Goal: Task Accomplishment & Management: Use online tool/utility

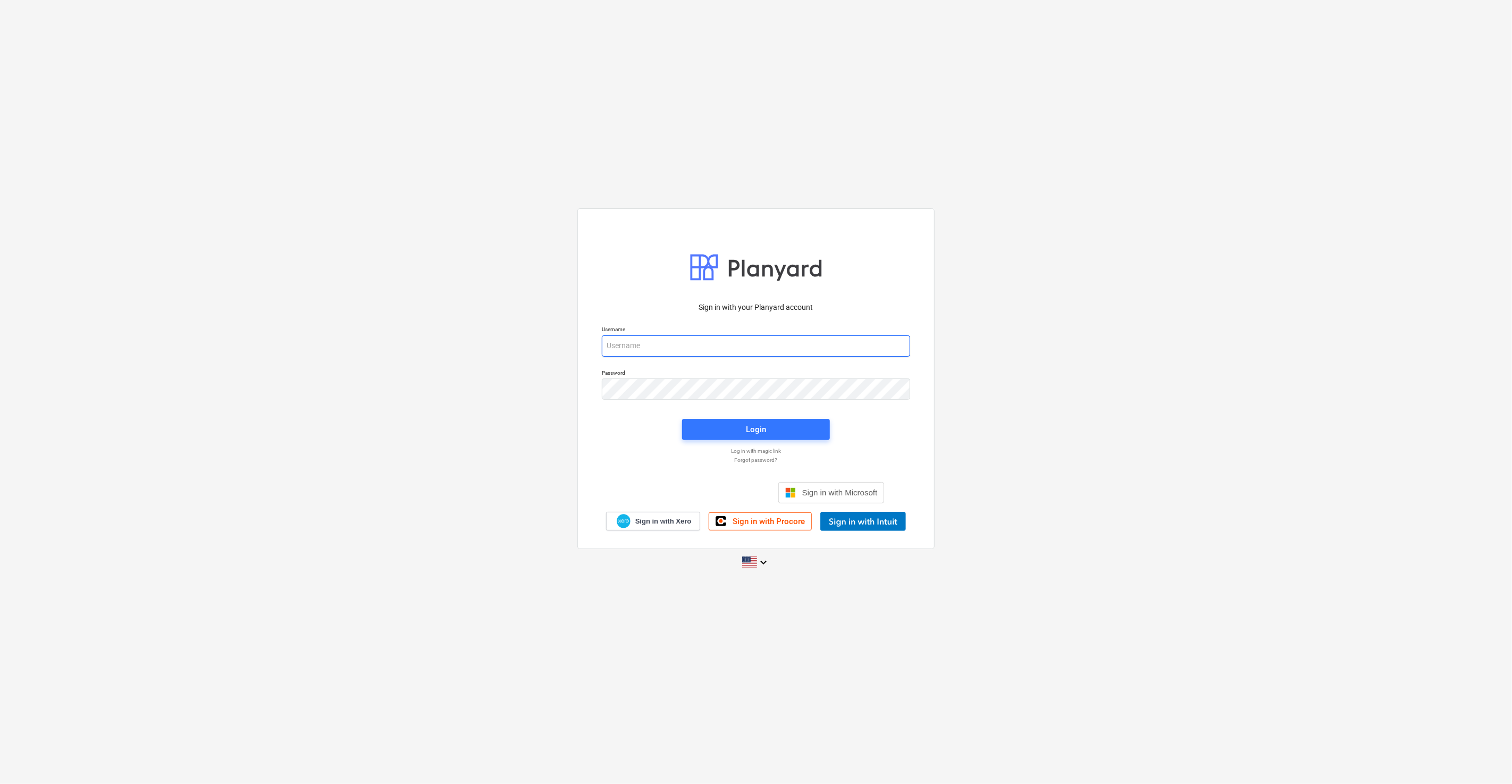
click at [671, 354] on input "email" at bounding box center [755, 346] width 308 height 21
type input "[EMAIL_ADDRESS][PERSON_NAME][DOMAIN_NAME]"
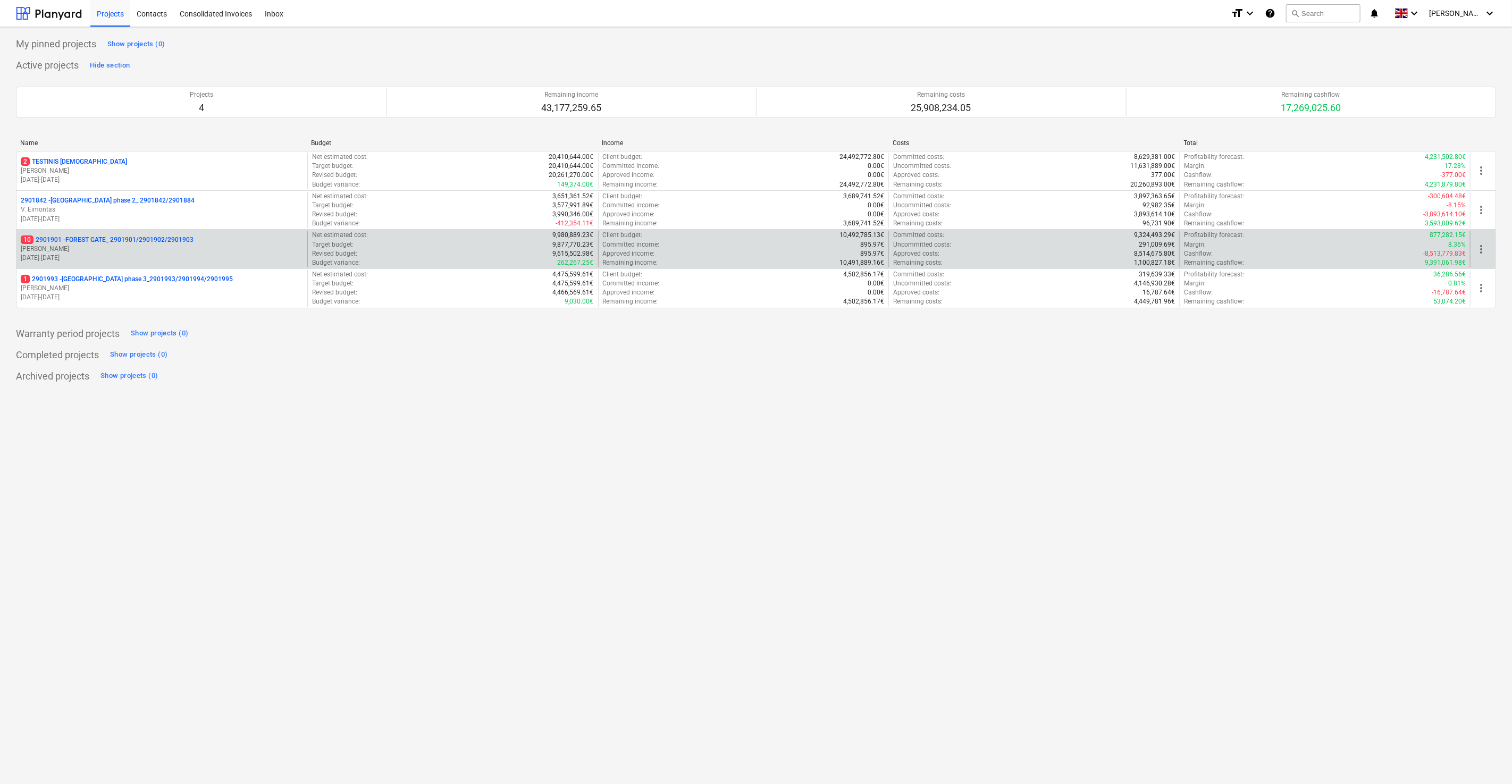
click at [197, 245] on p "[PERSON_NAME]" at bounding box center [161, 249] width 282 height 9
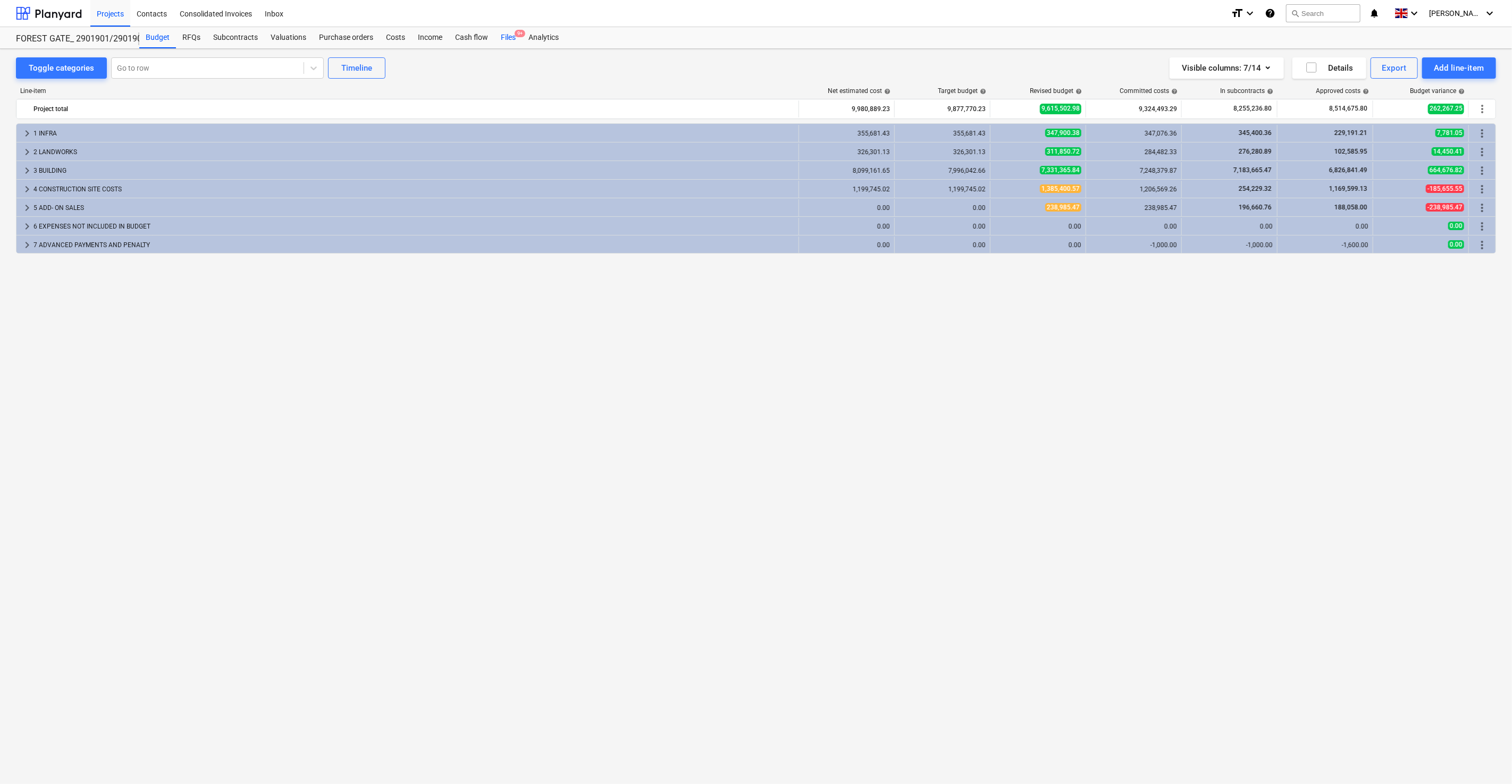
click at [512, 40] on div "Files 9+" at bounding box center [508, 38] width 28 height 21
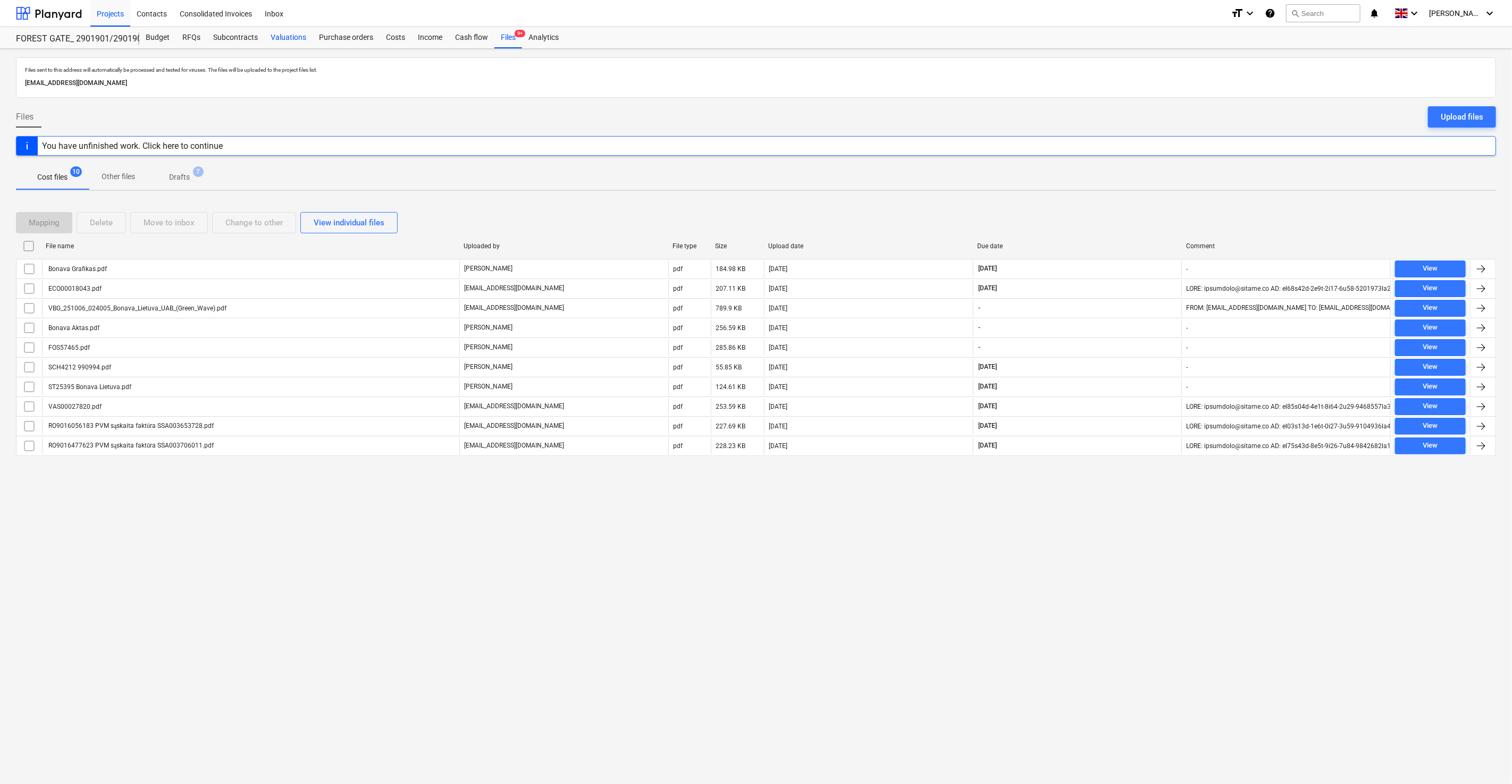
click at [285, 42] on div "Valuations" at bounding box center [288, 38] width 48 height 21
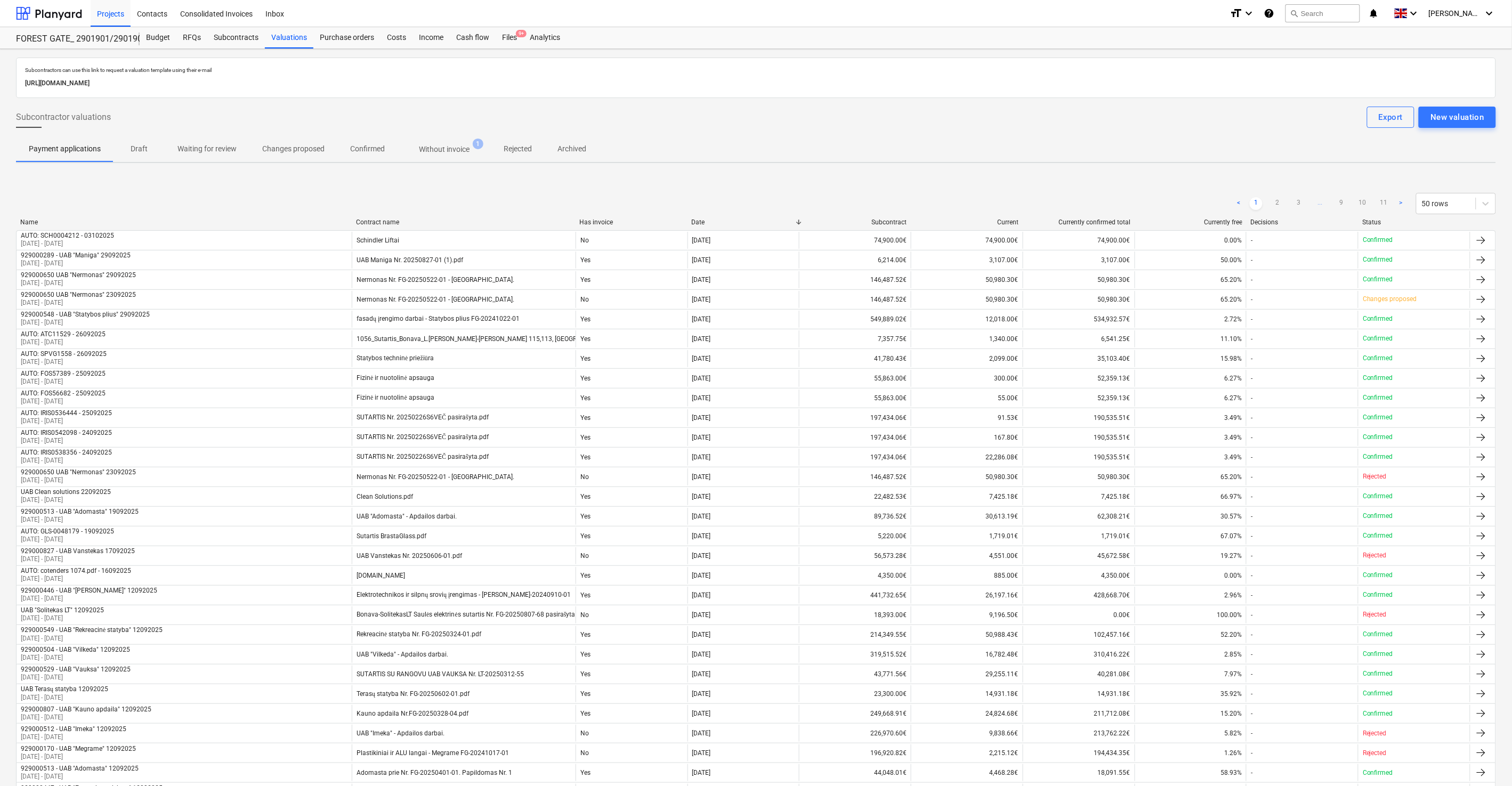
click at [651, 195] on div "< 1 2 3 ... 9 10 11 > 50 rows" at bounding box center [755, 204] width 1480 height 21
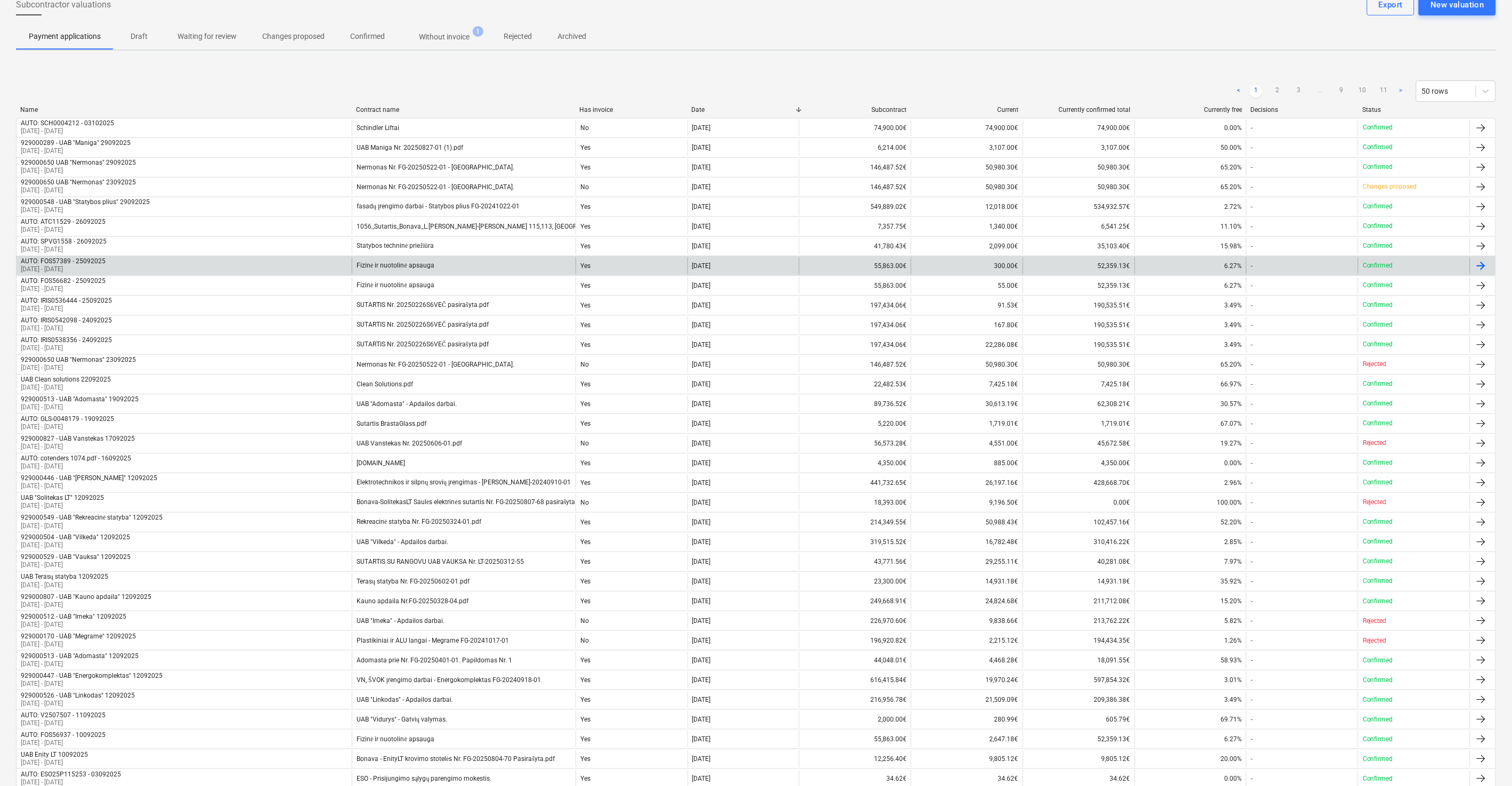
scroll to position [234, 0]
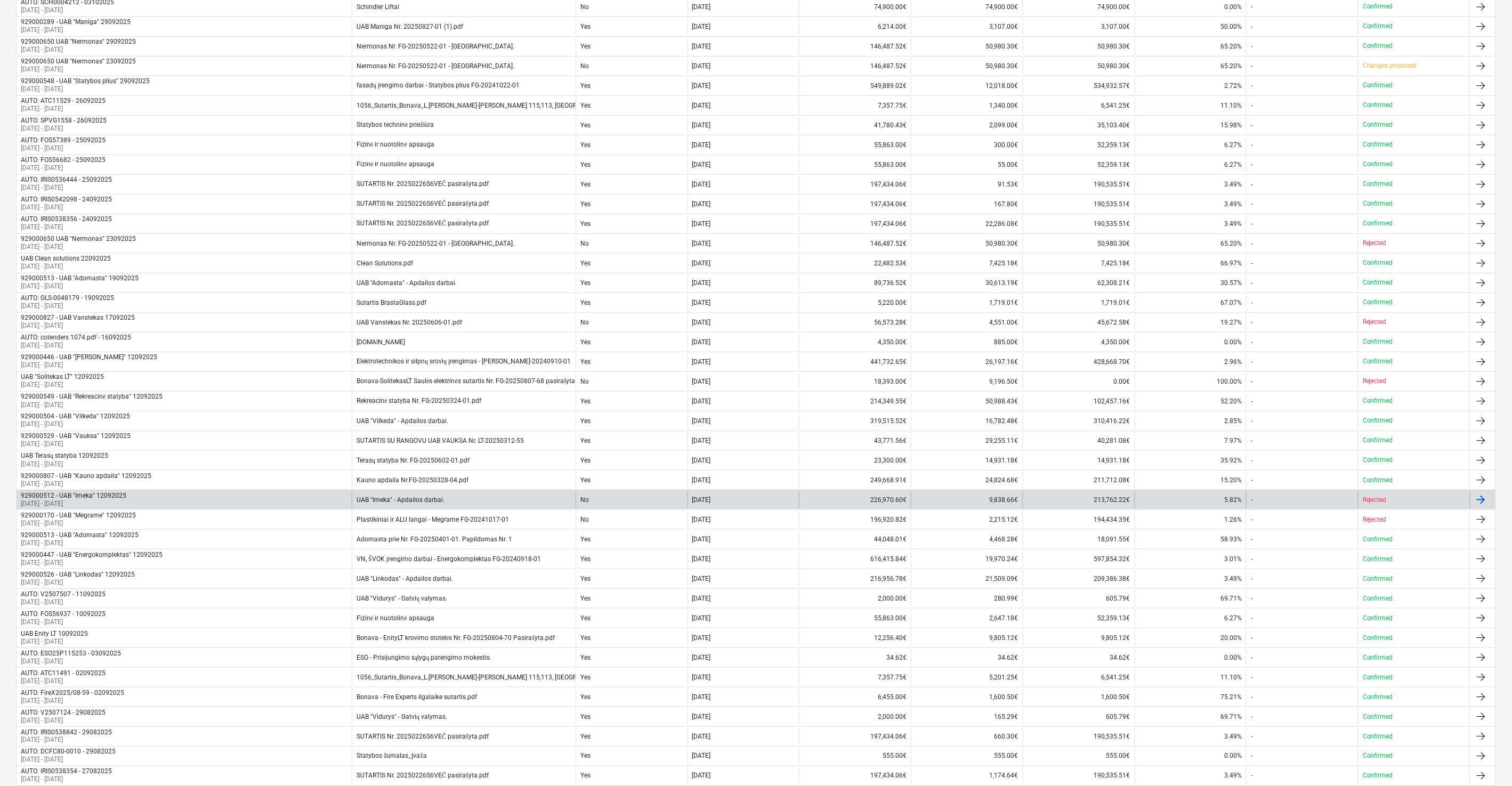
click at [221, 500] on div "929000512 - UAB "Imeka" 12092025 [DATE] - [DATE]" at bounding box center [184, 499] width 335 height 17
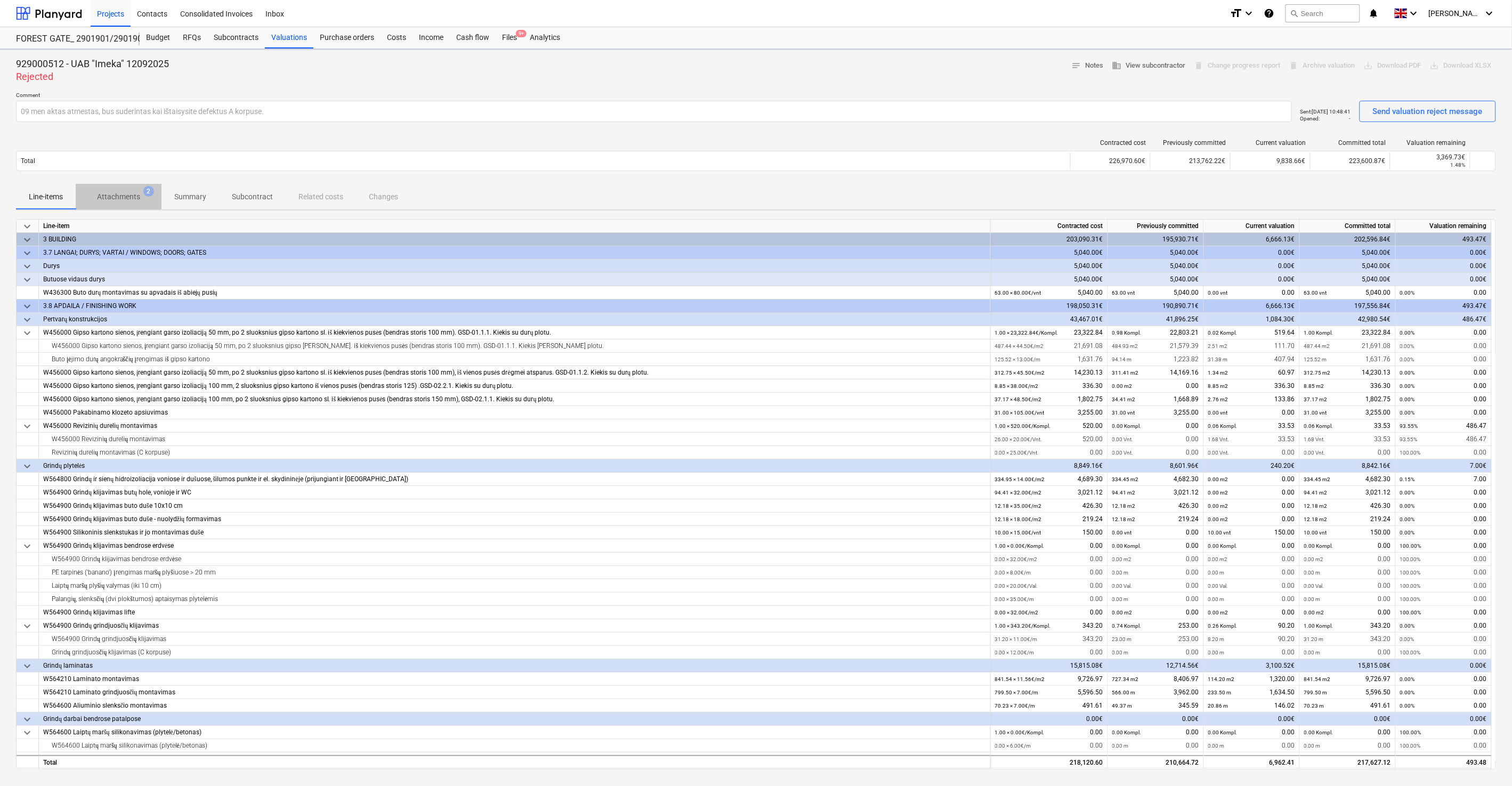
click at [124, 195] on p "Attachments" at bounding box center [118, 196] width 43 height 11
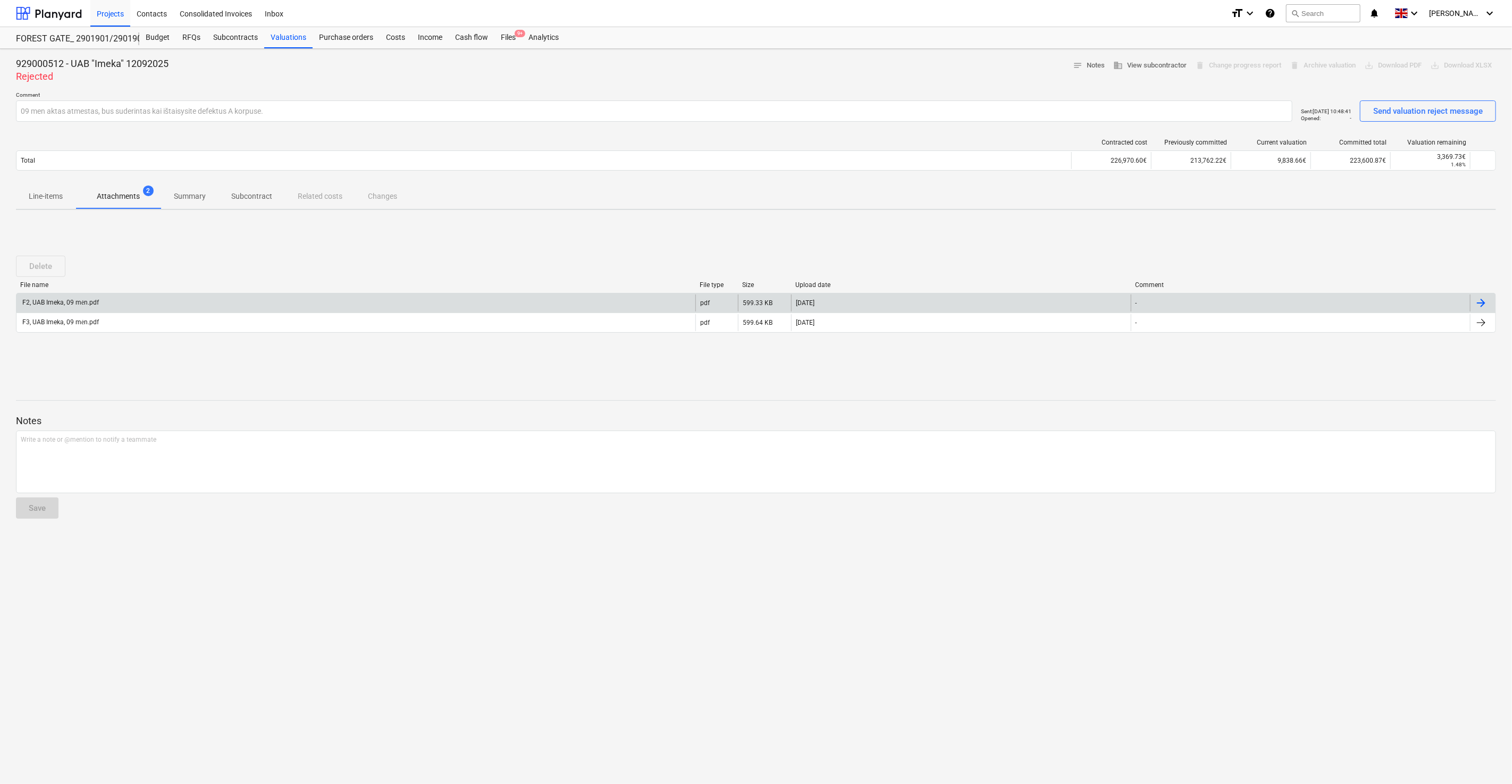
click at [209, 301] on div "F2, UAB Imeka, 09 mėn.pdf" at bounding box center [356, 303] width 679 height 17
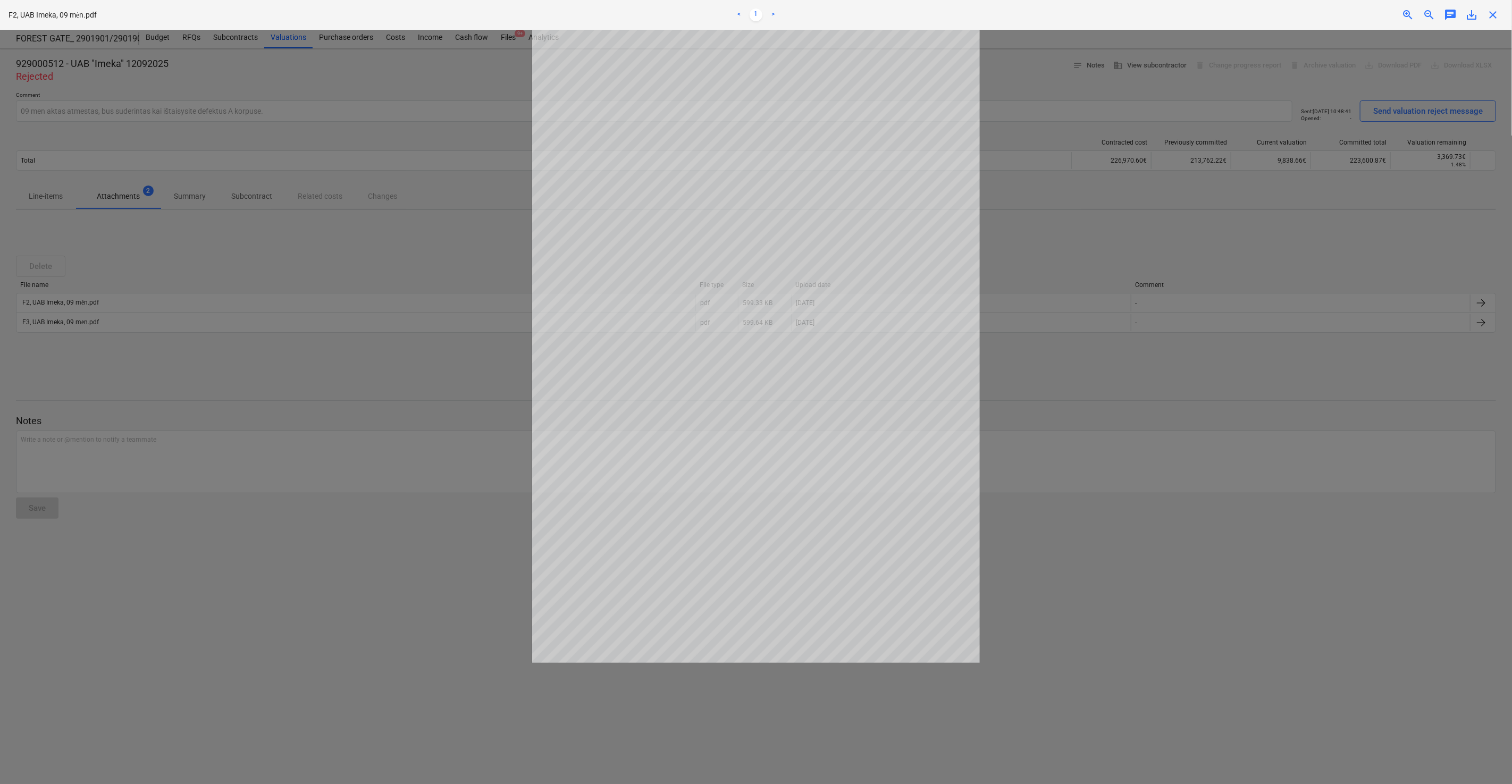
click at [1469, 16] on span "save_alt" at bounding box center [1472, 15] width 13 height 13
click at [1494, 11] on span "close" at bounding box center [1493, 15] width 13 height 13
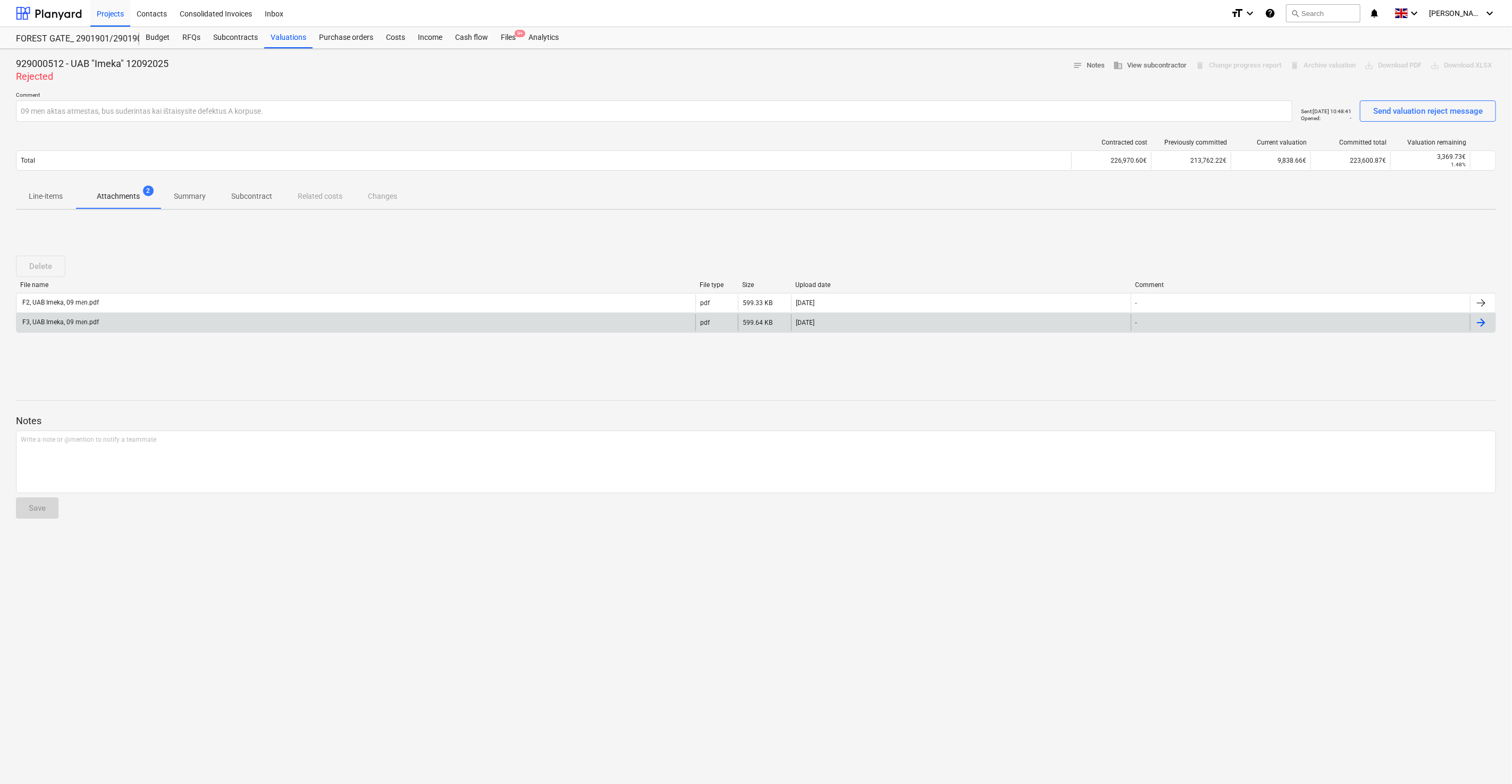
click at [545, 317] on div "F3, UAB Imeka, 09 mėn.pdf" at bounding box center [356, 322] width 679 height 17
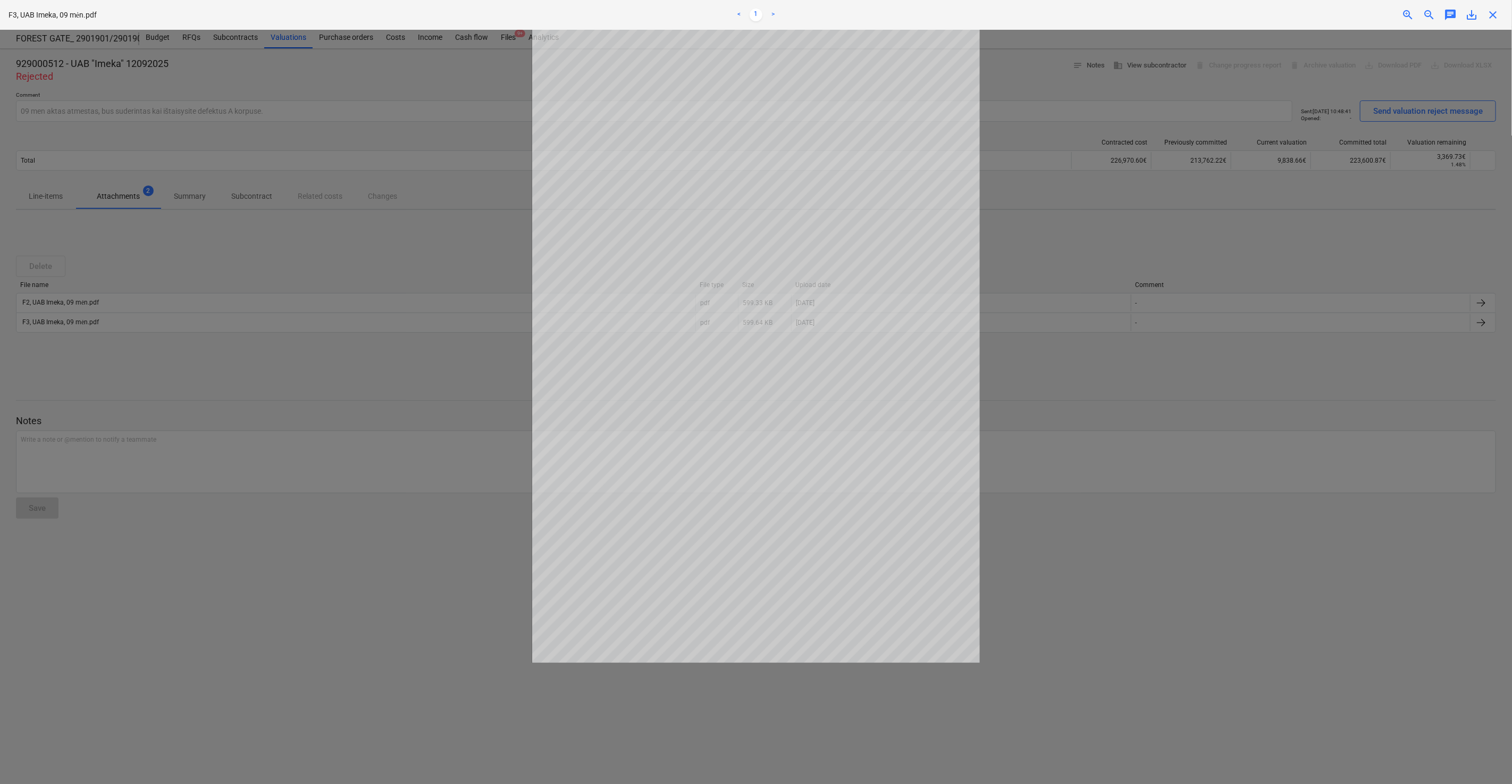
click at [1472, 15] on span "save_alt" at bounding box center [1472, 15] width 13 height 13
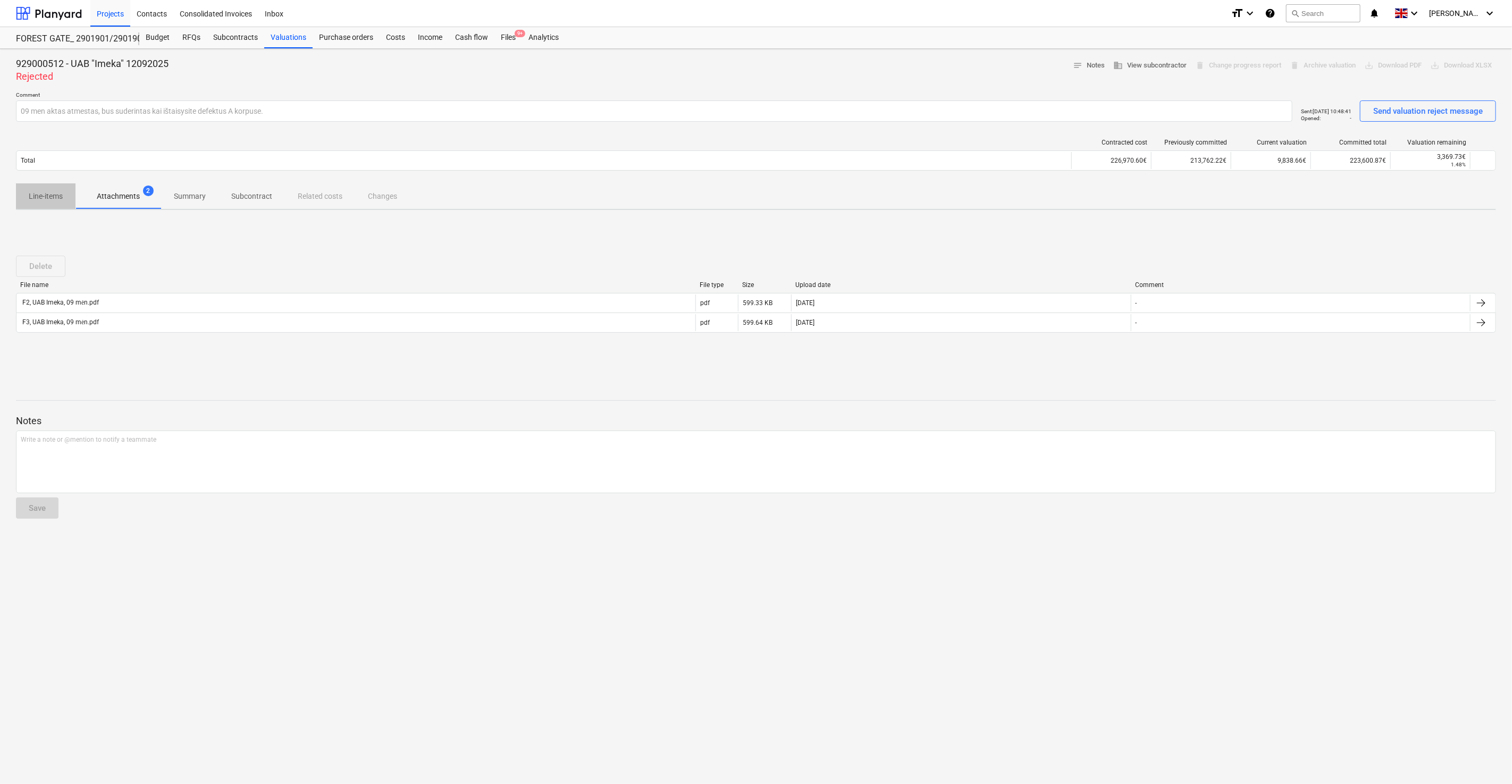
click at [48, 195] on p "Line-items" at bounding box center [46, 196] width 34 height 11
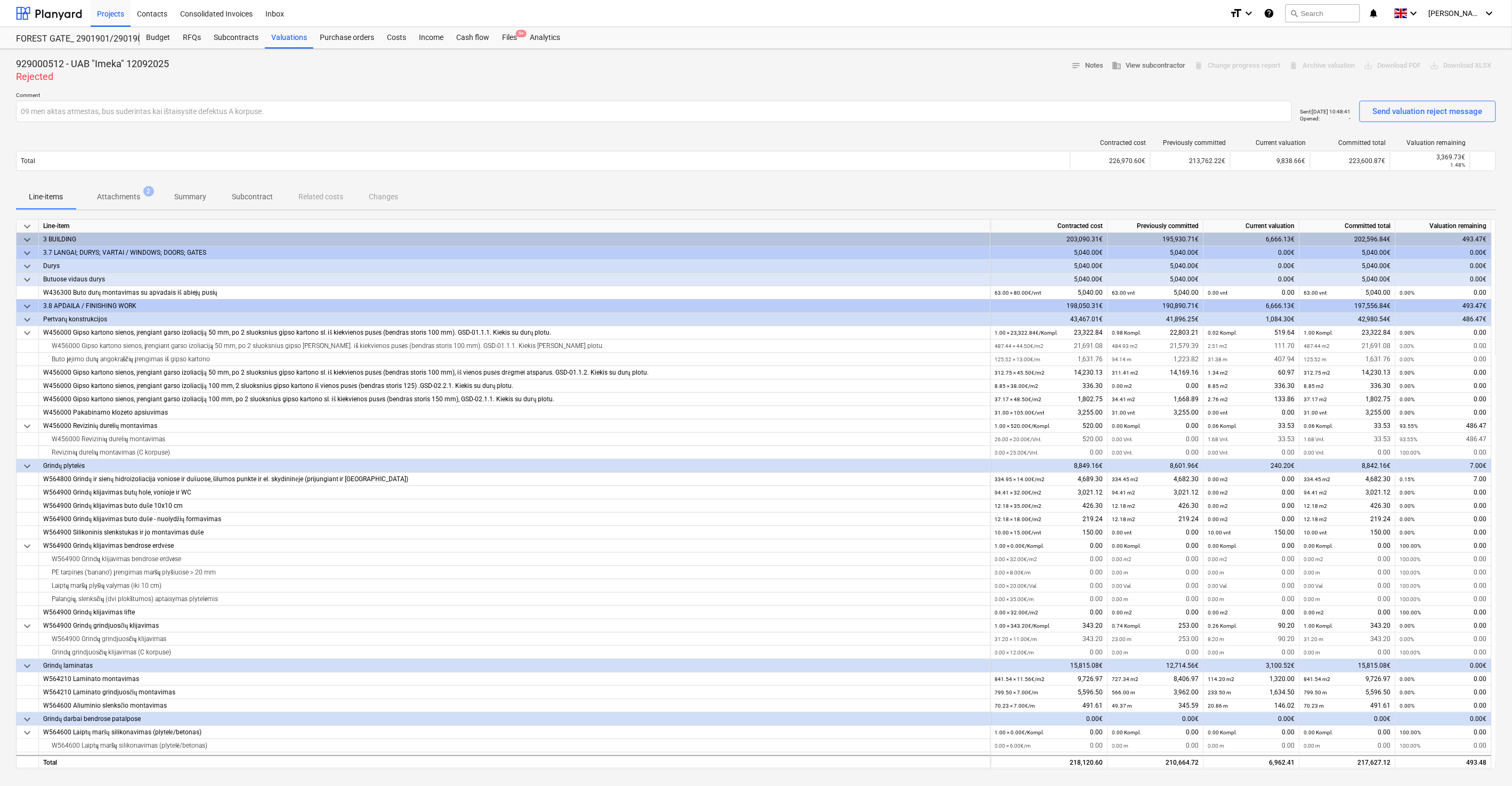
drag, startPoint x: 642, startPoint y: 184, endPoint x: 652, endPoint y: 179, distance: 11.2
click at [643, 184] on div "Line-items Attachments 2 Summary Subcontract Related costs Changes" at bounding box center [755, 196] width 1480 height 25
click at [654, 178] on div "Contracted cost Previously committed Current valuation Committed total Valuatio…" at bounding box center [755, 157] width 1480 height 54
click at [237, 38] on div "Subcontracts" at bounding box center [236, 38] width 58 height 21
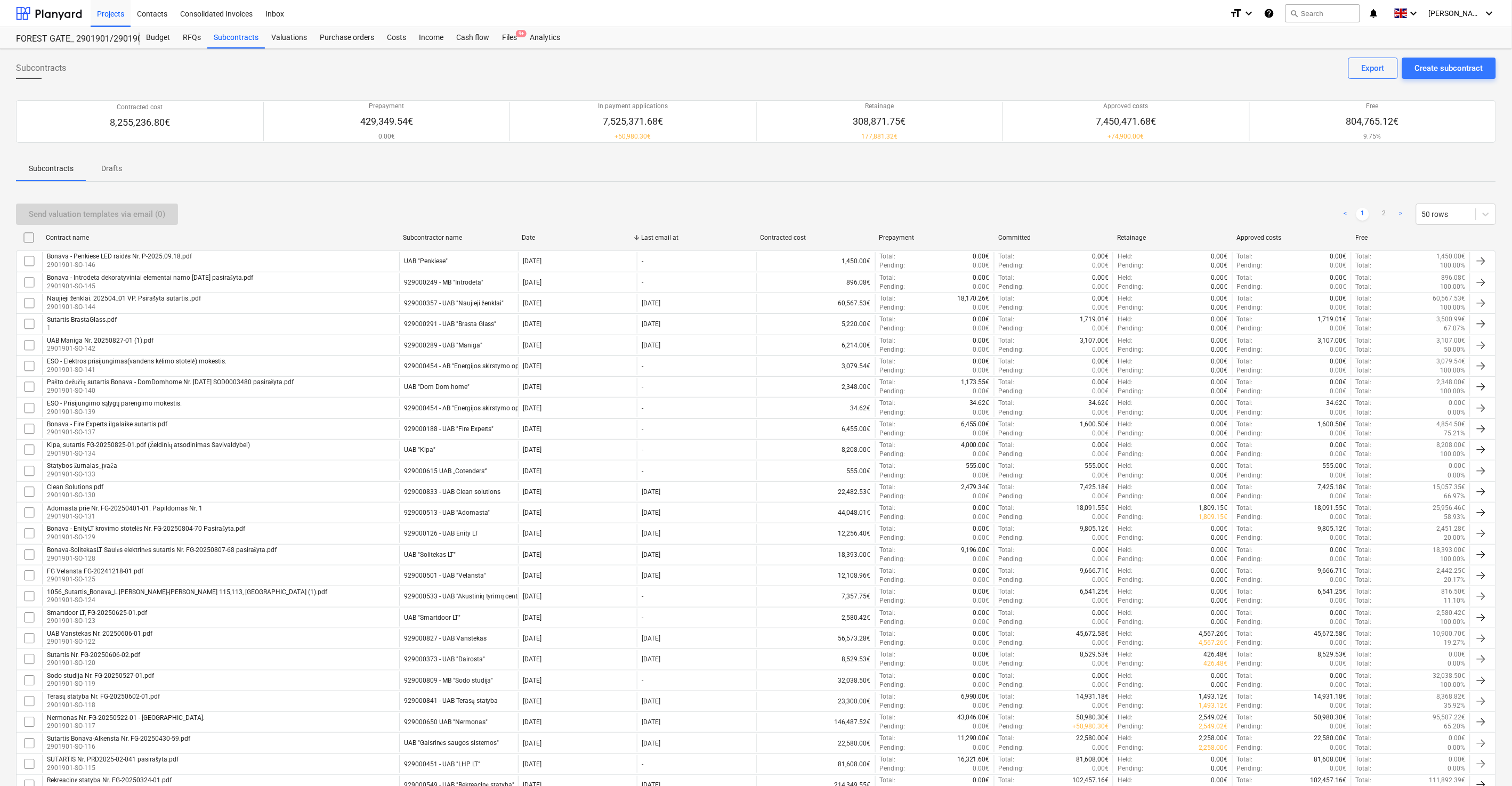
click at [667, 189] on div "Subcontracts Create subcontract Export Contracted cost 8,255,236.80€ Prepayment…" at bounding box center [756, 703] width 1512 height 1309
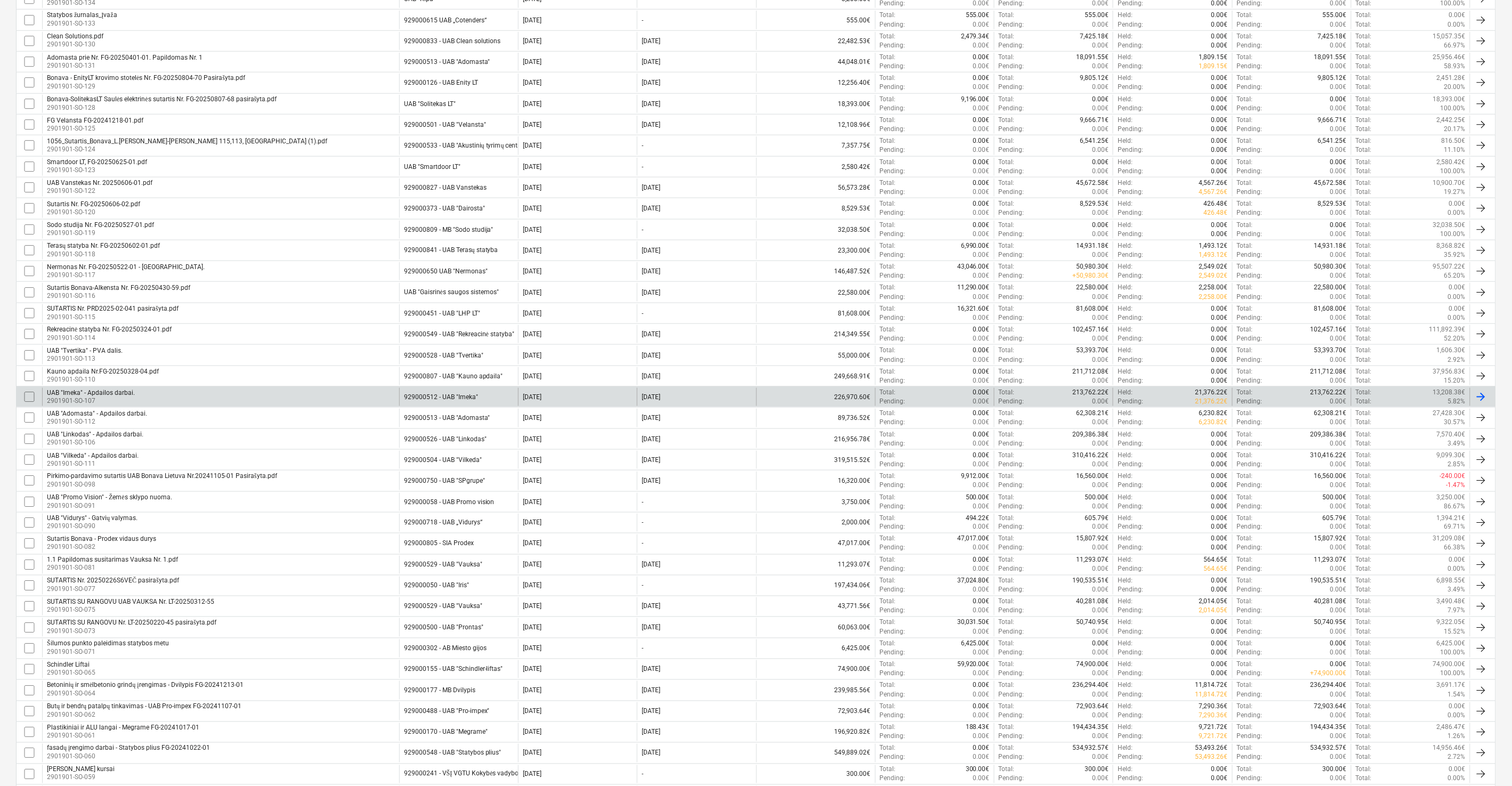
click at [29, 399] on input "checkbox" at bounding box center [29, 397] width 17 height 17
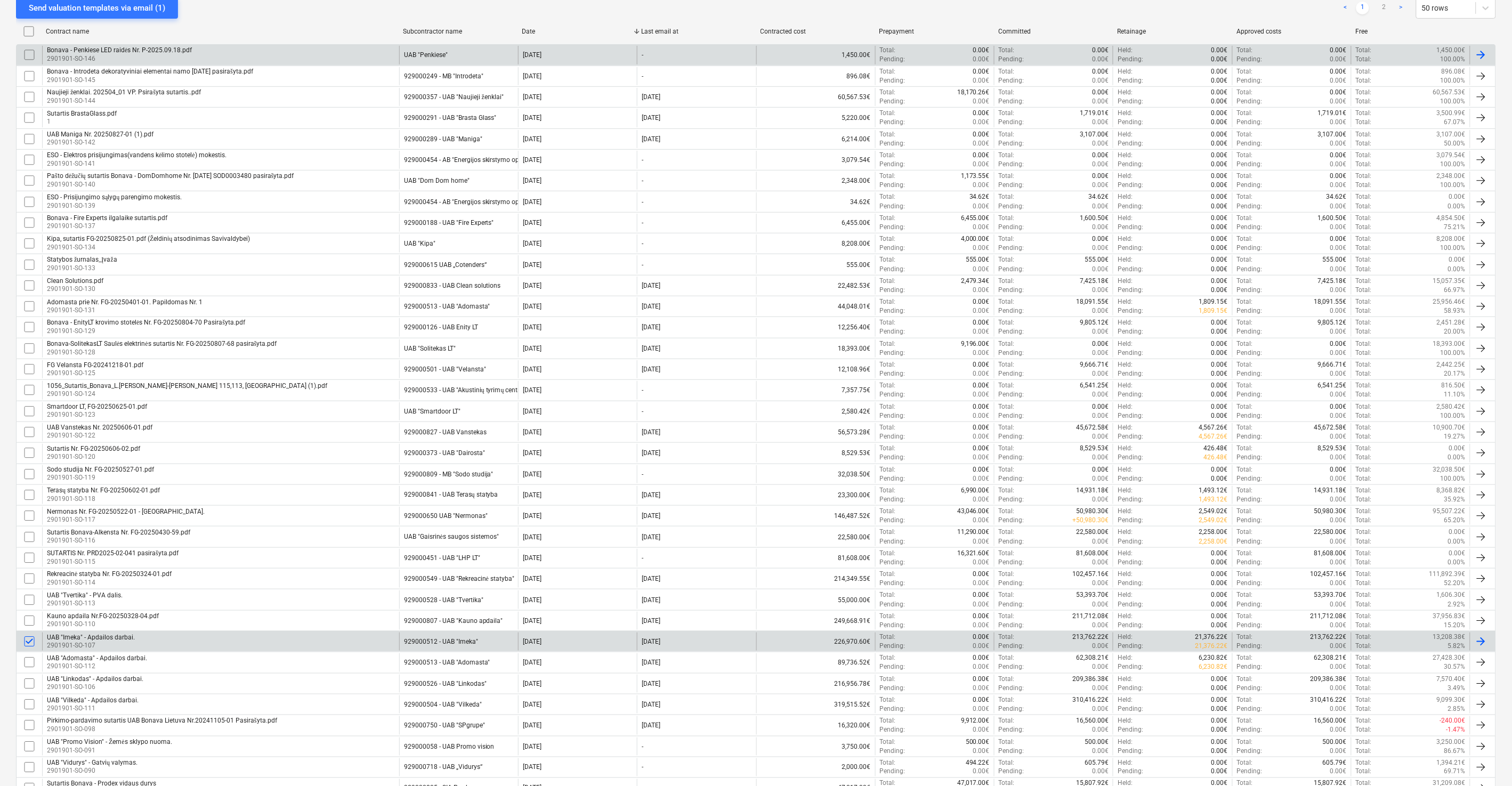
scroll to position [0, 0]
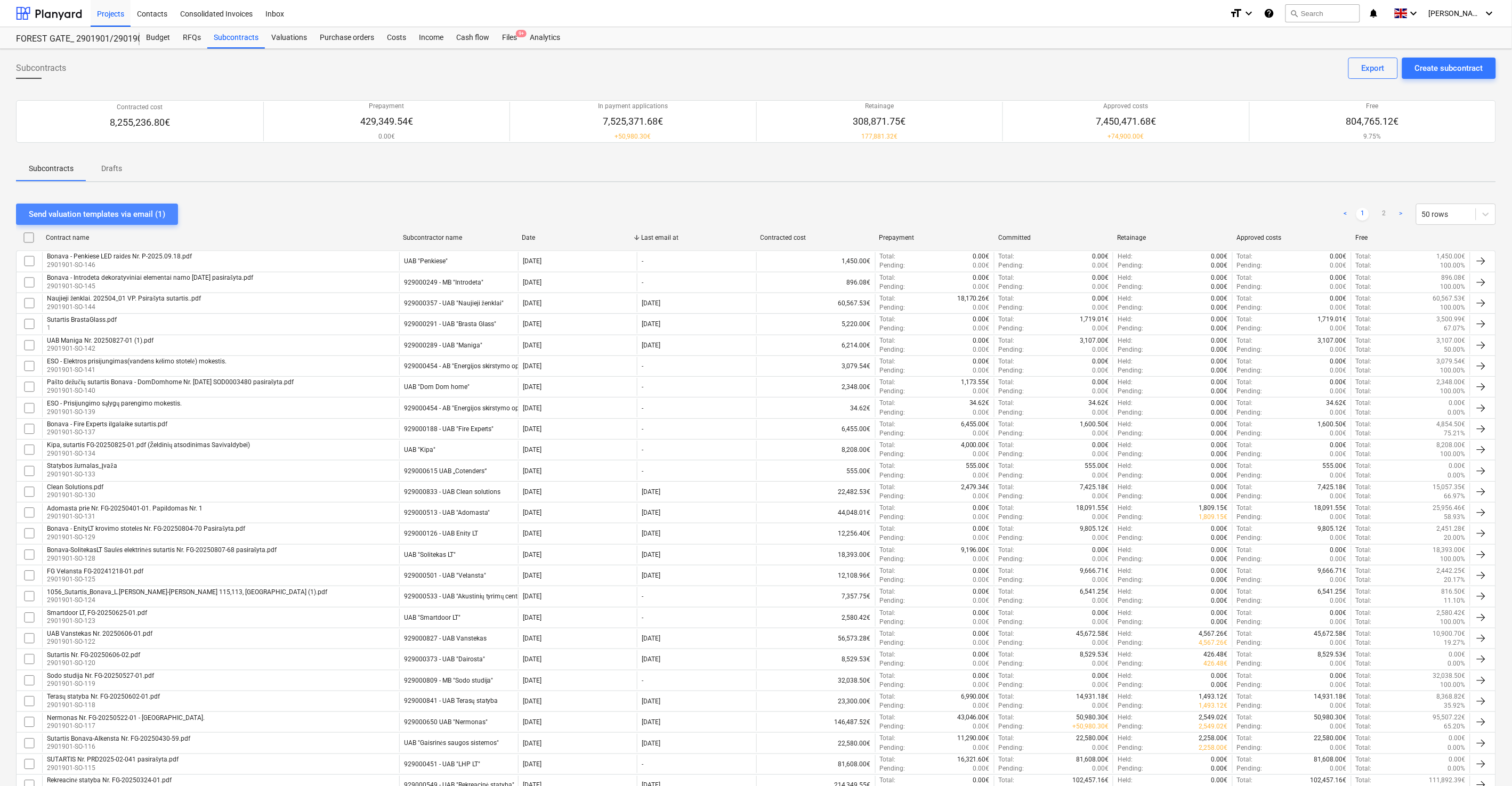
click at [125, 215] on div "Send valuation templates via email (1)" at bounding box center [97, 214] width 136 height 14
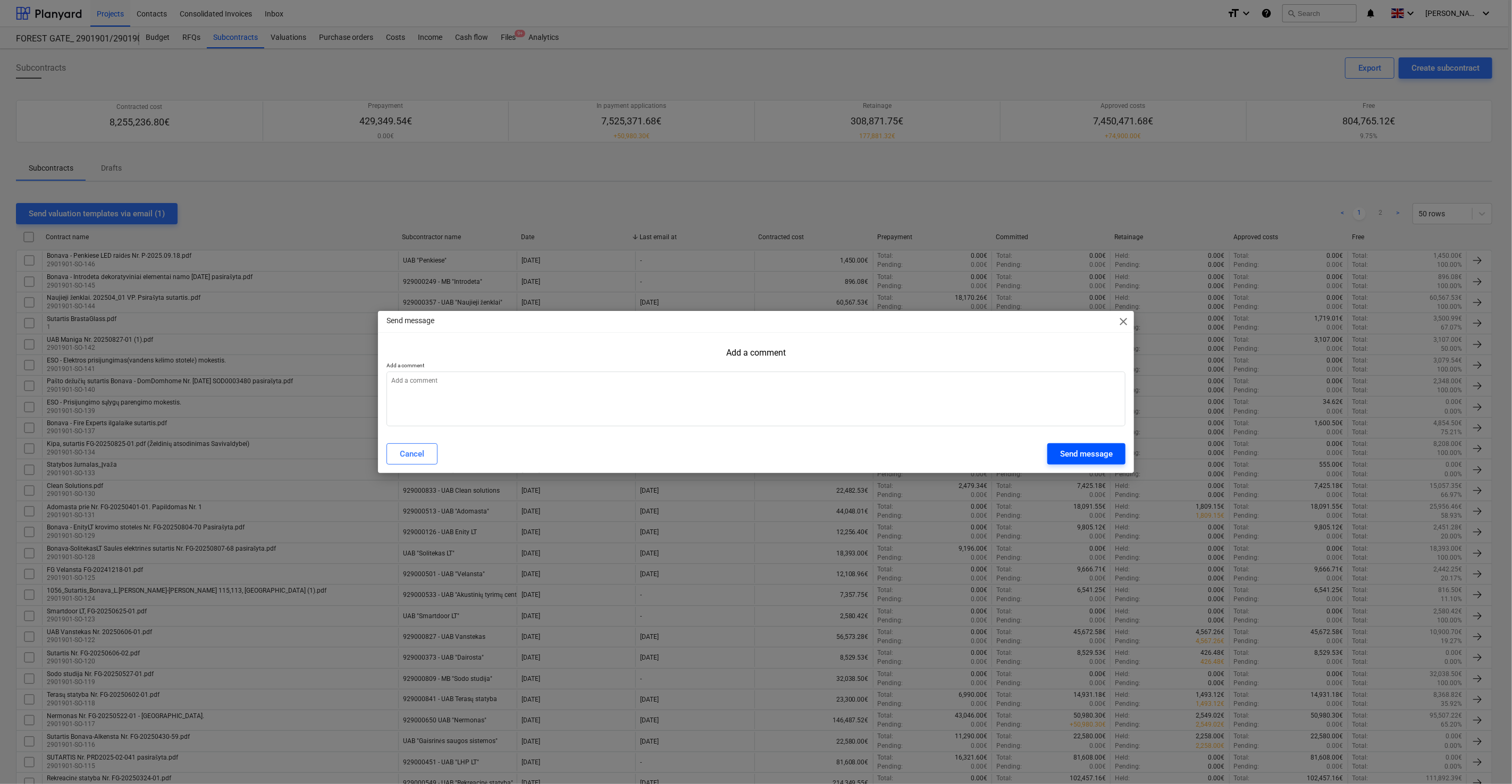
click at [1061, 459] on div "Send message" at bounding box center [1086, 454] width 53 height 14
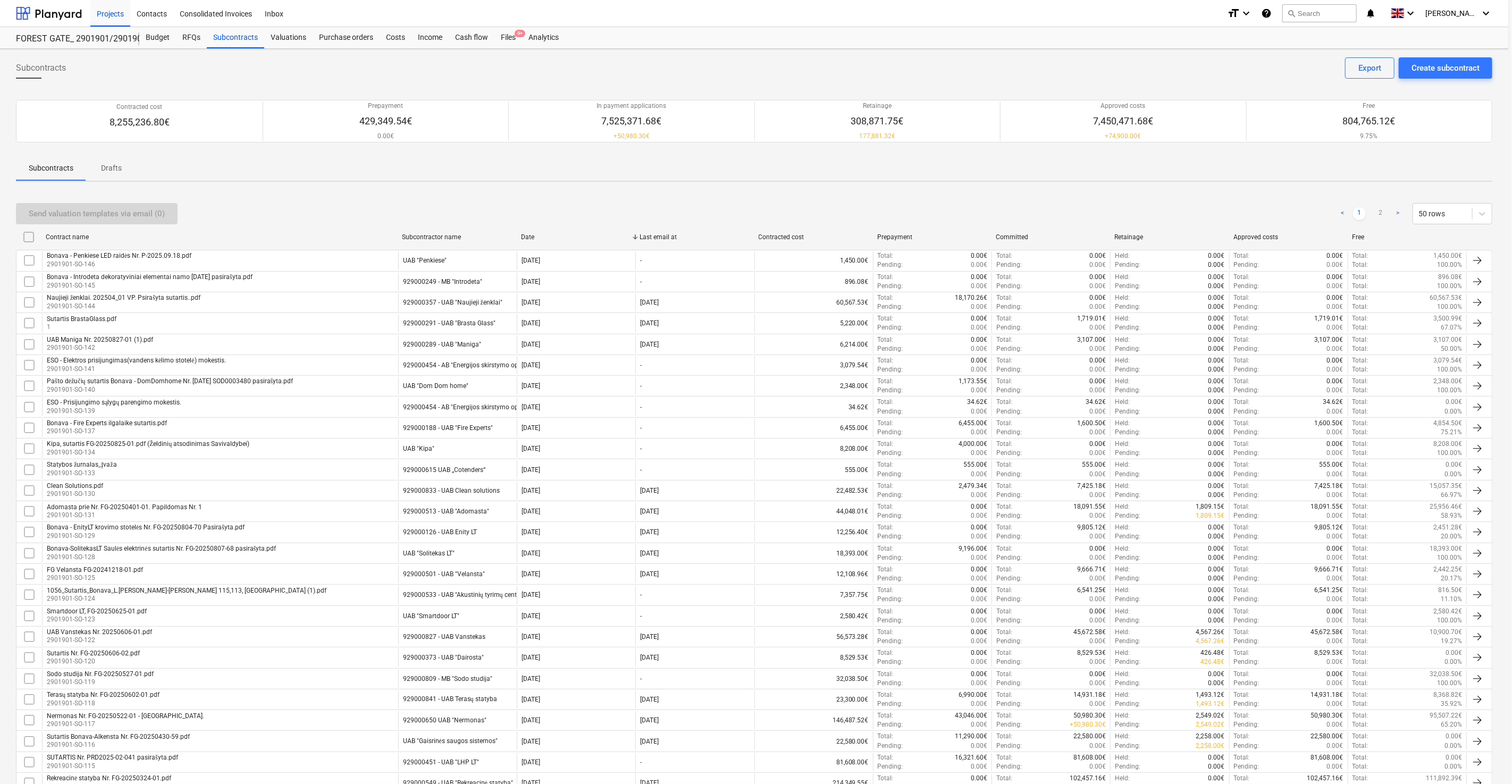
type textarea "x"
click at [1209, 187] on div "Subcontracts Create subcontract Export Contracted cost 8,255,236.80€ Prepayment…" at bounding box center [754, 701] width 1508 height 1306
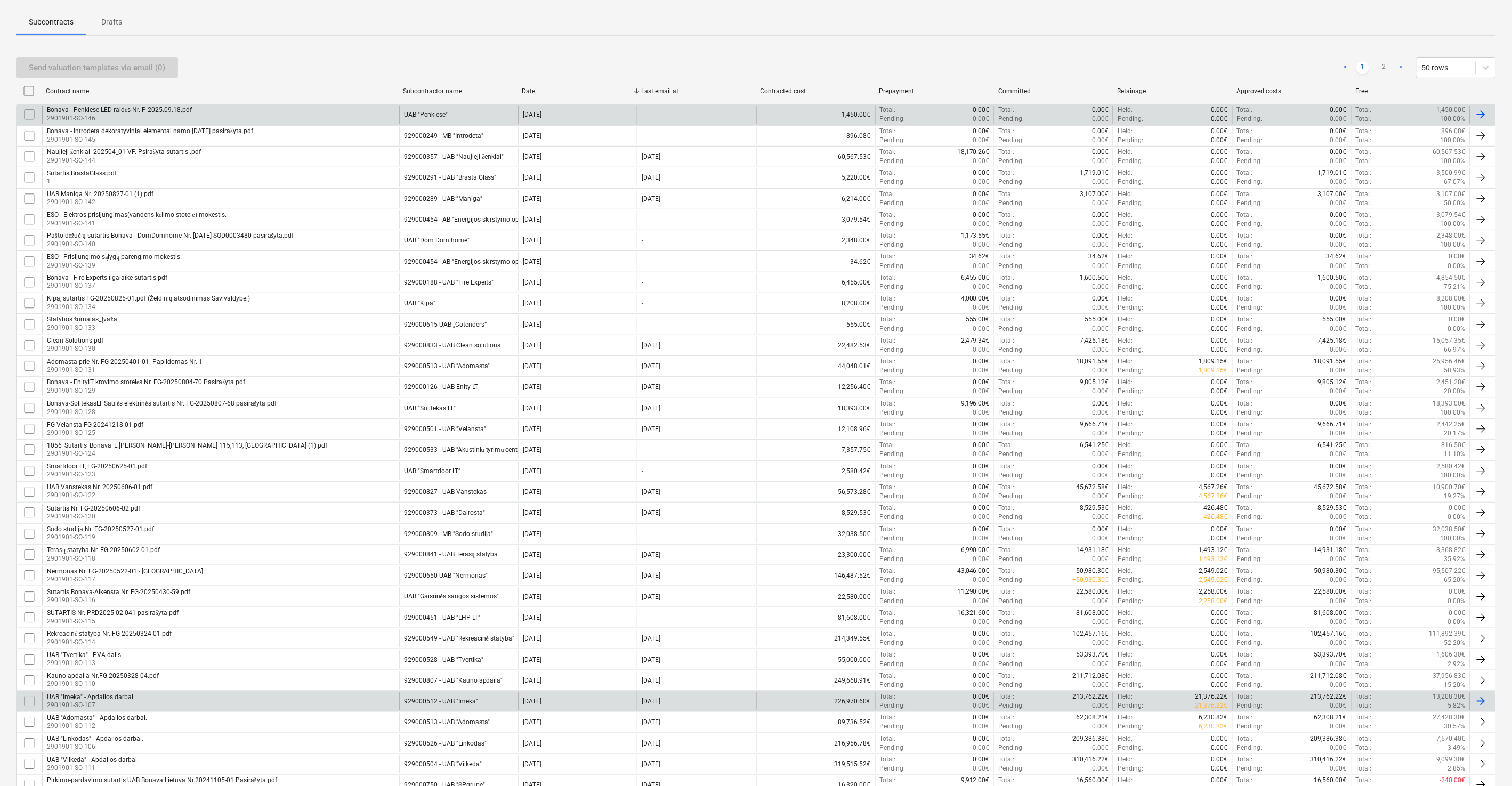
scroll to position [99, 0]
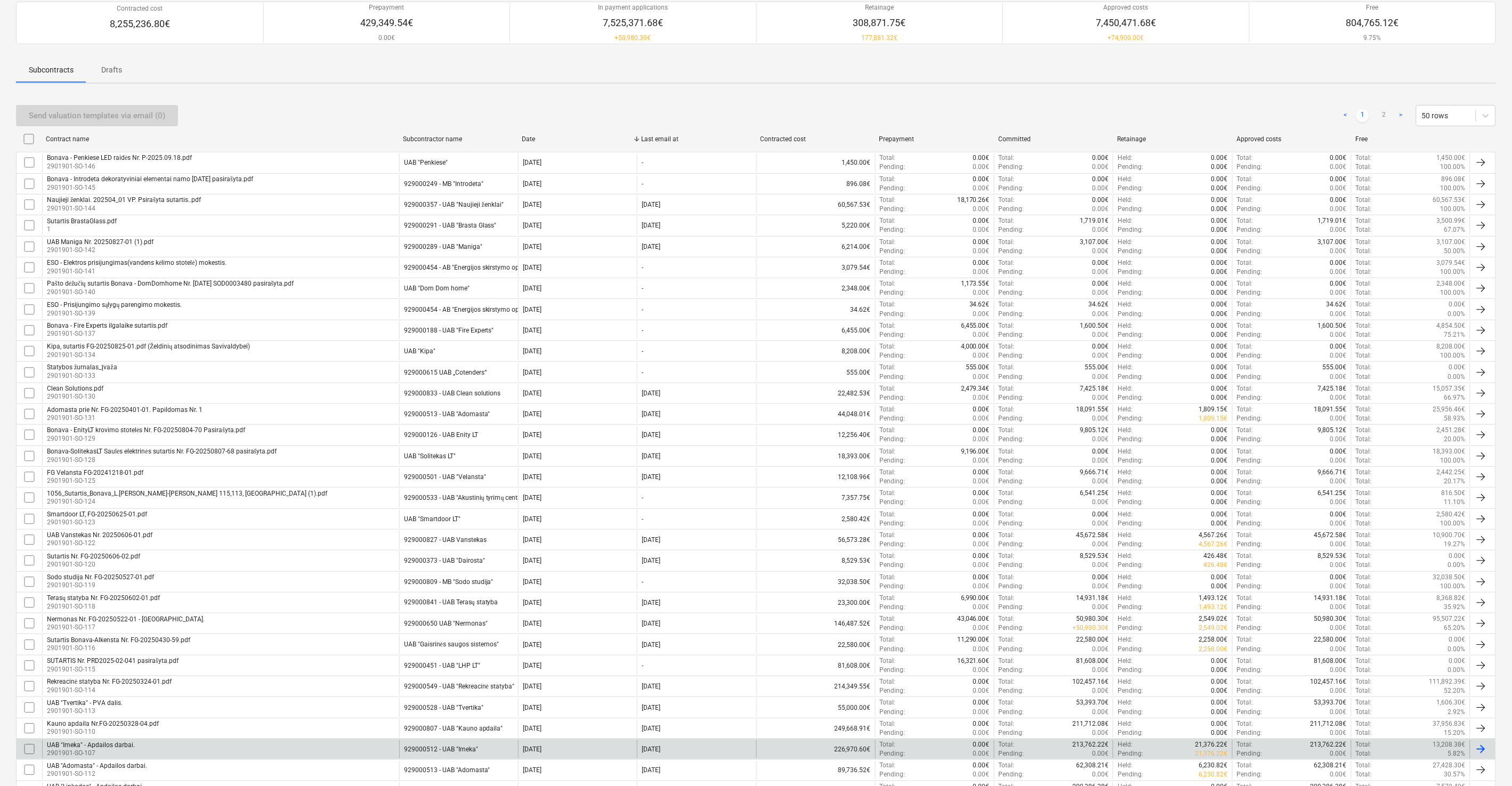
click at [509, 105] on div "Send valuation templates via email (0) < 1 2 > 50 rows" at bounding box center [755, 115] width 1480 height 21
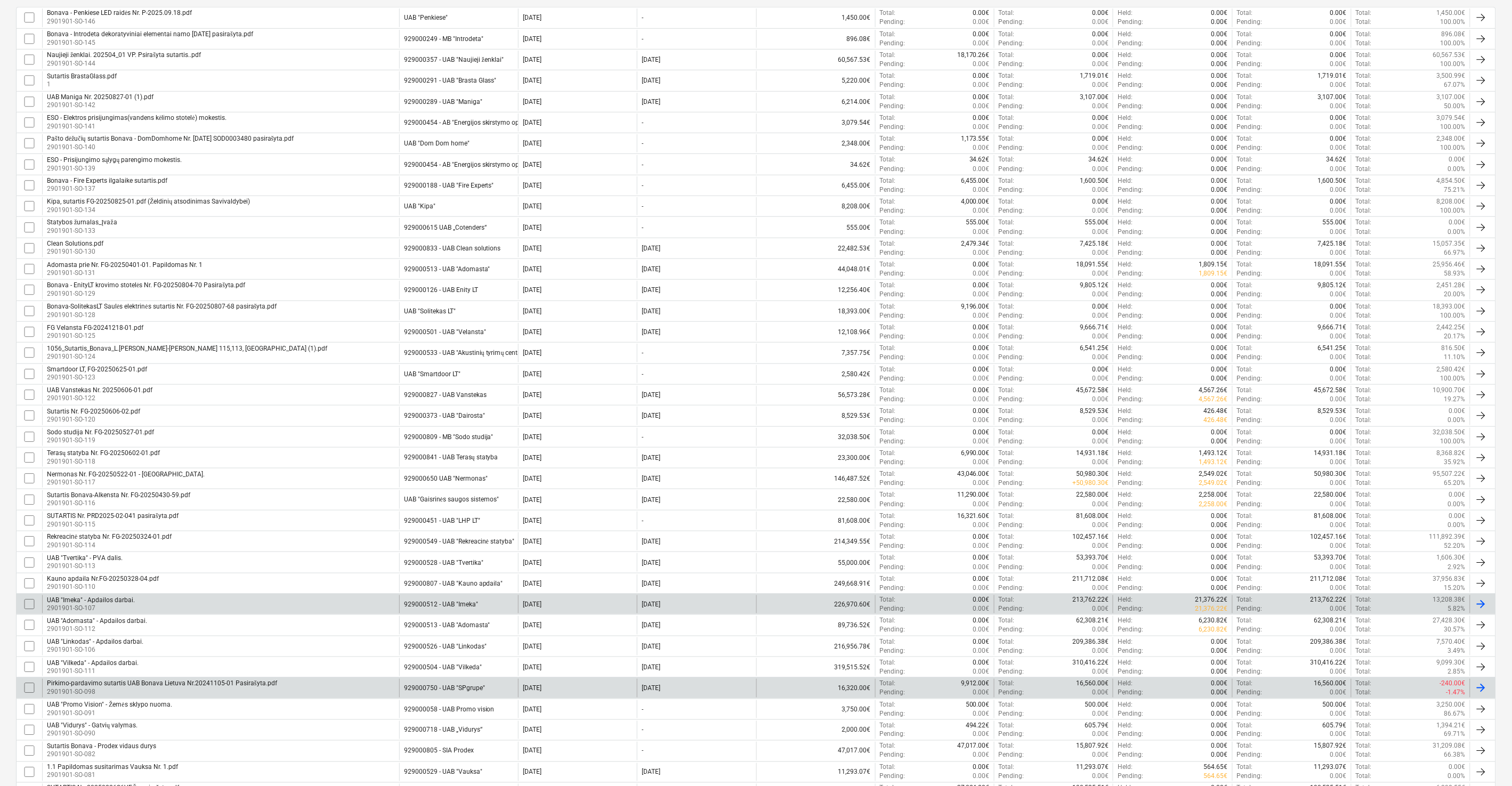
scroll to position [300, 0]
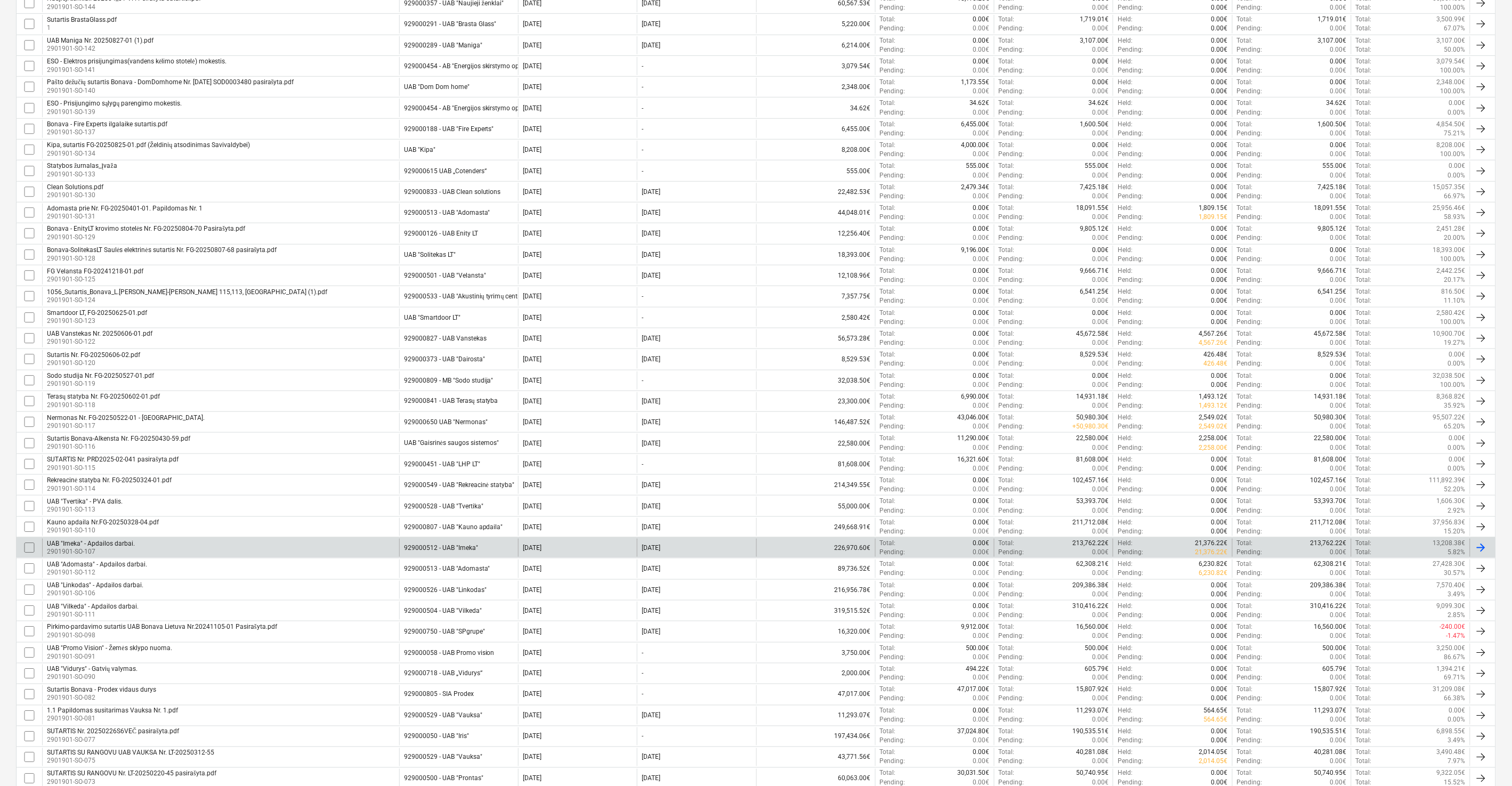
click at [164, 549] on div "UAB "Imeka" - Apdailos darbai. 2901901-SO-107" at bounding box center [221, 548] width 357 height 18
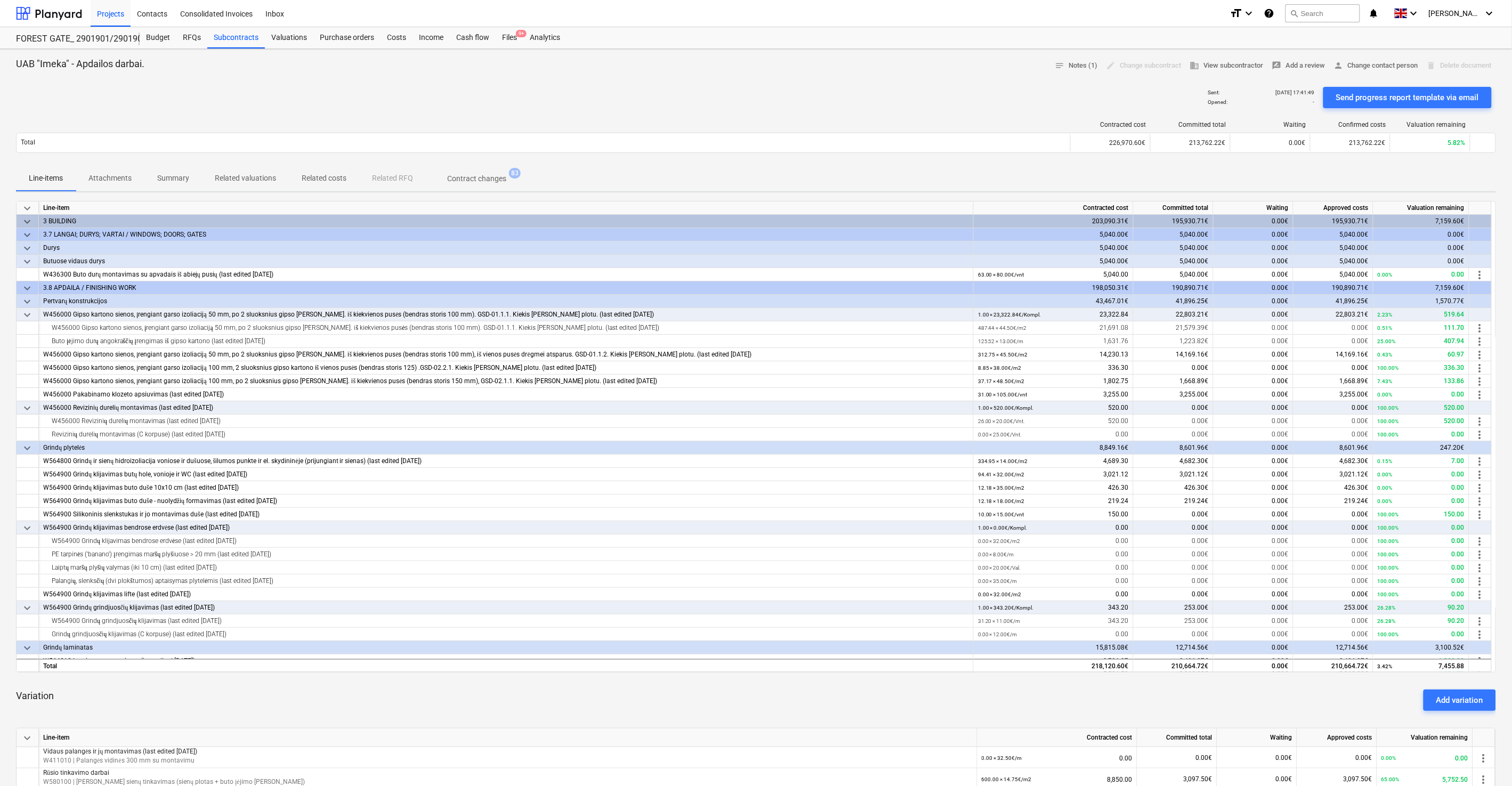
click at [129, 172] on p "Attachments" at bounding box center [109, 178] width 43 height 11
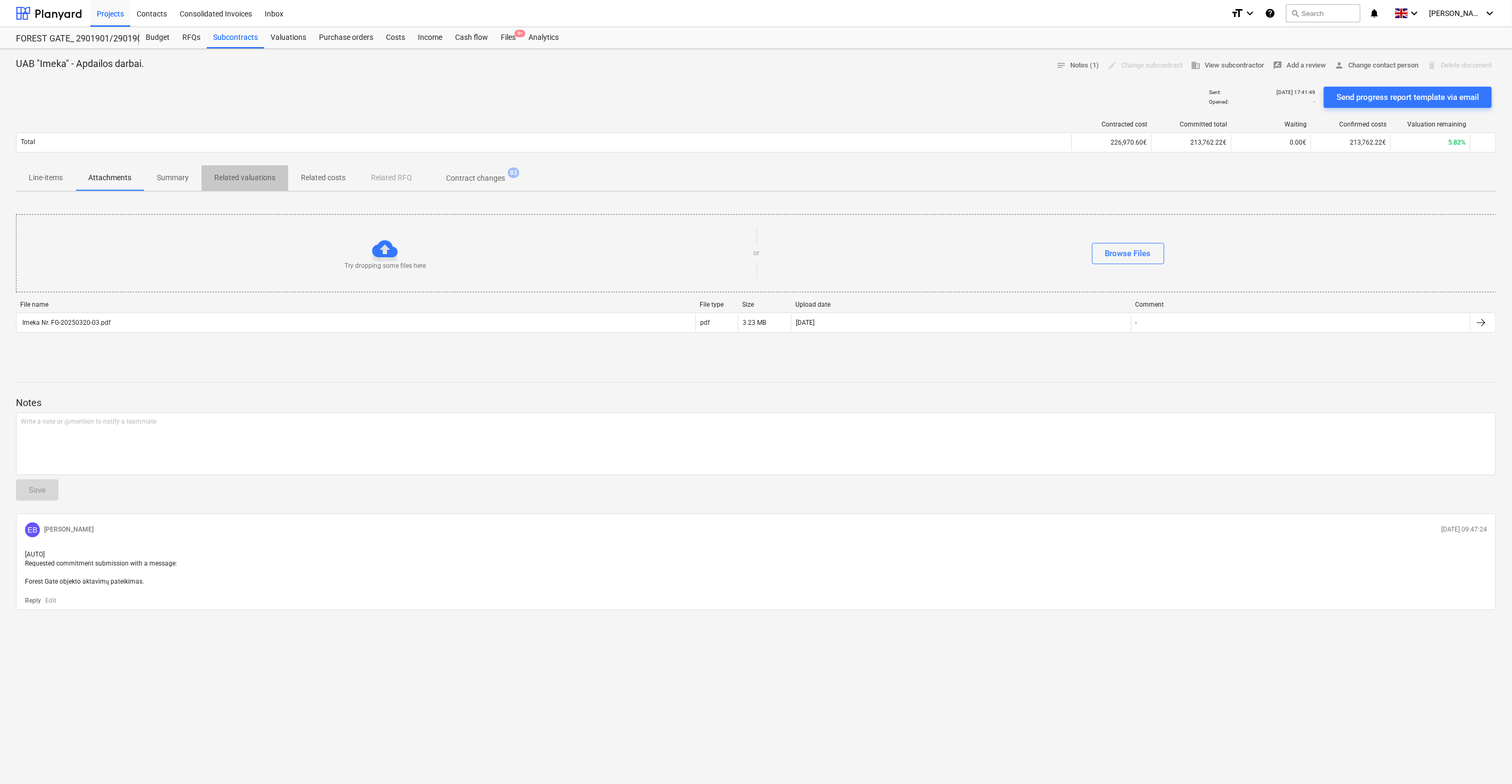
click at [250, 182] on p "Related valuations" at bounding box center [245, 177] width 61 height 11
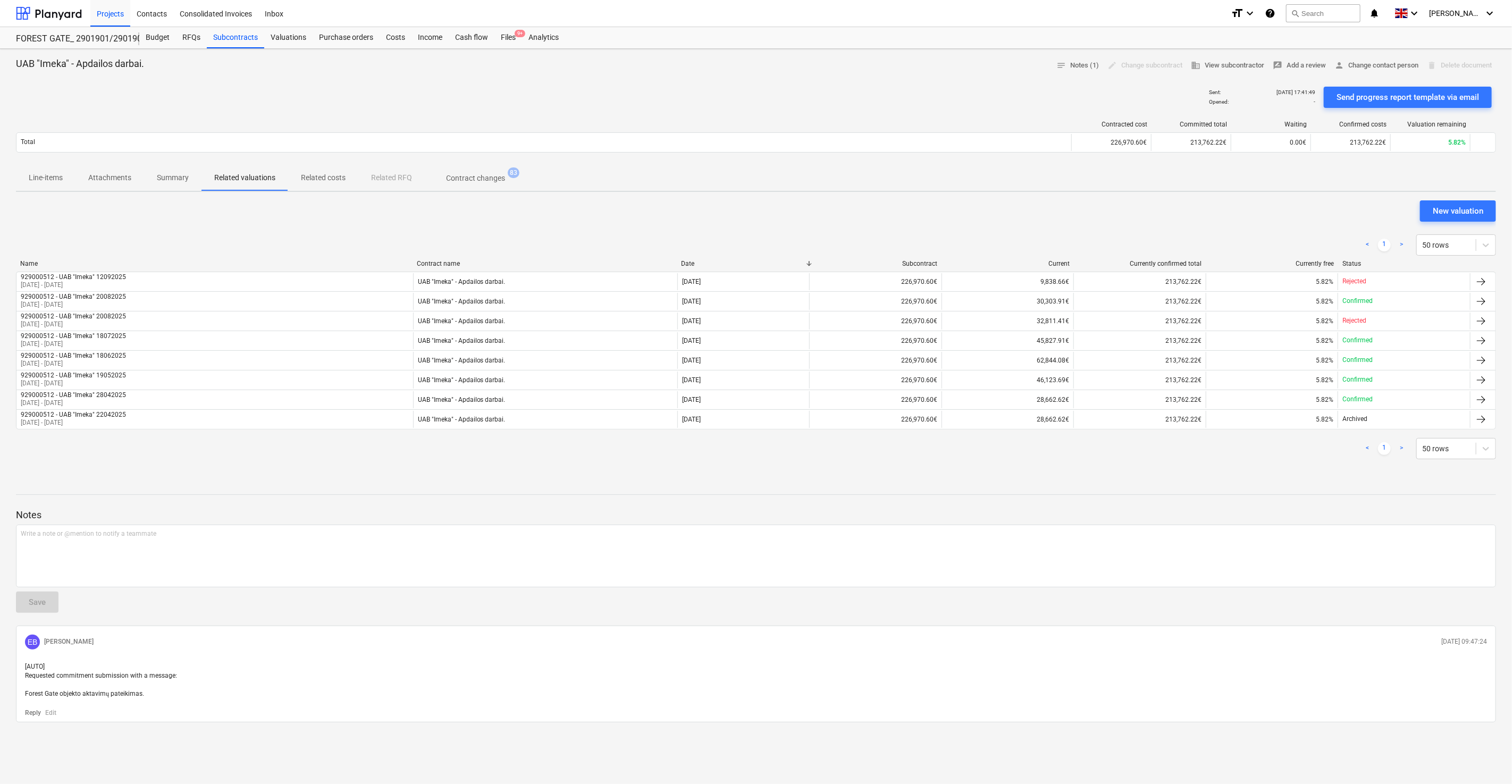
click at [330, 183] on p "Related costs" at bounding box center [323, 177] width 45 height 11
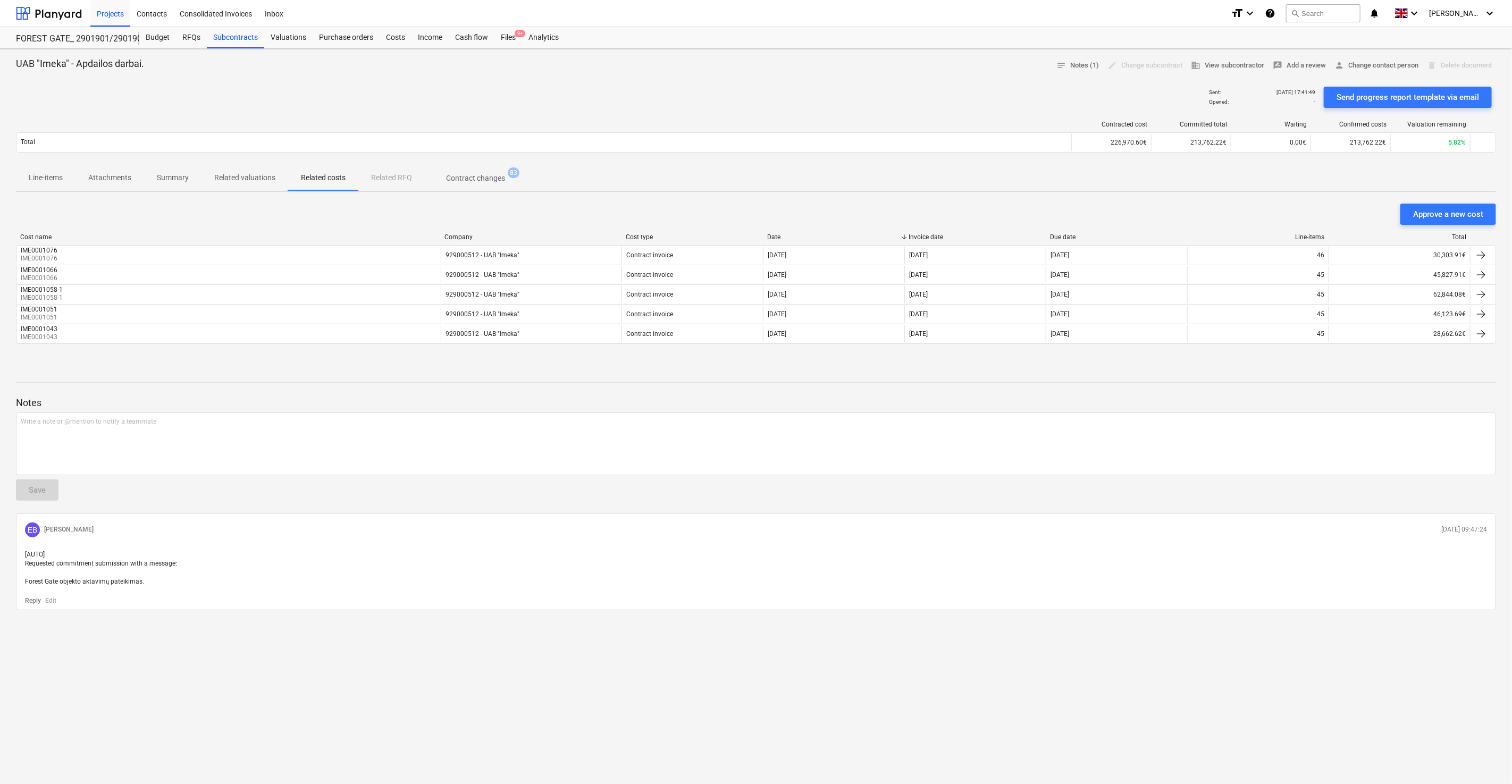
click at [233, 173] on p "Related valuations" at bounding box center [245, 177] width 61 height 11
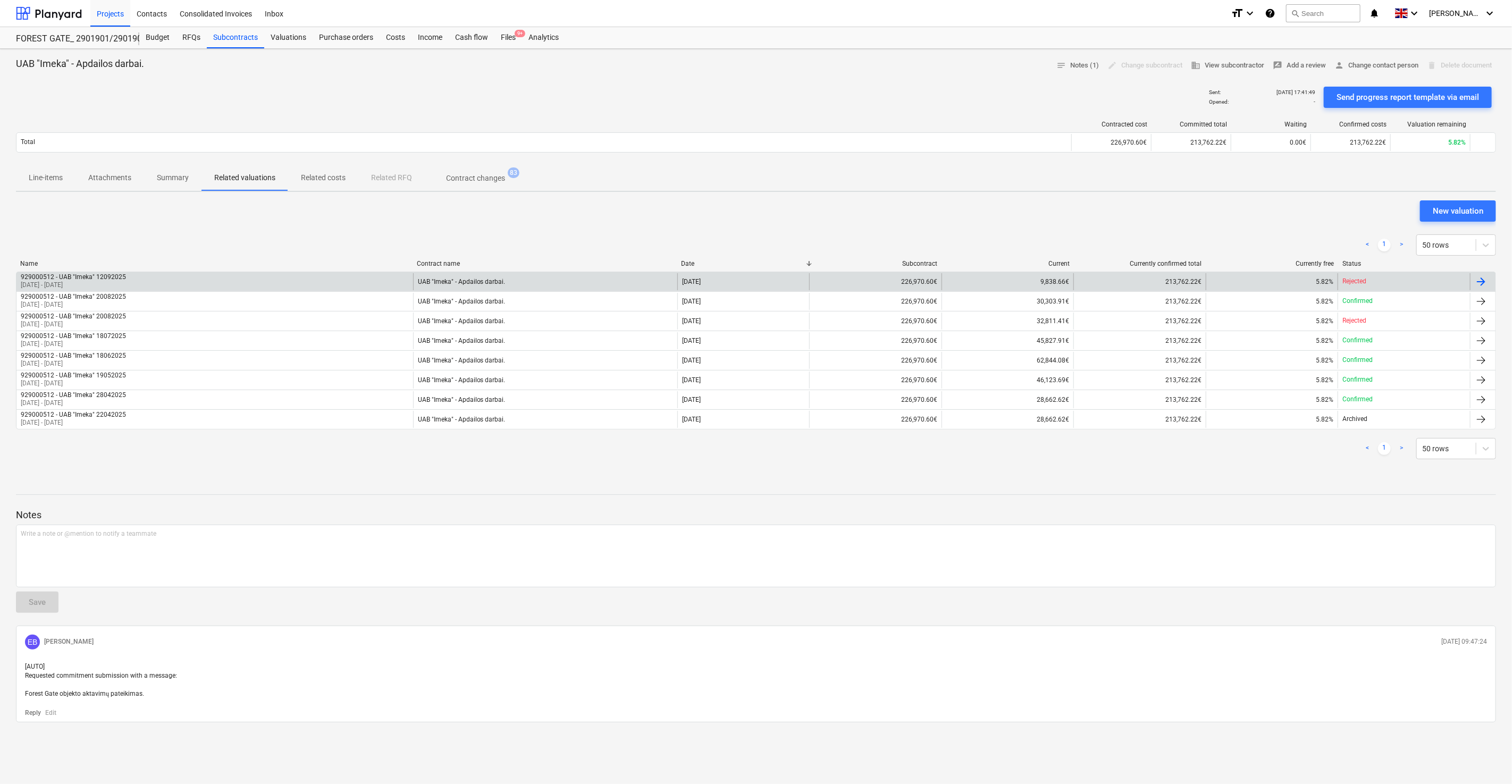
click at [605, 276] on div "UAB "Imeka" - Apdailos darbai." at bounding box center [545, 282] width 264 height 17
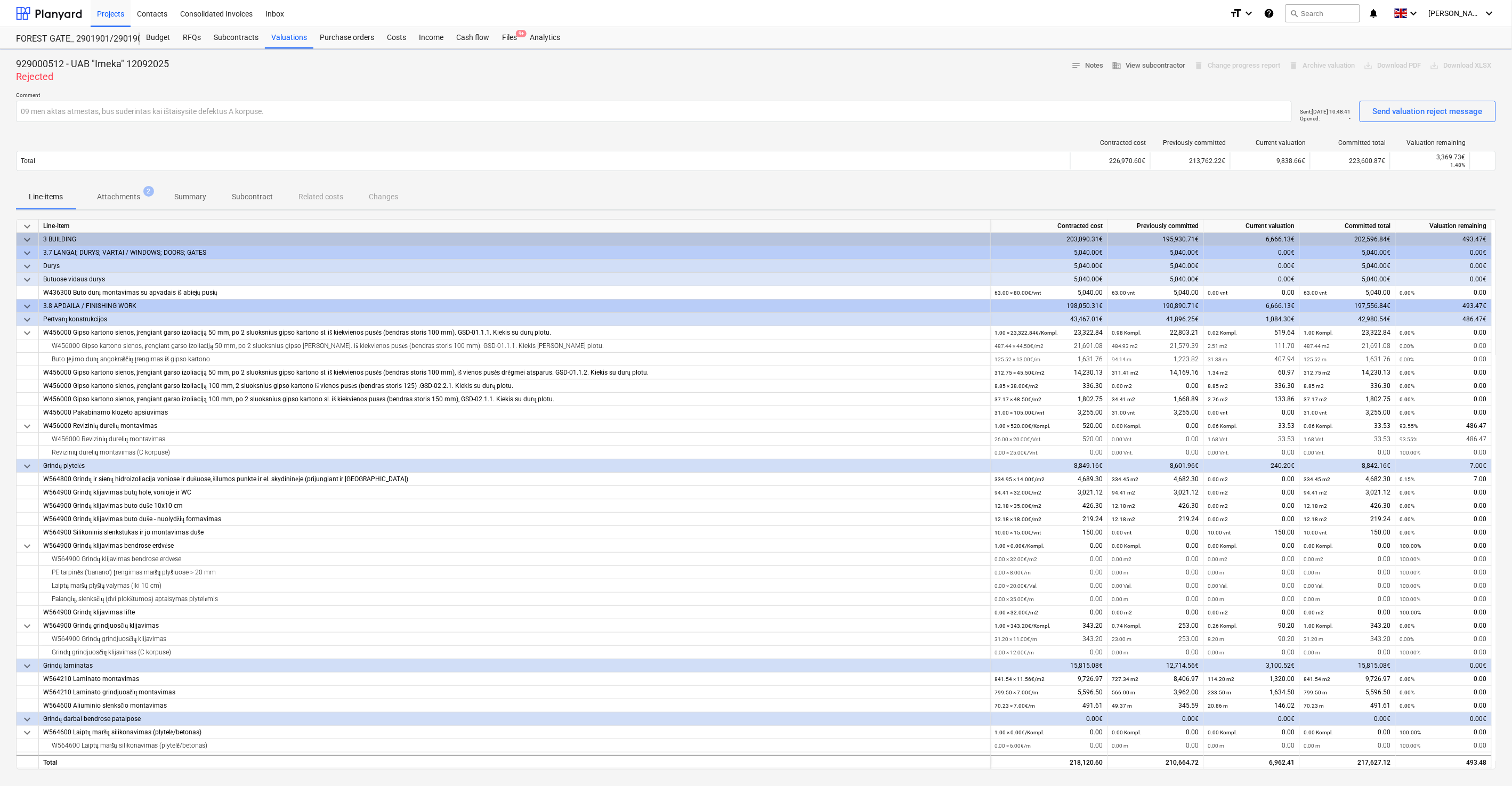
click at [868, 192] on div "Line-items Attachments 2 Summary Subcontract Related costs Changes" at bounding box center [755, 196] width 1480 height 25
click at [891, 180] on div "Contracted cost Previously committed Current valuation Committed total Valuatio…" at bounding box center [755, 157] width 1480 height 54
drag, startPoint x: 891, startPoint y: 180, endPoint x: 877, endPoint y: 182, distance: 14.1
click at [886, 181] on div "Contracted cost Previously committed Current valuation Committed total Valuatio…" at bounding box center [755, 157] width 1480 height 54
click at [908, 131] on div "Contracted cost Previously committed Current valuation Committed total Valuatio…" at bounding box center [755, 157] width 1480 height 54
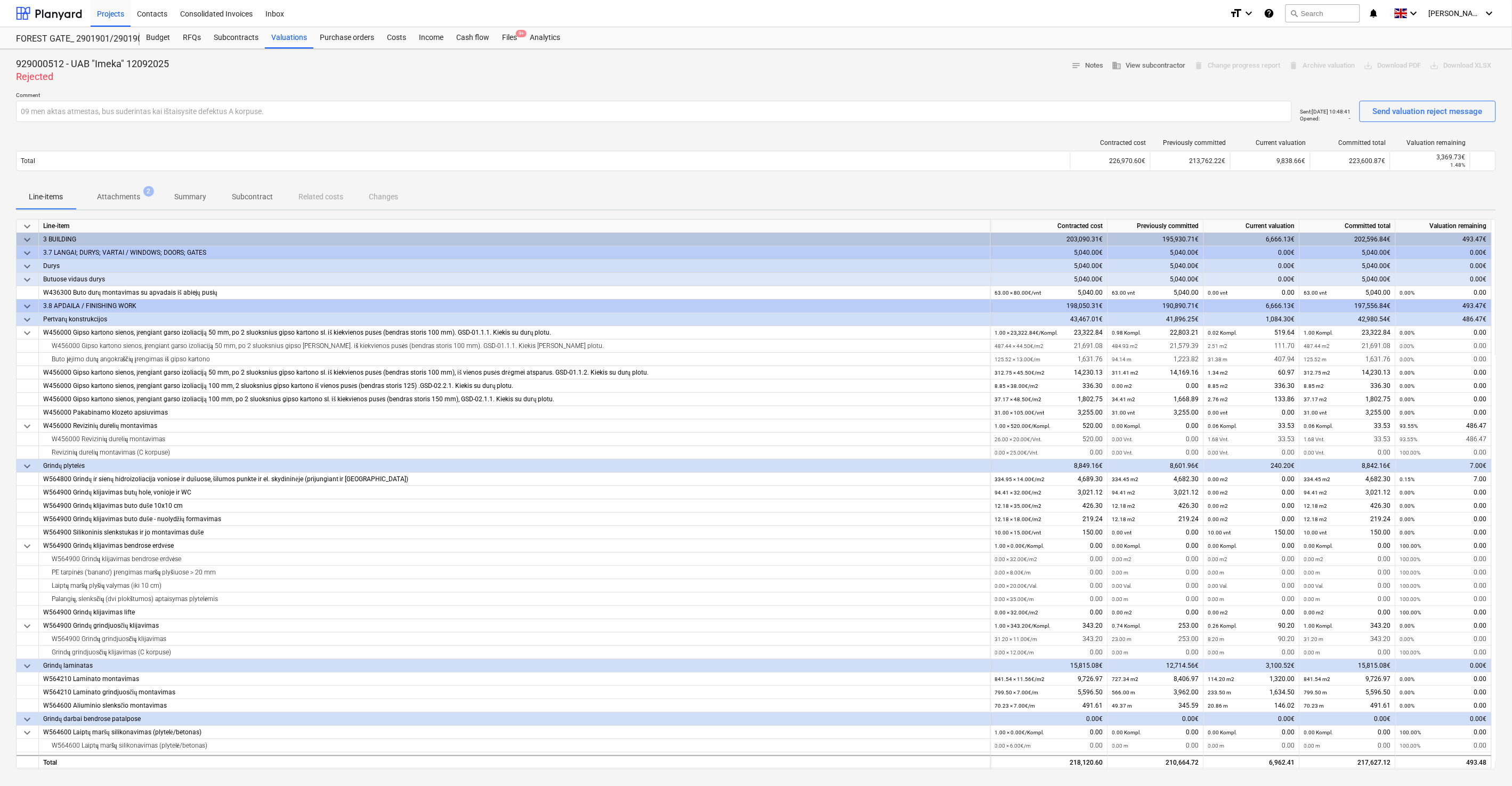
click at [913, 129] on div "Comment 09 men aktas atmestas, bus suderintas kai ištaisysite defektus A korpus…" at bounding box center [755, 111] width 1480 height 39
drag, startPoint x: 919, startPoint y: 128, endPoint x: 925, endPoint y: 126, distance: 6.3
click at [919, 128] on div "Comment 09 men aktas atmestas, bus suderintas kai ištaisysite defektus A korpus…" at bounding box center [755, 111] width 1480 height 39
click at [929, 126] on div "Comment 09 men aktas atmestas, bus suderintas kai ištaisysite defektus A korpus…" at bounding box center [755, 111] width 1480 height 39
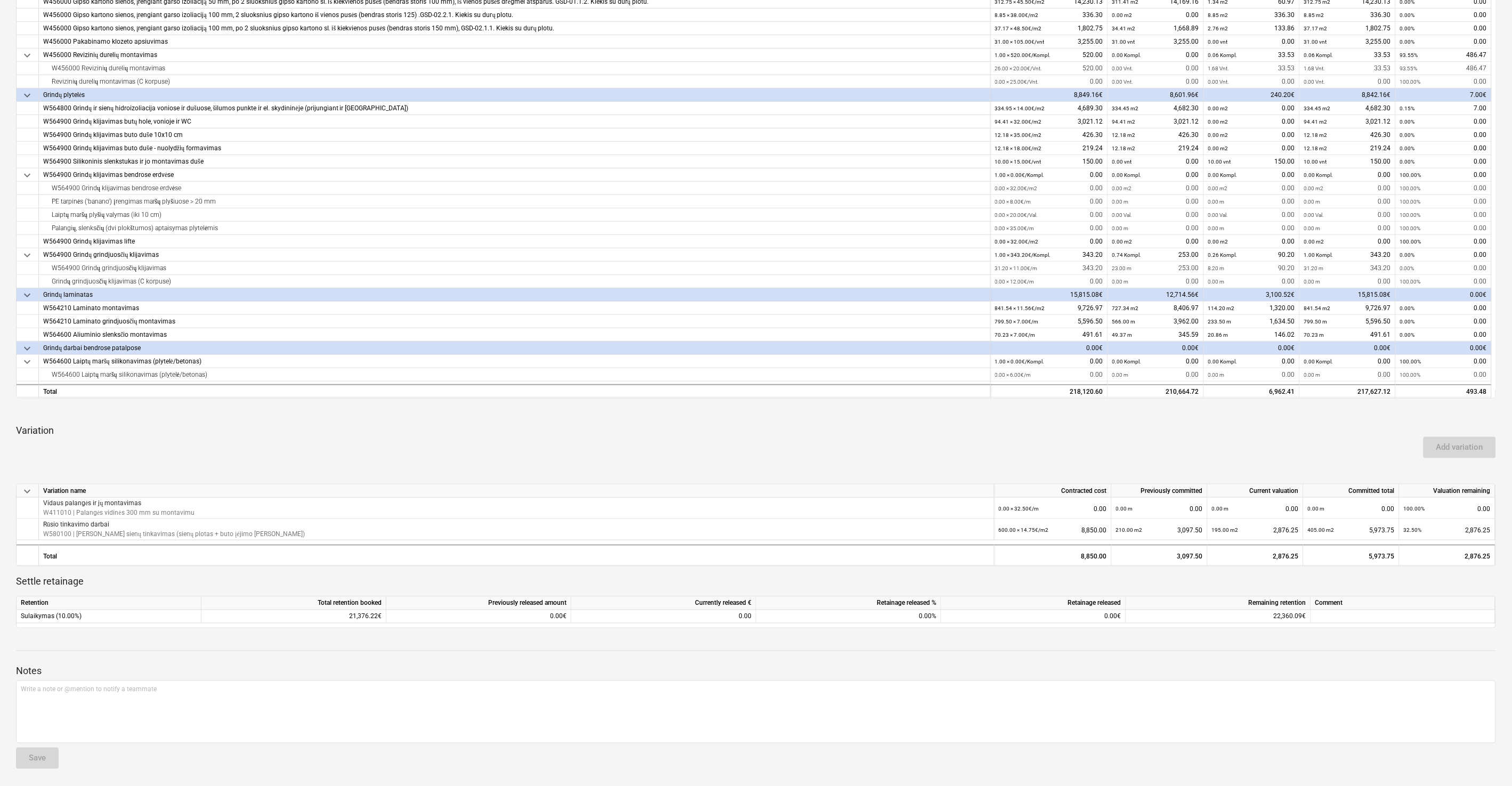
scroll to position [2, 0]
drag, startPoint x: 874, startPoint y: 435, endPoint x: 882, endPoint y: 427, distance: 11.3
click at [875, 434] on div "Add variation" at bounding box center [756, 447] width 1488 height 30
click at [882, 427] on p "Variation" at bounding box center [755, 431] width 1480 height 13
click at [882, 427] on p "Variation" at bounding box center [755, 431] width 1480 height 13
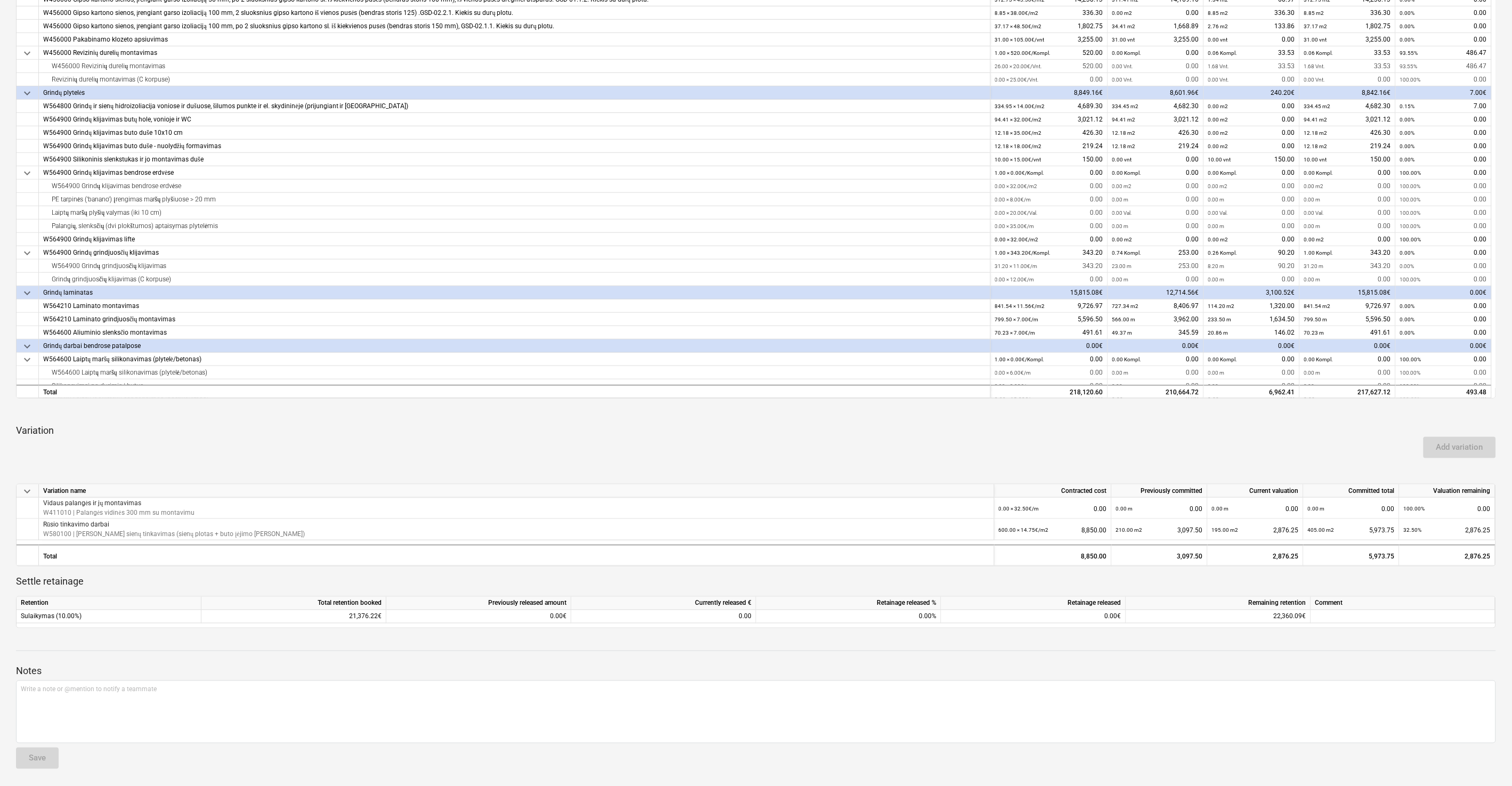
click at [837, 410] on div at bounding box center [755, 411] width 1480 height 8
click at [845, 407] on div at bounding box center [755, 411] width 1480 height 8
click at [861, 403] on div "keyboard_arrow_down Line-item Contracted cost Previously committed Current valu…" at bounding box center [755, 238] width 1480 height 780
drag, startPoint x: 861, startPoint y: 403, endPoint x: 868, endPoint y: 400, distance: 7.6
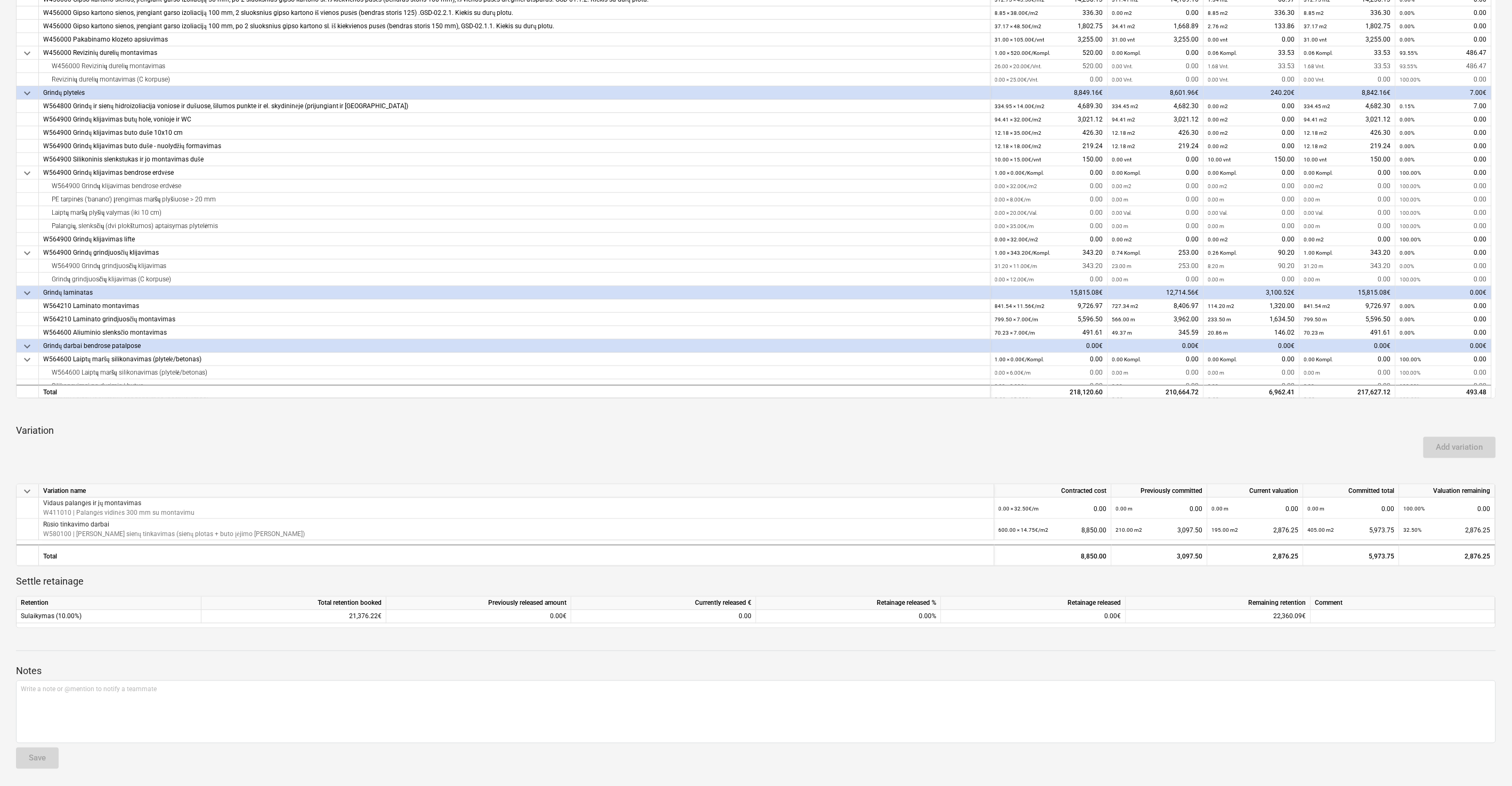
click at [862, 402] on div "keyboard_arrow_down Line-item Contracted cost Previously committed Current valu…" at bounding box center [755, 238] width 1480 height 780
click at [868, 400] on div "keyboard_arrow_down Line-item Contracted cost Previously committed Current valu…" at bounding box center [755, 238] width 1480 height 780
click at [898, 424] on p "Variation" at bounding box center [755, 431] width 1480 height 13
click at [909, 419] on div "keyboard_arrow_down Line-item Contracted cost Previously committed Current valu…" at bounding box center [755, 238] width 1480 height 780
drag, startPoint x: 915, startPoint y: 415, endPoint x: 924, endPoint y: 412, distance: 9.5
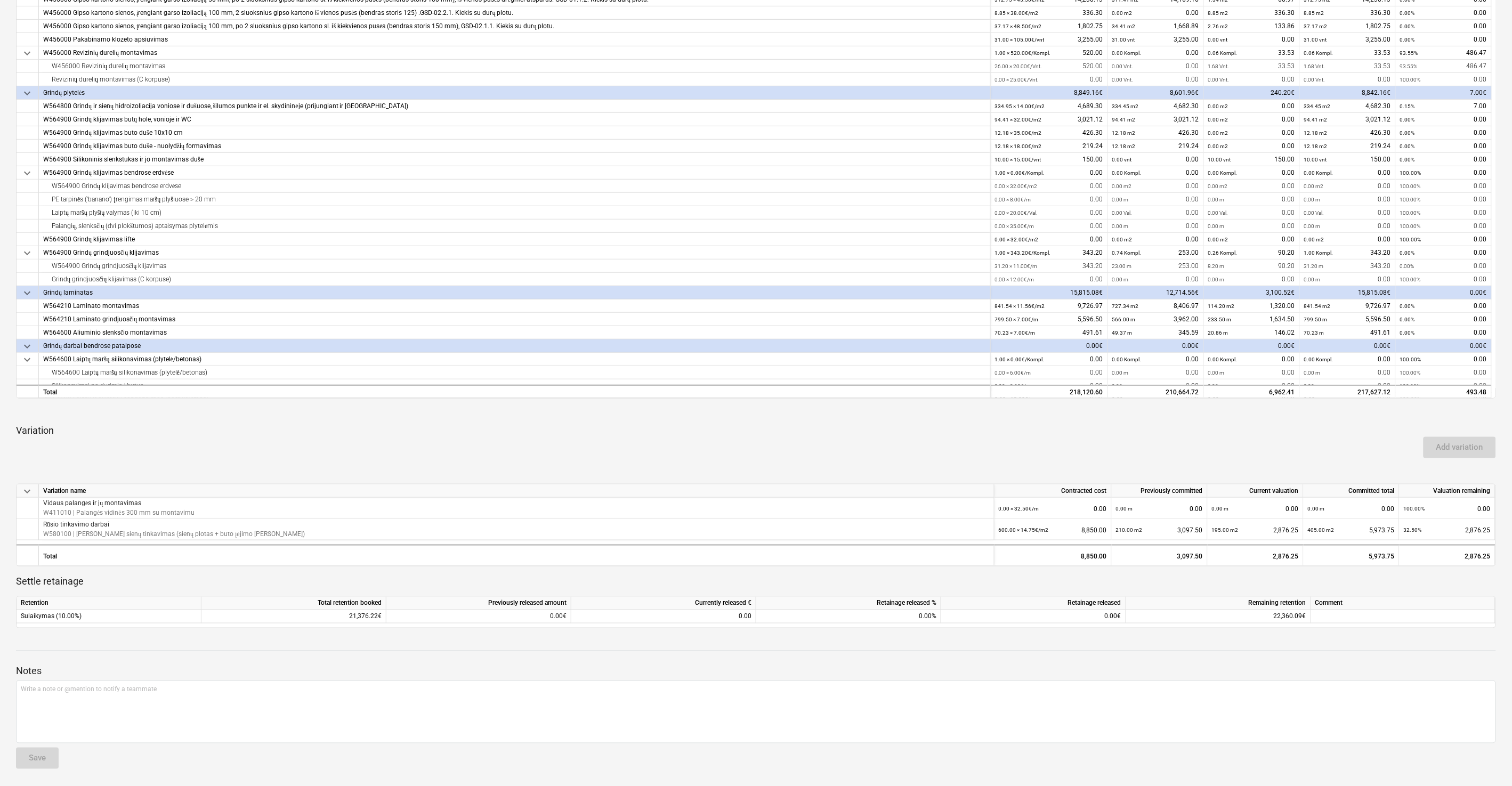
click at [917, 415] on div "keyboard_arrow_down Line-item Contracted cost Previously committed Current valu…" at bounding box center [755, 238] width 1480 height 780
click at [924, 412] on div at bounding box center [755, 411] width 1480 height 8
click at [924, 432] on div "Add variation" at bounding box center [756, 447] width 1488 height 30
click at [958, 408] on div at bounding box center [755, 411] width 1480 height 8
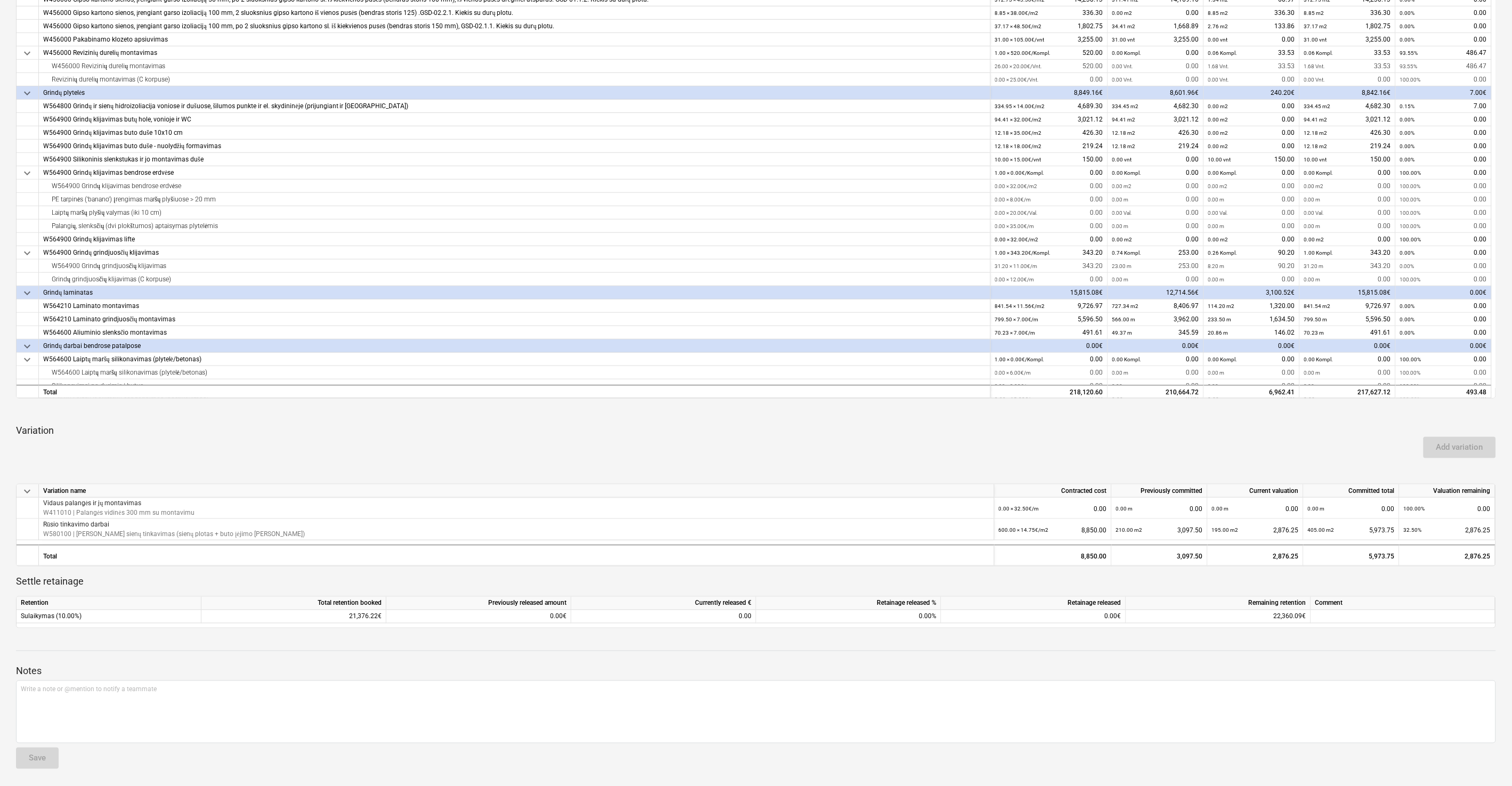
drag, startPoint x: 904, startPoint y: 432, endPoint x: 944, endPoint y: 409, distance: 46.1
click at [905, 431] on div "Variation Add variation" at bounding box center [755, 441] width 1480 height 34
click at [944, 409] on div at bounding box center [755, 411] width 1480 height 8
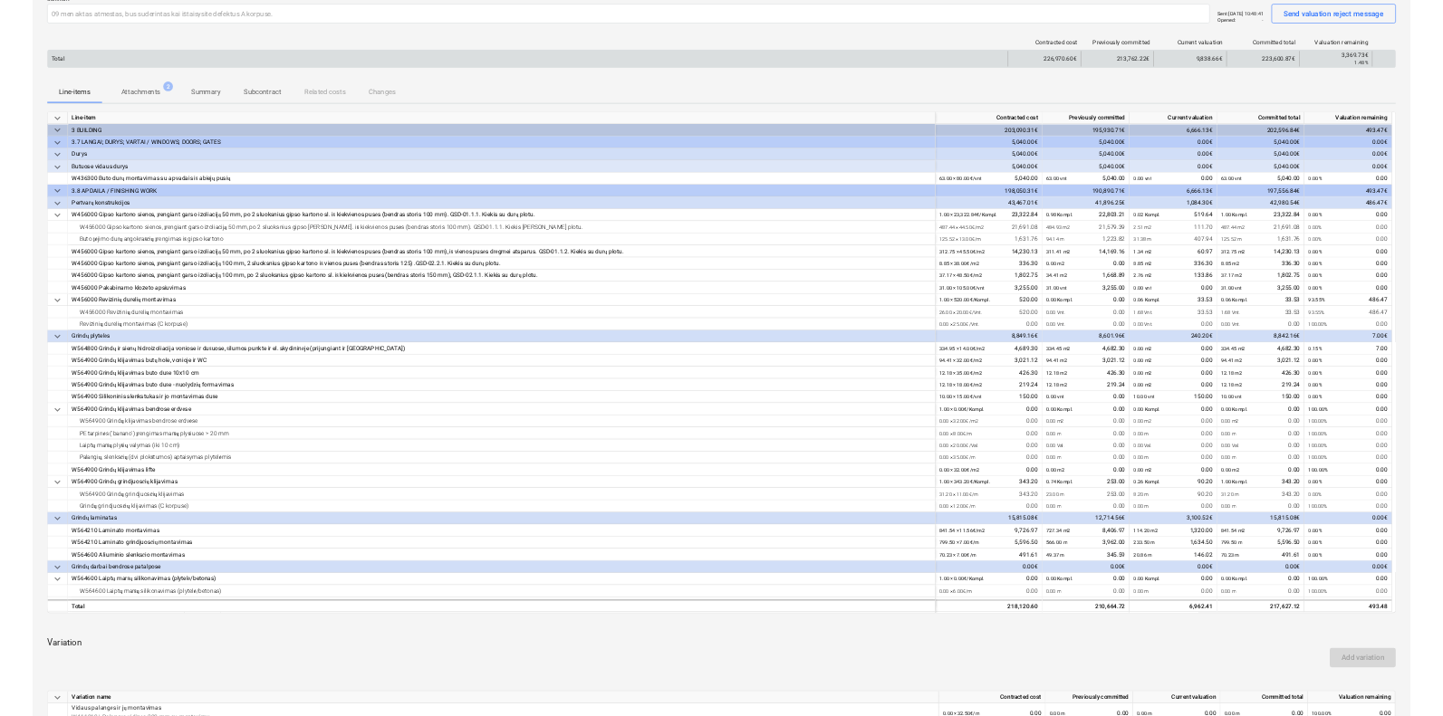
scroll to position [0, 0]
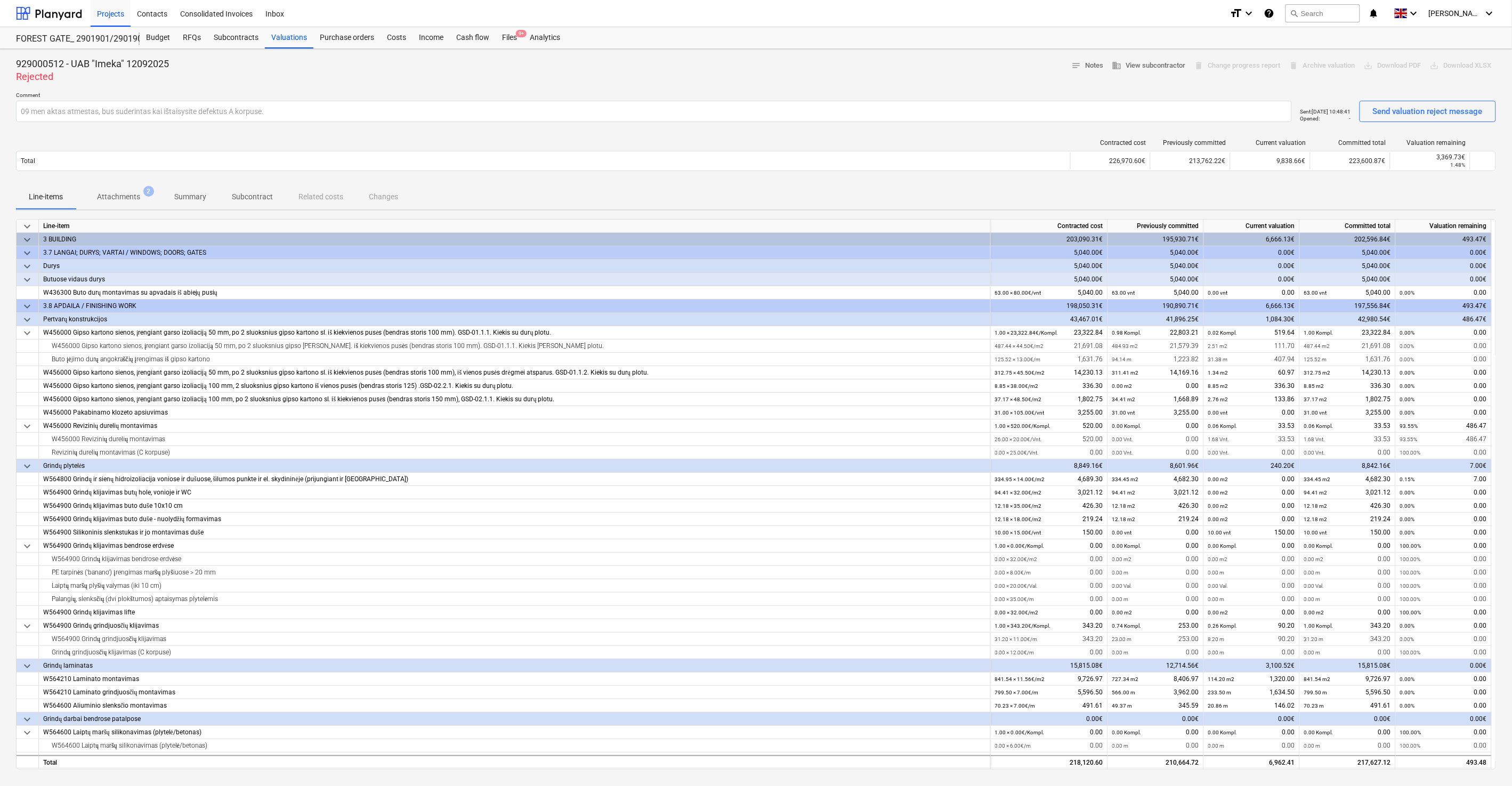
click at [970, 124] on div "Comment 09 men aktas atmestas, bus suderintas kai ištaisysite defektus A korpus…" at bounding box center [755, 111] width 1480 height 39
drag, startPoint x: 1005, startPoint y: 65, endPoint x: 1020, endPoint y: 55, distance: 18.0
click at [1008, 64] on div "929000512 - UAB "Imeka" 12092025 Rejected notes Notes business View subcontract…" at bounding box center [755, 70] width 1480 height 25
click at [1020, 55] on div "929000512 - UAB "Imeka" 12092025 Rejected notes Notes business View subcontract…" at bounding box center [756, 602] width 1512 height 1108
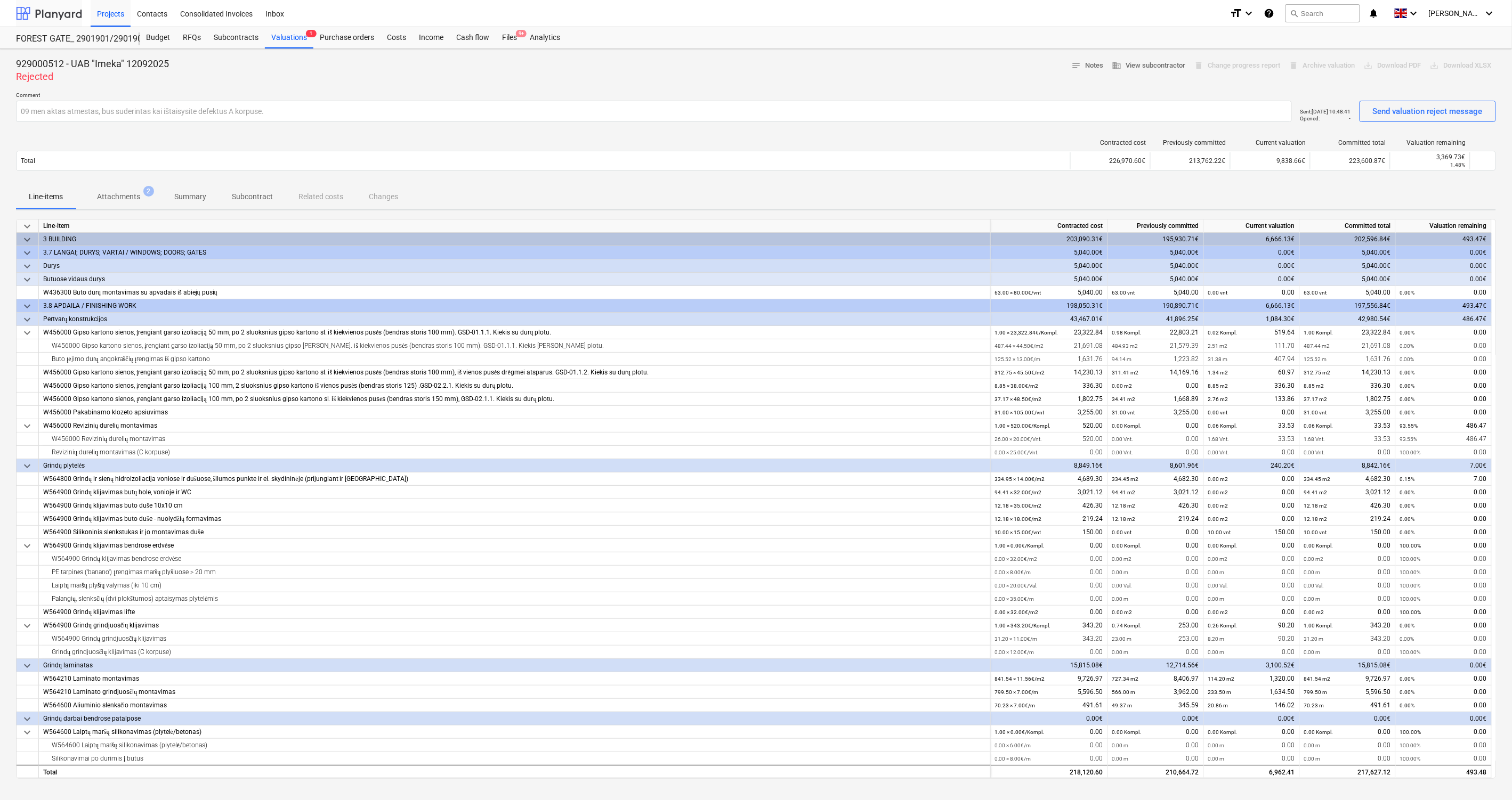
click at [67, 14] on div at bounding box center [49, 13] width 66 height 26
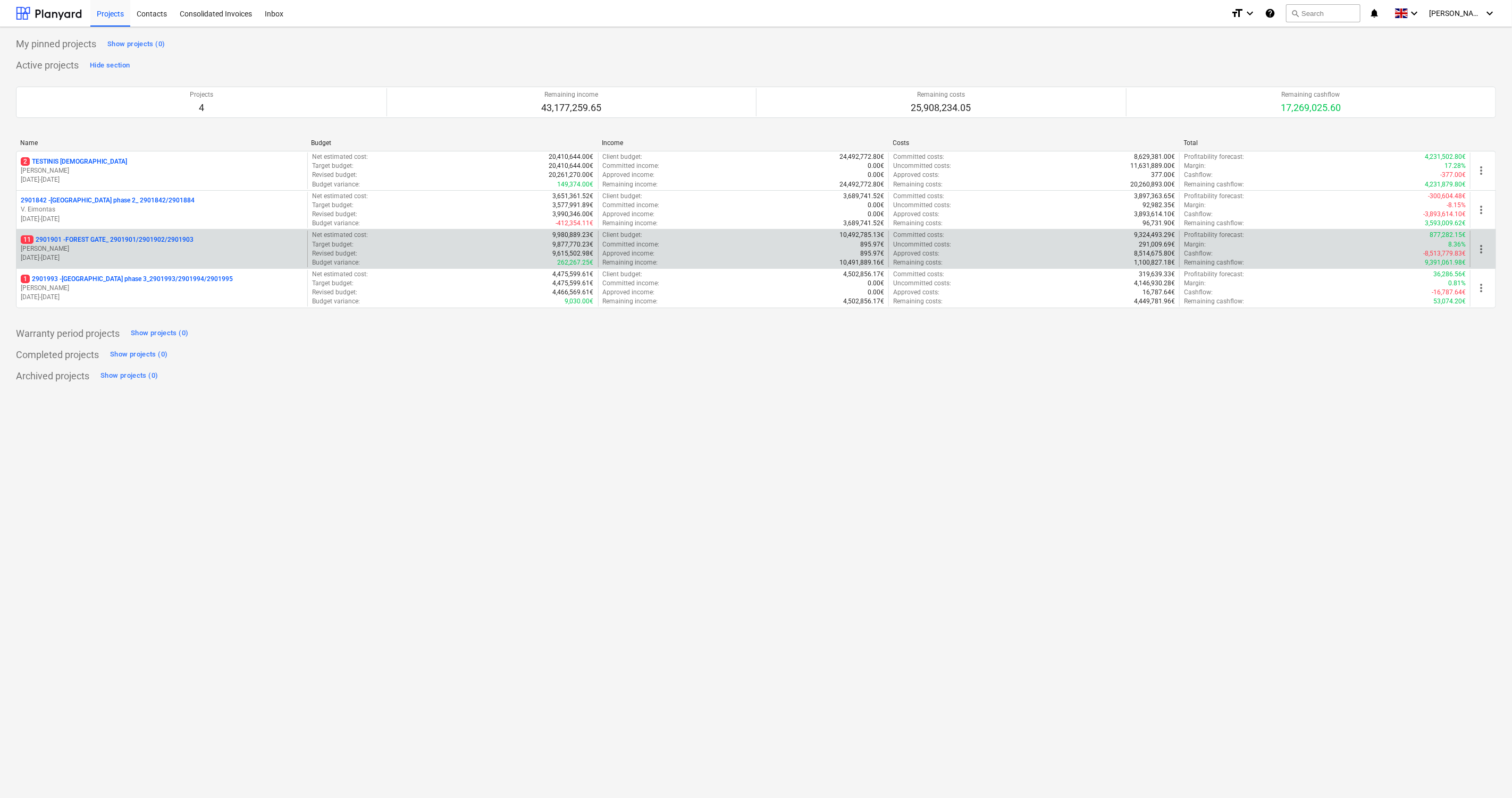
click at [138, 240] on p "11 2901901 - FOREST GATE_ 2901901/2901902/2901903" at bounding box center [107, 239] width 173 height 9
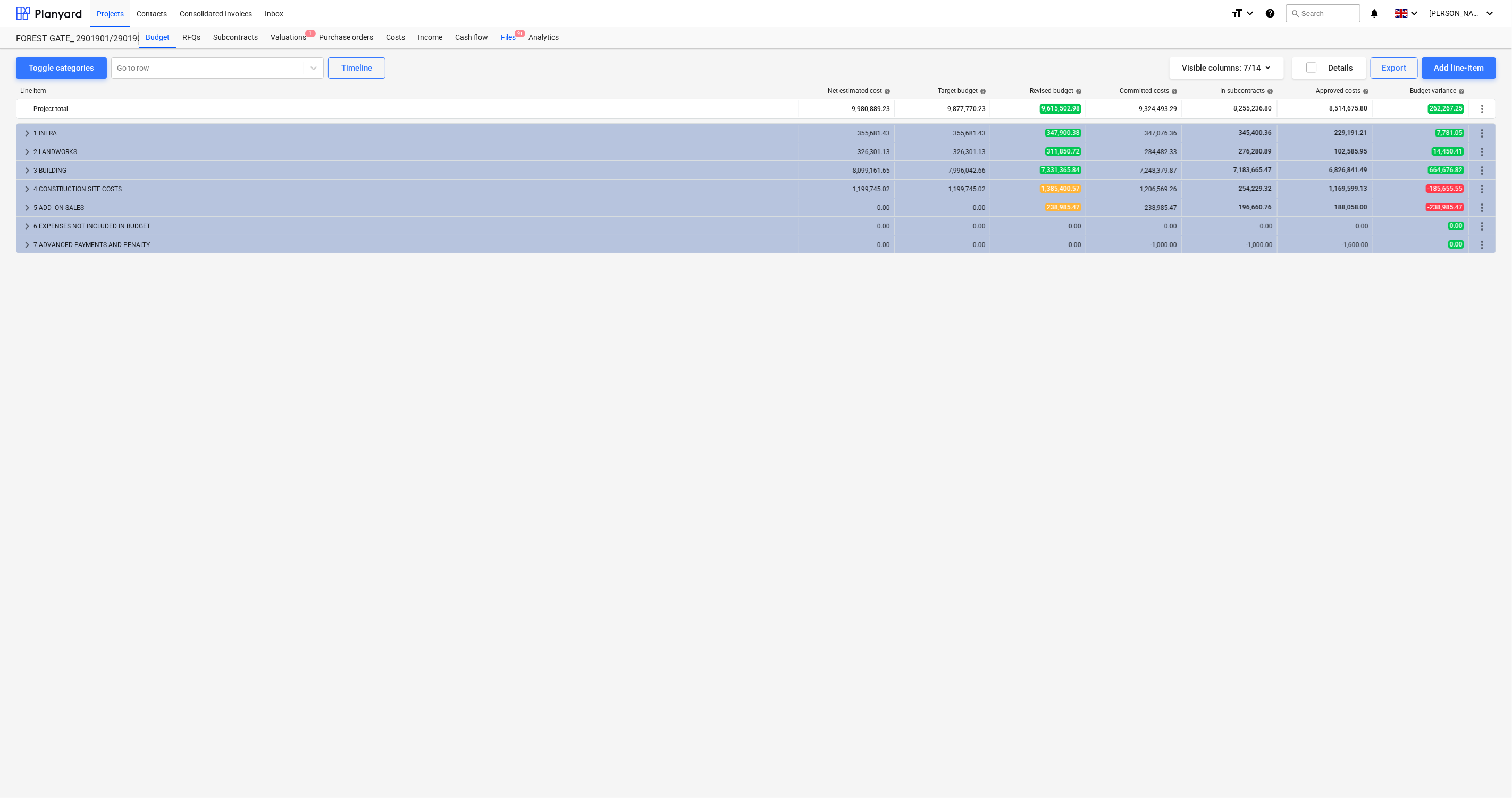
click at [504, 45] on div "Files 9+" at bounding box center [508, 38] width 28 height 21
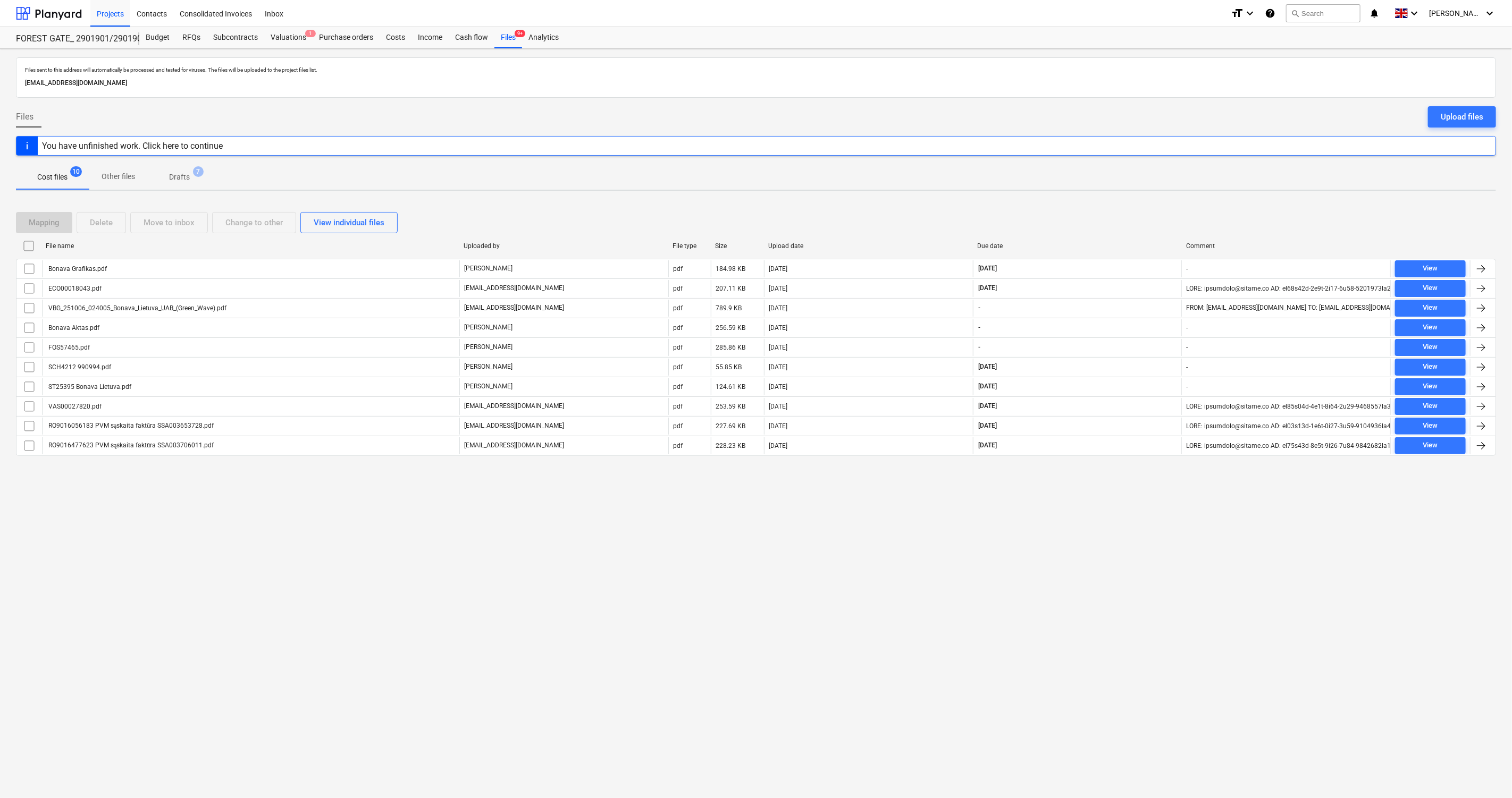
click at [1142, 217] on div "Mapping Delete Move to inbox Change to other View individual files" at bounding box center [756, 222] width 1480 height 21
click at [1148, 206] on div "Mapping Delete Move to inbox Change to other View individual files File name Up…" at bounding box center [756, 339] width 1480 height 278
drag, startPoint x: 1148, startPoint y: 206, endPoint x: 1153, endPoint y: 199, distance: 8.6
click at [1148, 206] on div "Mapping Delete Move to inbox Change to other View individual files File name Up…" at bounding box center [756, 339] width 1480 height 278
drag, startPoint x: 1121, startPoint y: 224, endPoint x: 1139, endPoint y: 209, distance: 23.4
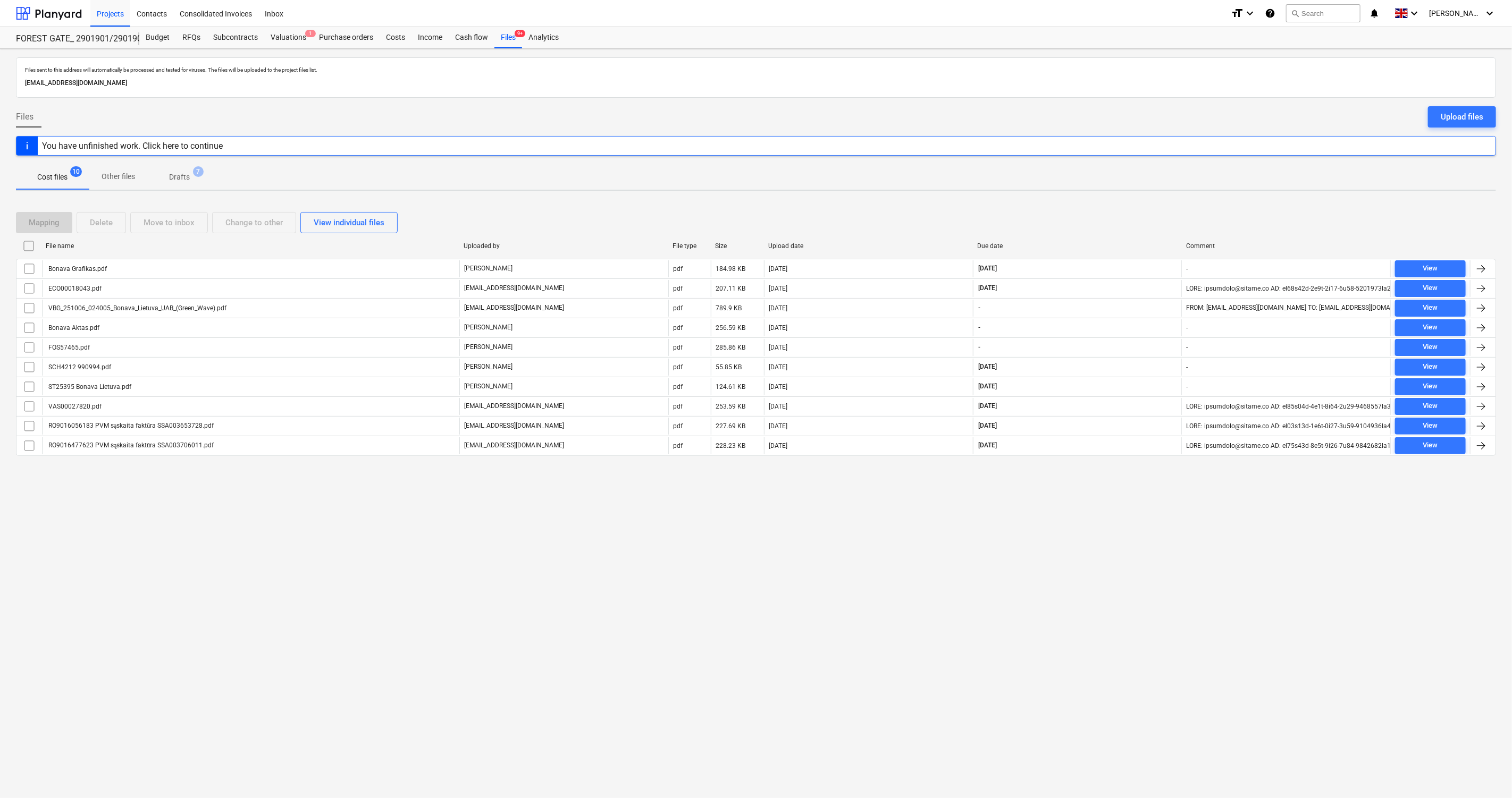
click at [1124, 222] on div "Mapping Delete Move to inbox Change to other View individual files" at bounding box center [756, 222] width 1480 height 21
click at [1139, 209] on div "Mapping Delete Move to inbox Change to other View individual files" at bounding box center [756, 222] width 1480 height 30
click at [289, 32] on div "Valuations 1" at bounding box center [288, 38] width 48 height 21
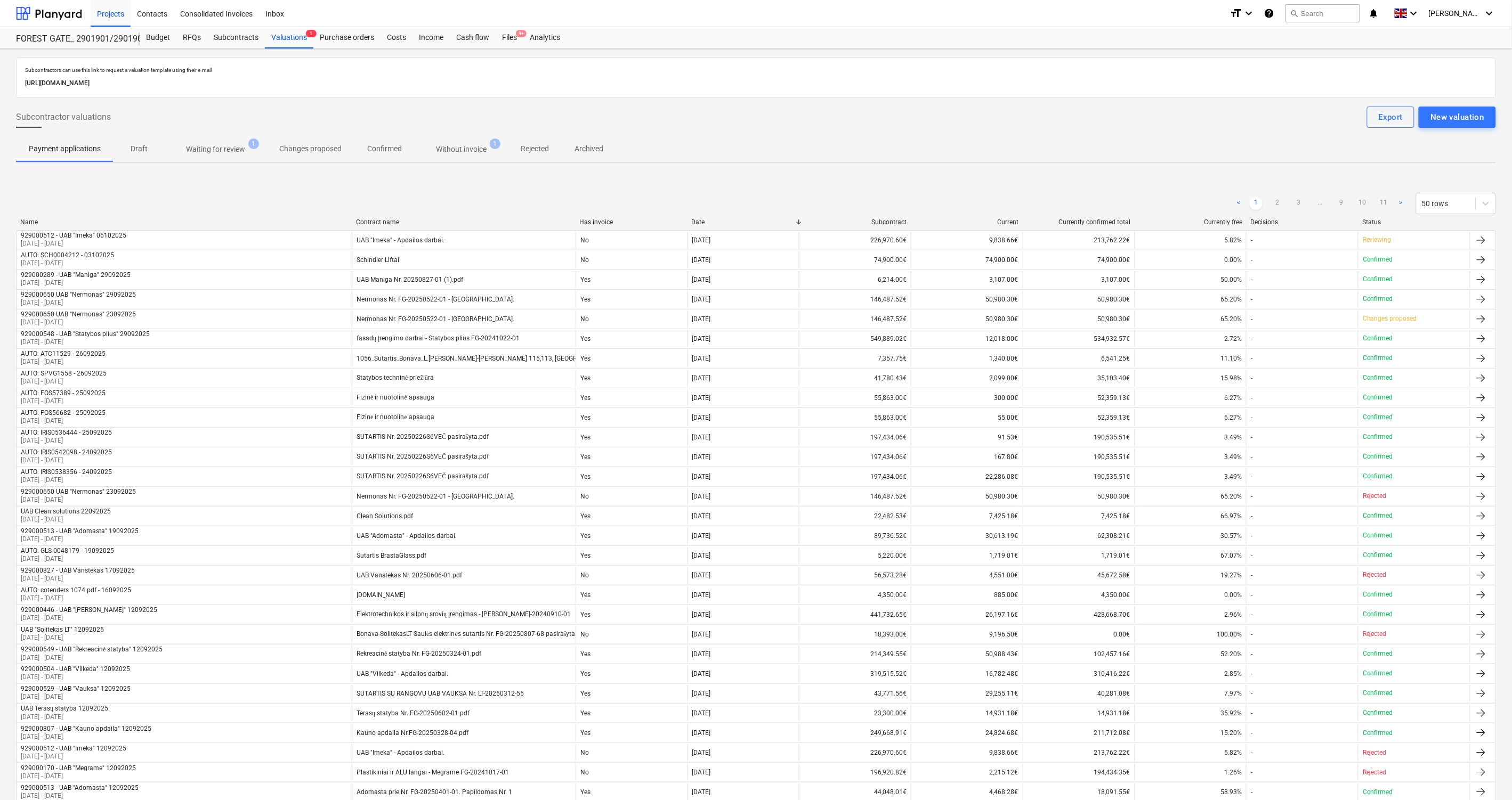
click at [454, 151] on p "Without invoice" at bounding box center [461, 149] width 51 height 11
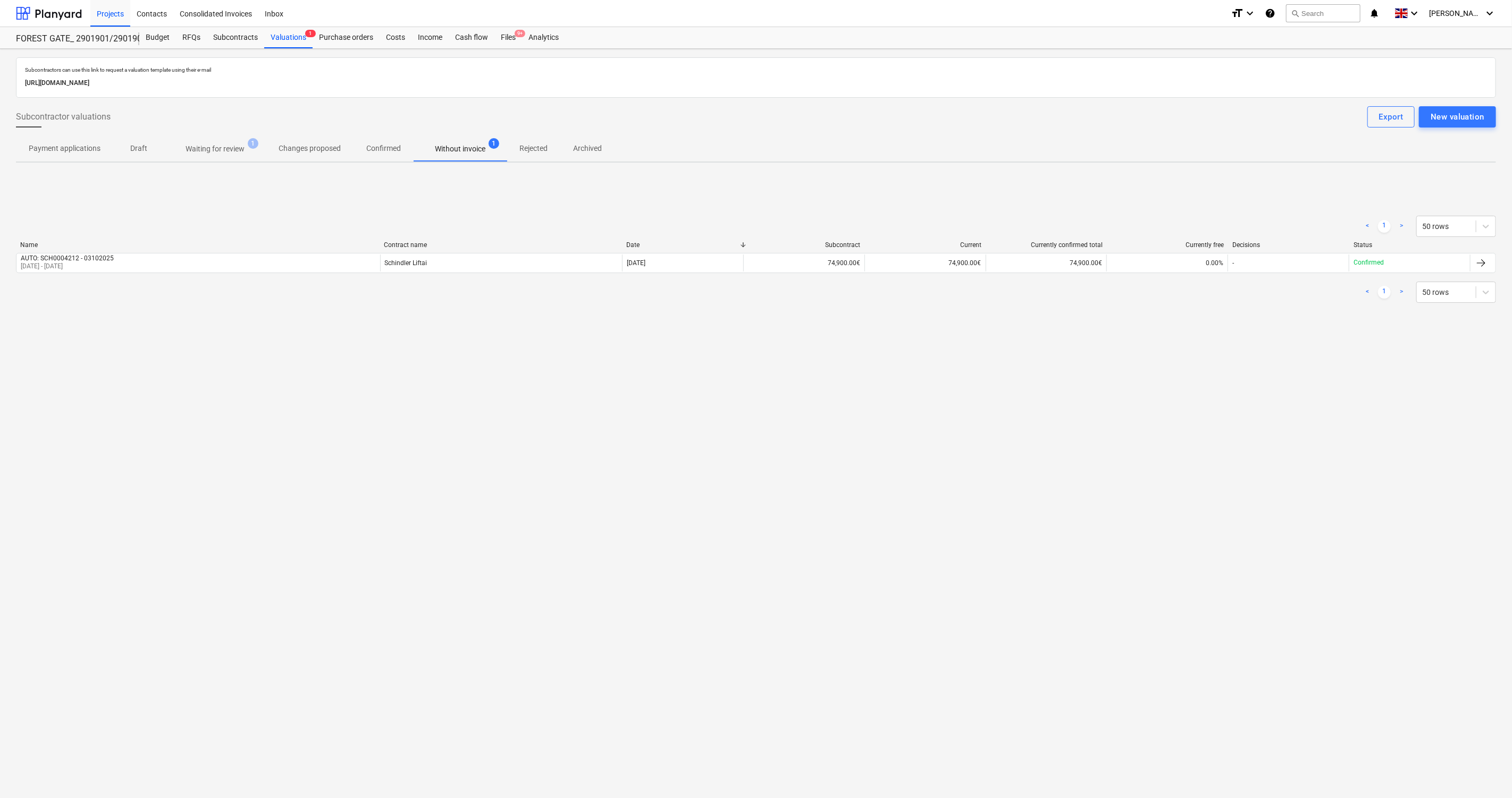
drag, startPoint x: 810, startPoint y: 206, endPoint x: 833, endPoint y: 200, distance: 23.8
click at [810, 206] on div "< 1 > 50 rows Name Contract name Date Subcontract Current Currently confirmed t…" at bounding box center [756, 259] width 1480 height 113
click at [833, 200] on div "< 1 > 50 rows Name Contract name Date Subcontract Current Currently confirmed t…" at bounding box center [756, 259] width 1480 height 160
click at [227, 147] on p "Waiting for review" at bounding box center [215, 149] width 59 height 11
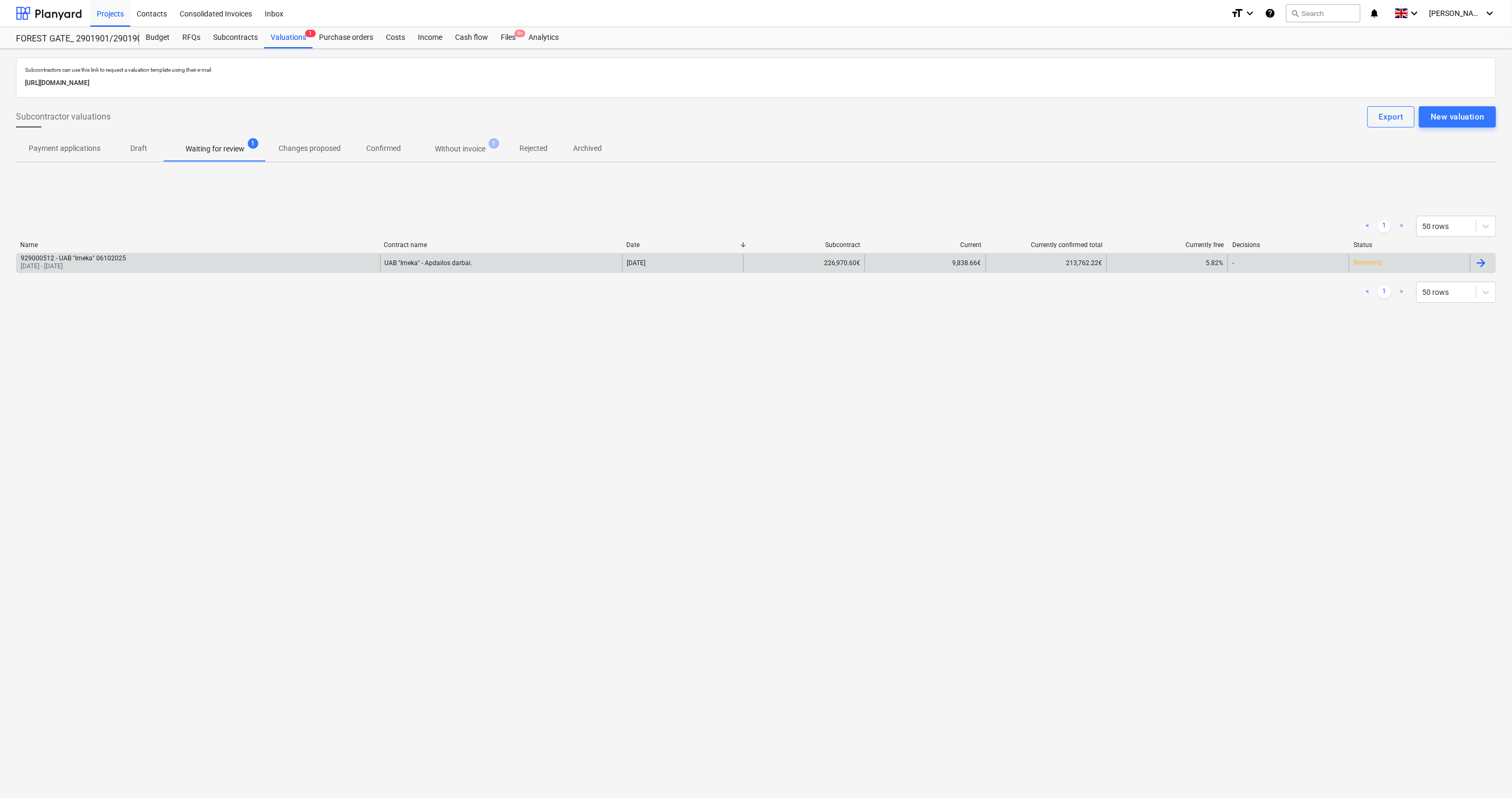
click at [318, 261] on div "929000512 - UAB "Imeka" 06102025 [DATE] - [DATE]" at bounding box center [198, 263] width 364 height 17
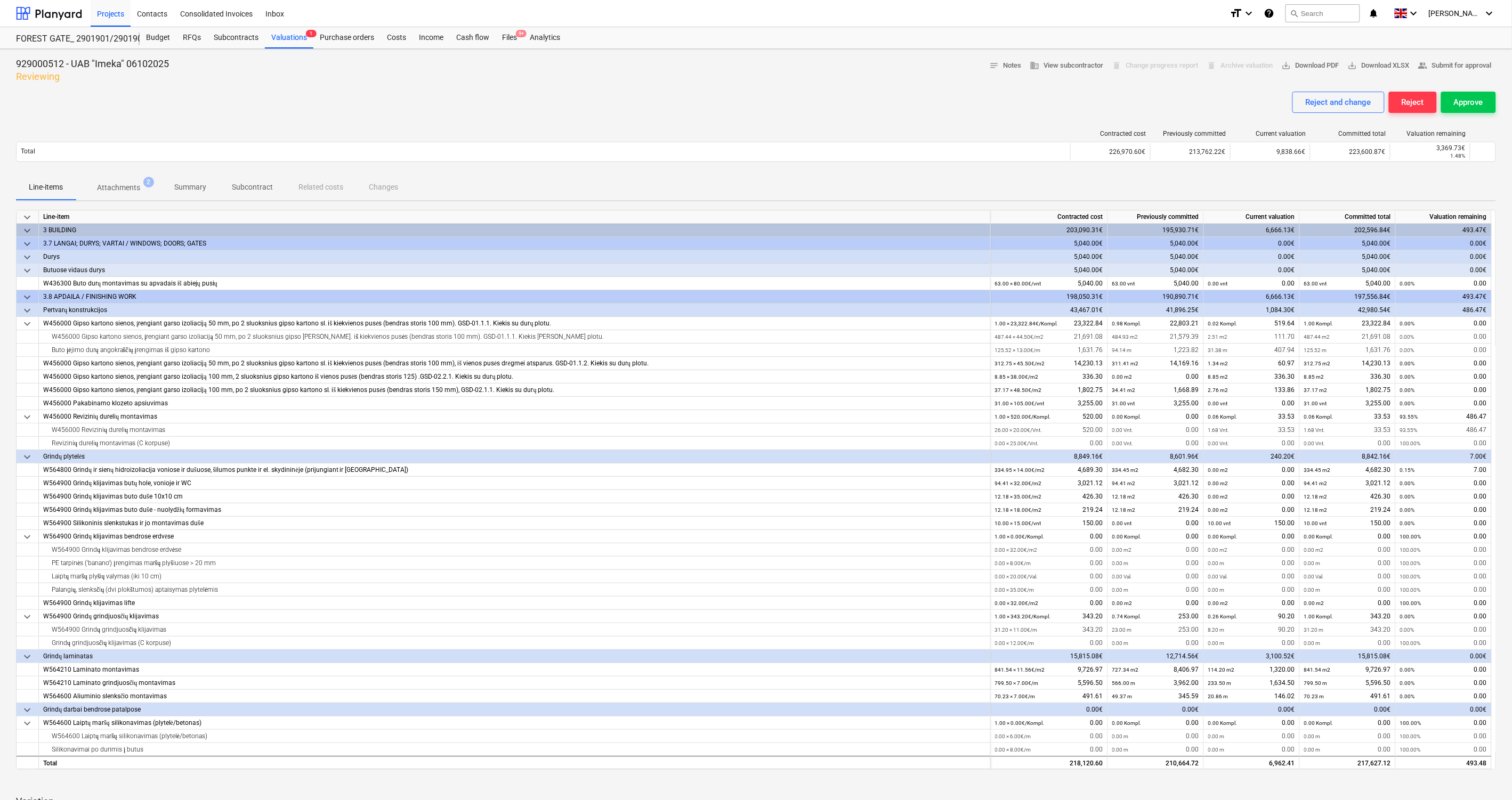
click at [1141, 188] on div "Line-items Attachments 2 Summary Subcontract Related costs Changes" at bounding box center [755, 187] width 1480 height 25
click at [1153, 180] on div "Line-items Attachments 2 Summary Subcontract Related costs Changes" at bounding box center [755, 187] width 1480 height 25
click at [116, 181] on span "Attachments 2" at bounding box center [119, 188] width 86 height 19
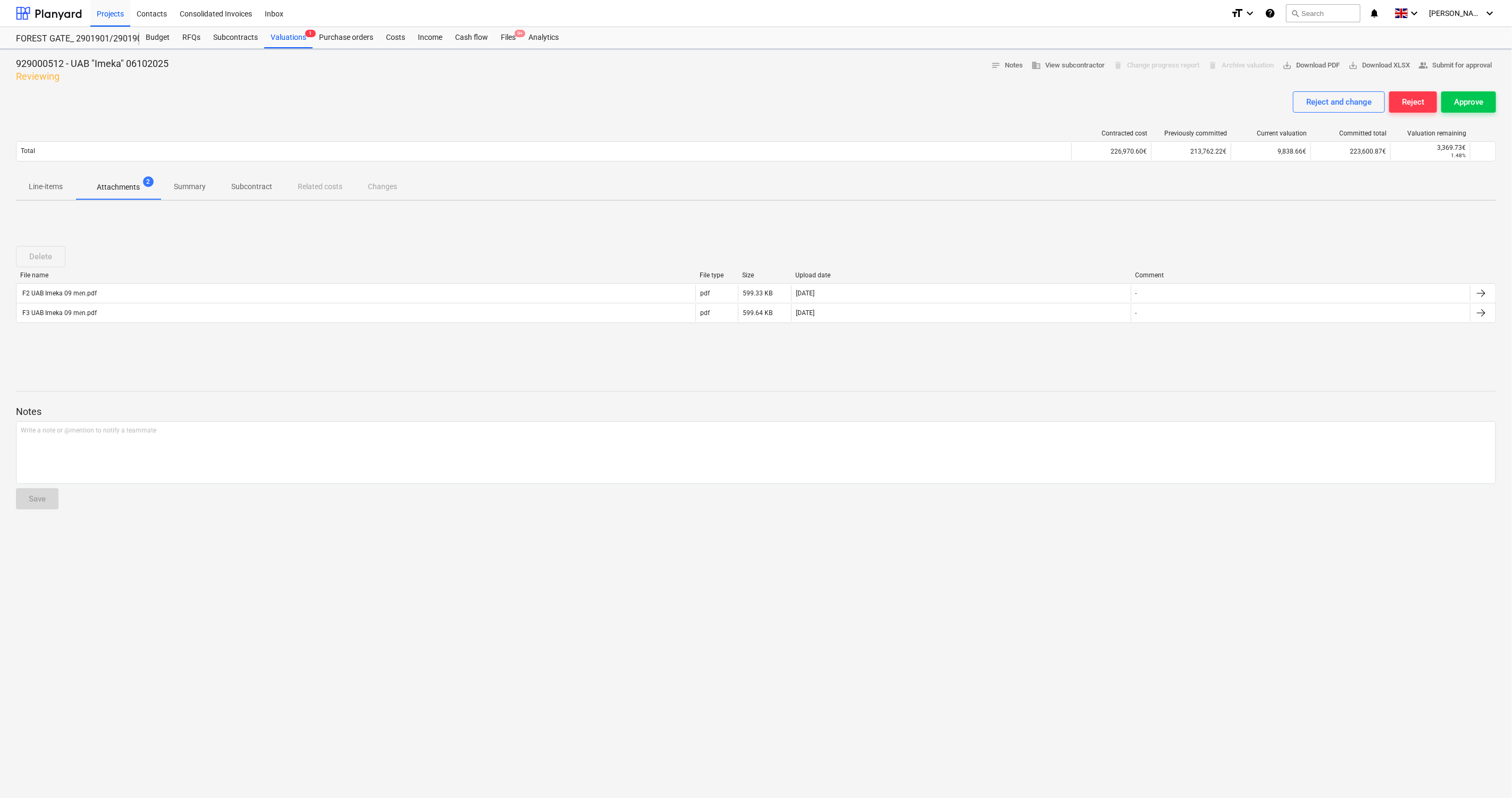
click at [48, 191] on p "Line-items" at bounding box center [46, 187] width 34 height 11
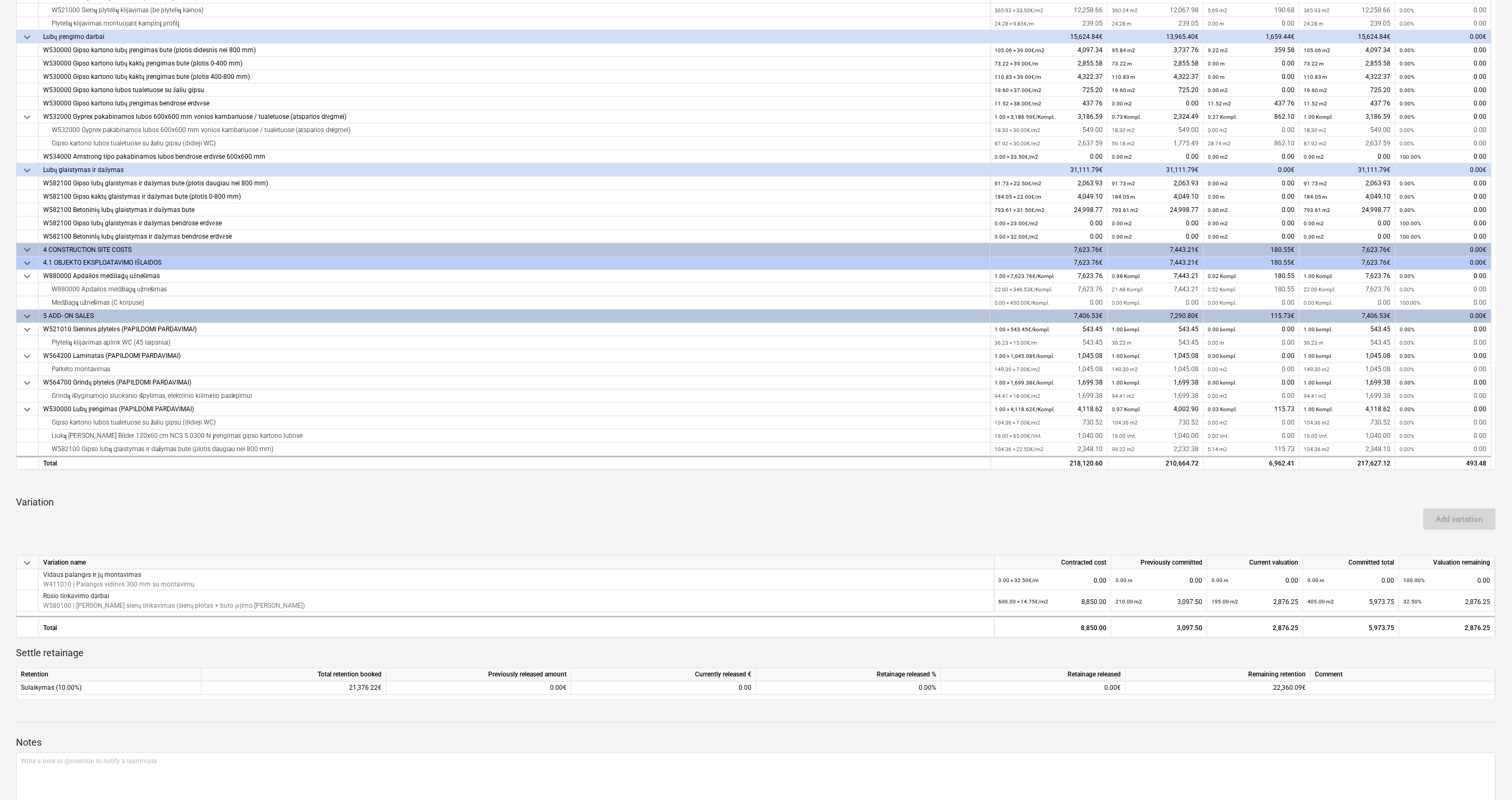
scroll to position [358, 0]
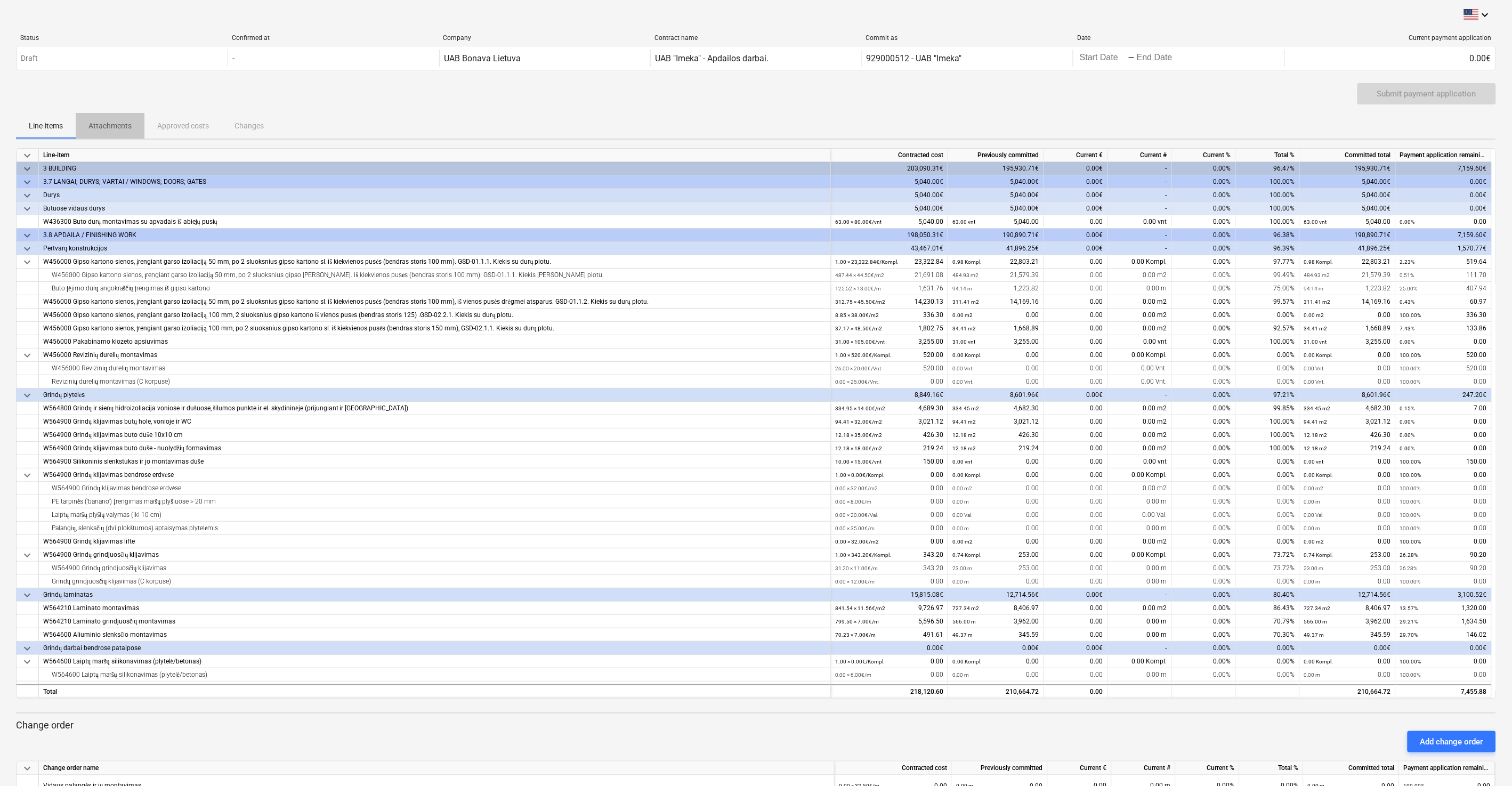
click at [126, 122] on p "Attachments" at bounding box center [109, 126] width 43 height 11
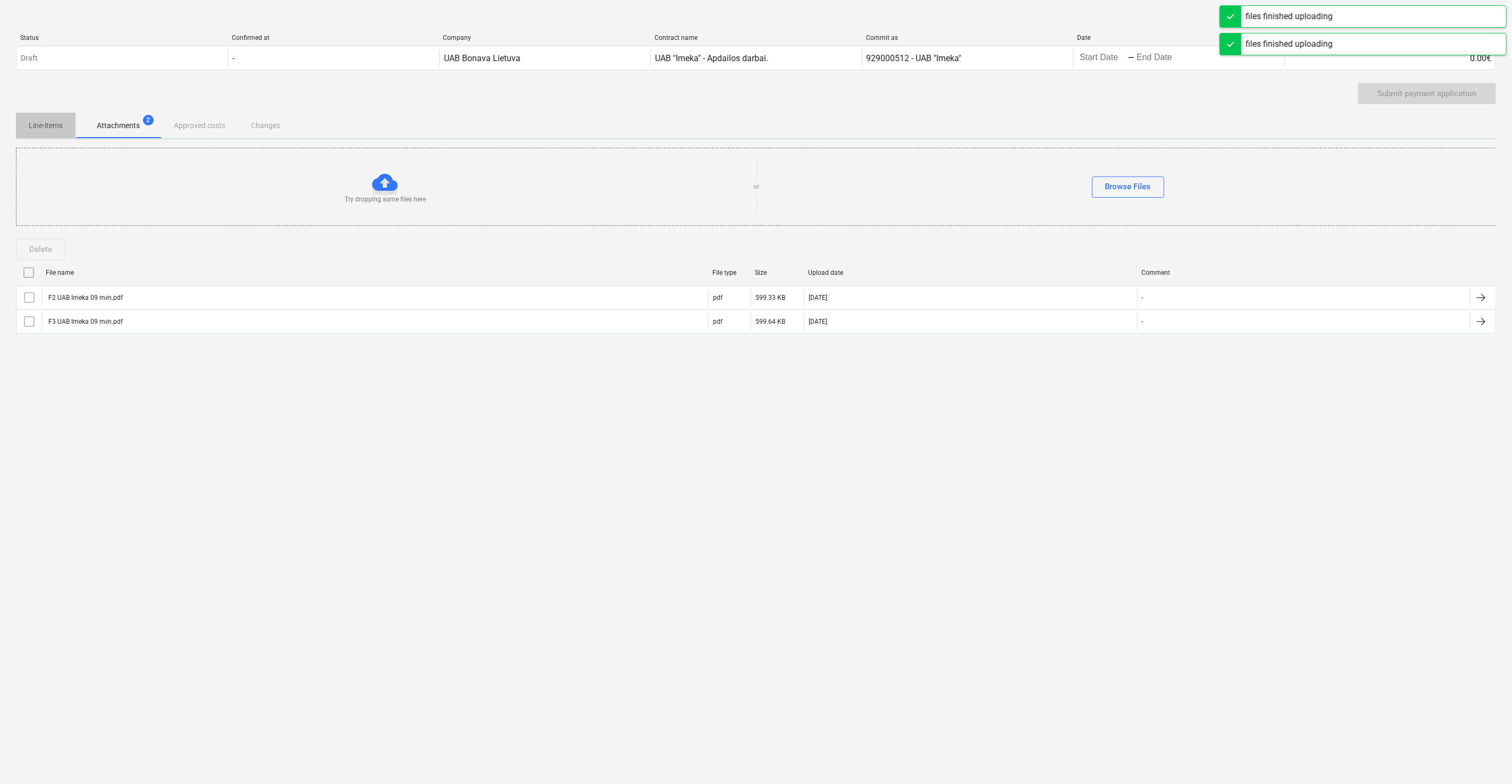
click at [43, 126] on p "Line-items" at bounding box center [46, 126] width 34 height 11
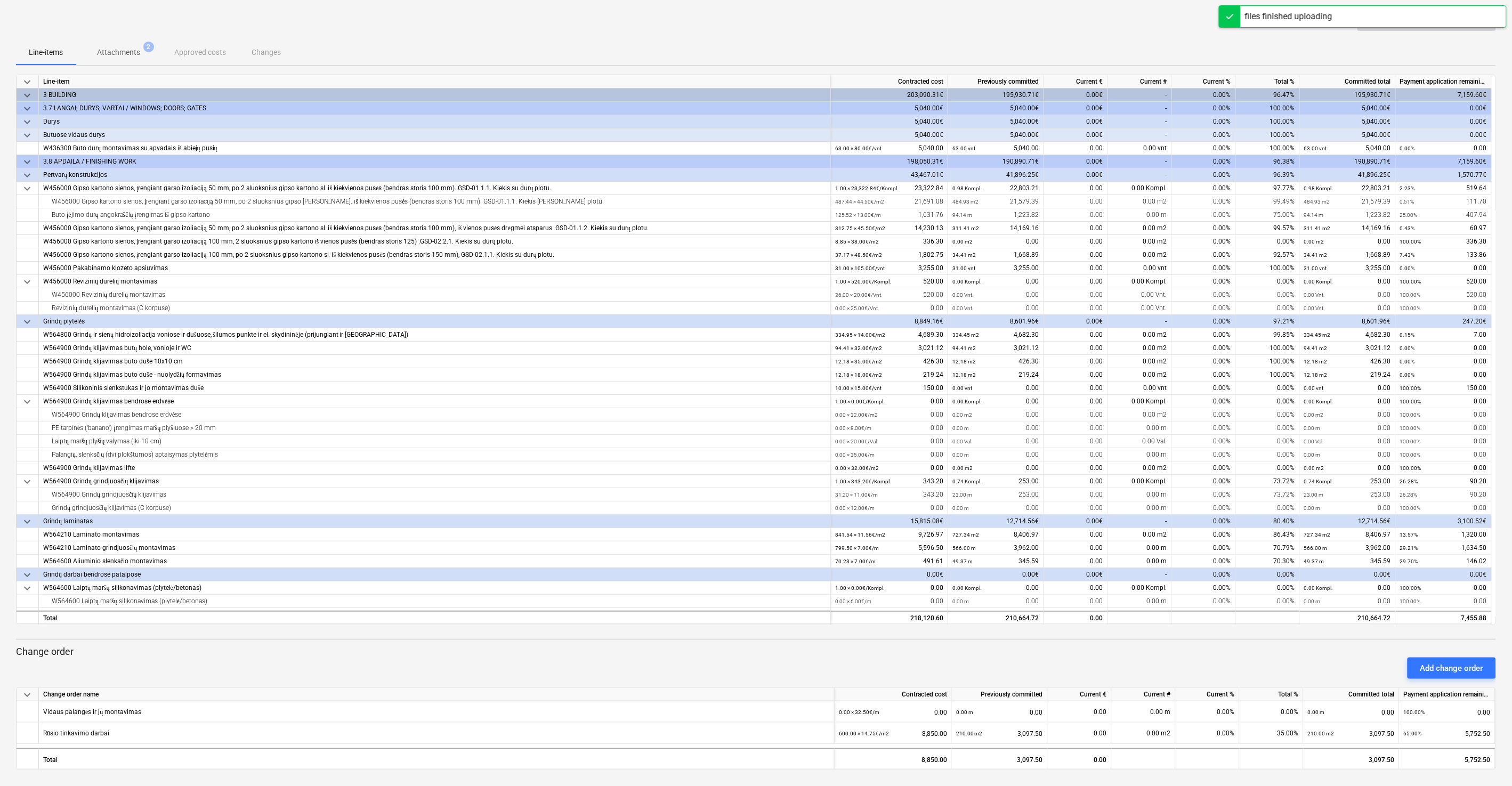
scroll to position [75, 0]
click at [1061, 197] on div "0.00" at bounding box center [1075, 201] width 64 height 14
type input "111.70"
click at [1070, 217] on div "0.00" at bounding box center [1075, 214] width 64 height 14
click at [1079, 214] on div "0.00" at bounding box center [1075, 214] width 64 height 14
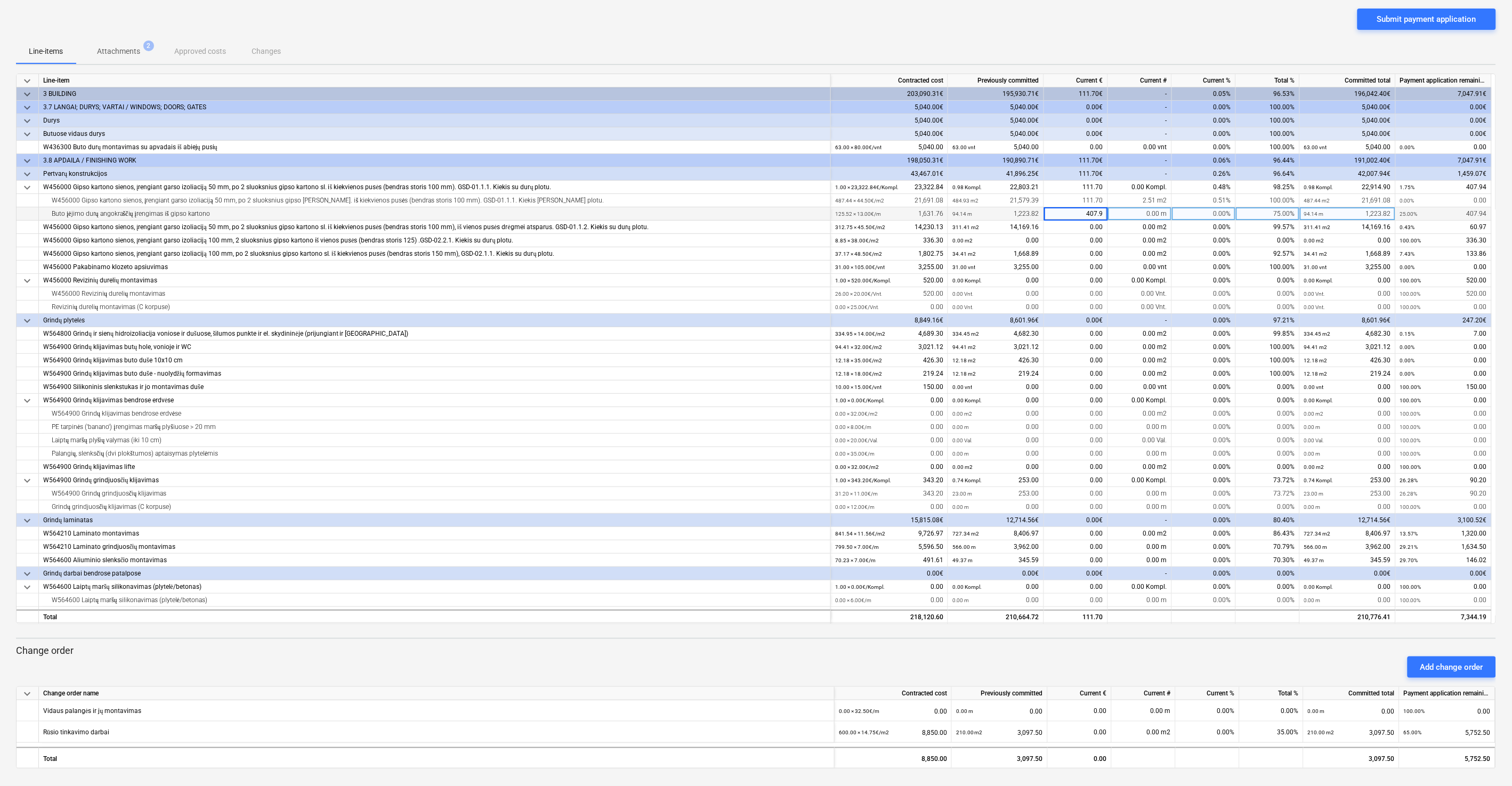
type input "407.94"
click at [1085, 29] on div "Submit payment application" at bounding box center [755, 23] width 1480 height 30
click at [1078, 225] on div "0.00" at bounding box center [1075, 227] width 64 height 14
type input "60.97"
click at [1095, 38] on div "Submit payment application" at bounding box center [755, 23] width 1480 height 30
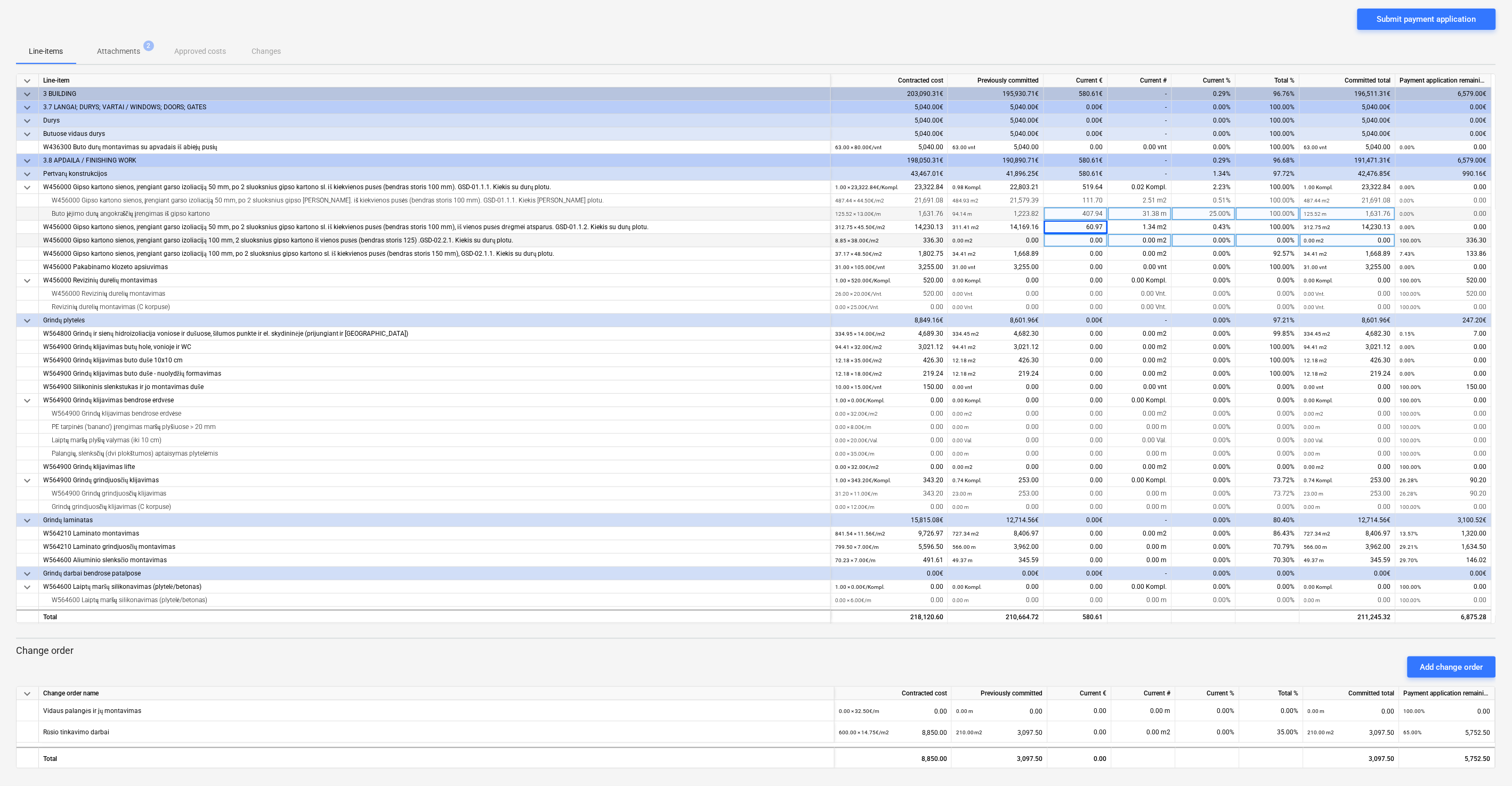
click at [1088, 241] on div "0.00" at bounding box center [1075, 241] width 64 height 14
type input "336.30"
click at [1080, 42] on div "Line-items Attachments 2 Approved costs Changes" at bounding box center [755, 51] width 1480 height 25
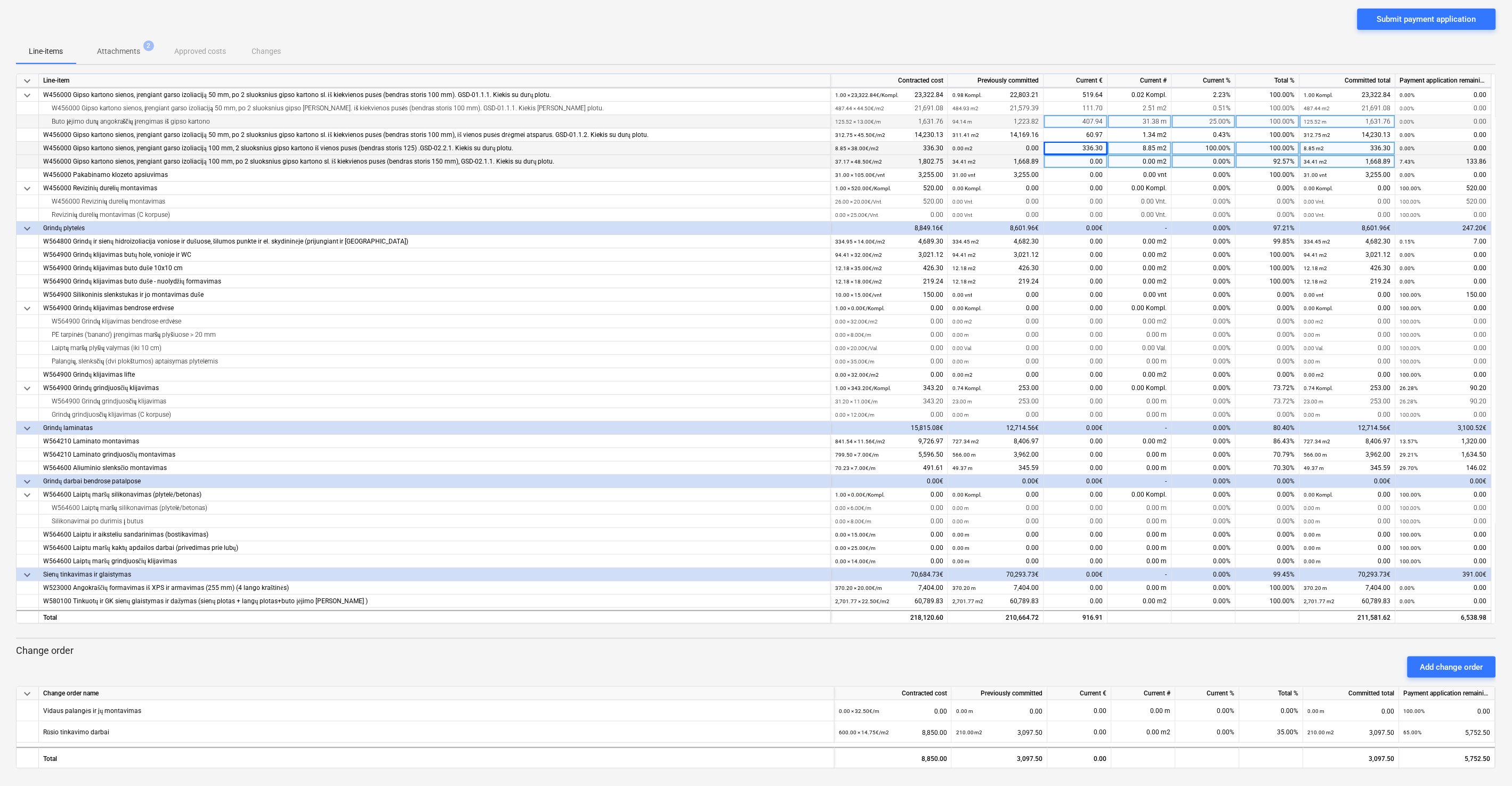
scroll to position [94, 0]
click at [1073, 161] on div "0.00" at bounding box center [1075, 160] width 64 height 14
type input "133.86"
click at [1093, 31] on div "Submit payment application" at bounding box center [755, 23] width 1480 height 30
click at [1077, 172] on div "0.00" at bounding box center [1075, 174] width 64 height 14
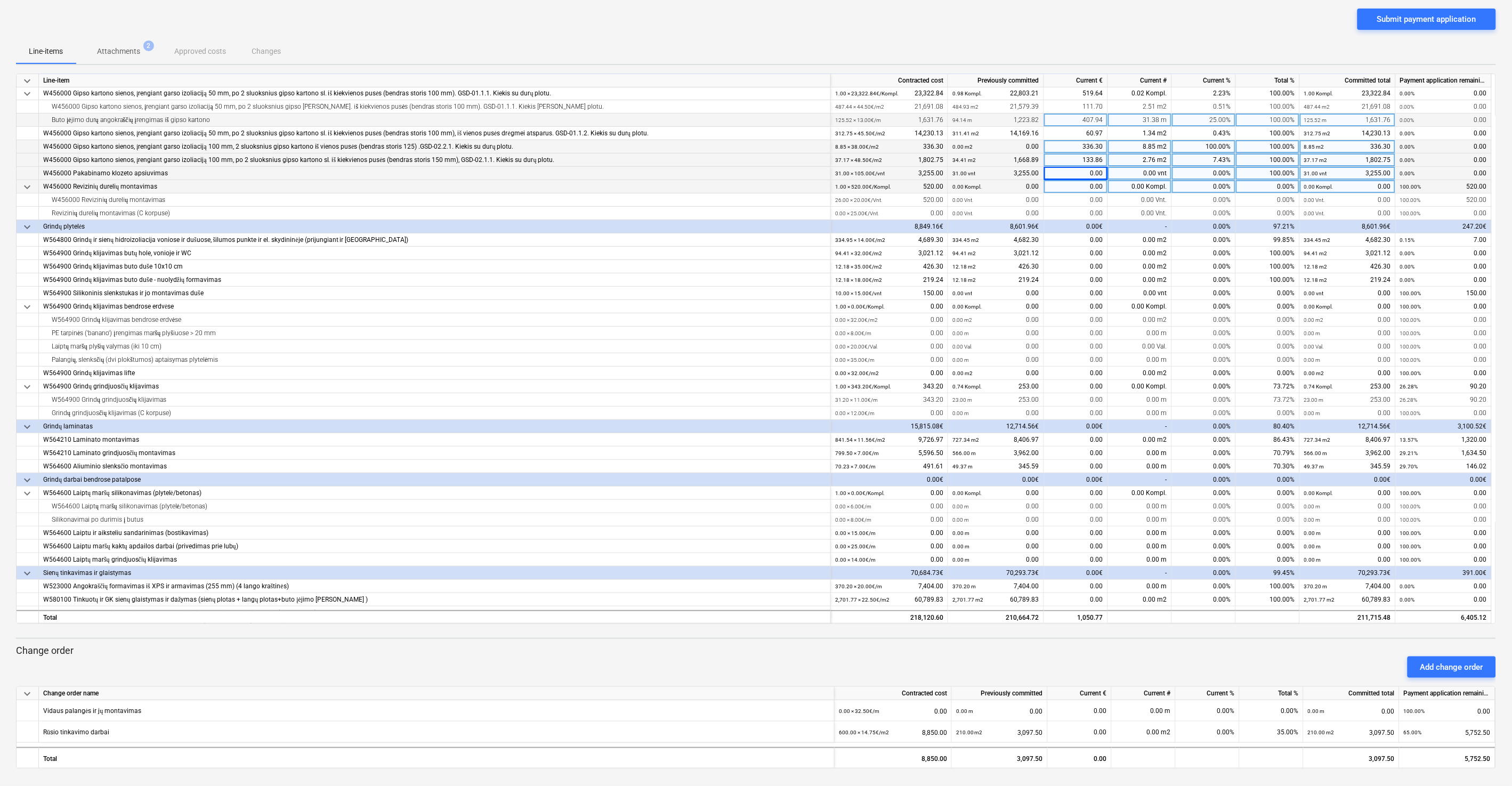
click at [1075, 188] on div "0.00" at bounding box center [1075, 186] width 64 height 14
click at [1071, 200] on div "0.00" at bounding box center [1075, 200] width 64 height 14
type input "33.53"
click at [1071, 41] on div "Line-items Attachments 2 Approved costs Changes" at bounding box center [755, 51] width 1480 height 25
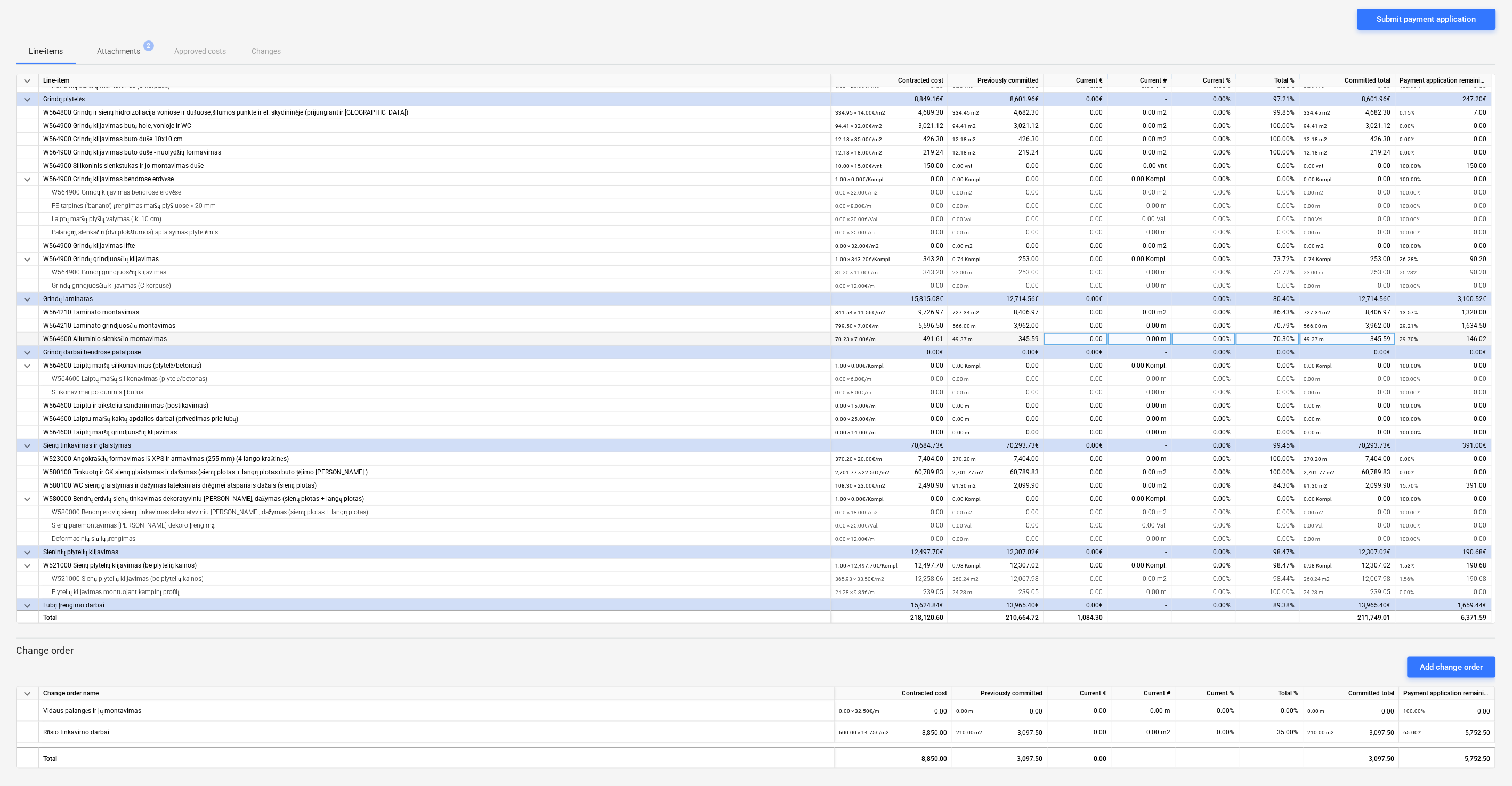
scroll to position [224, 0]
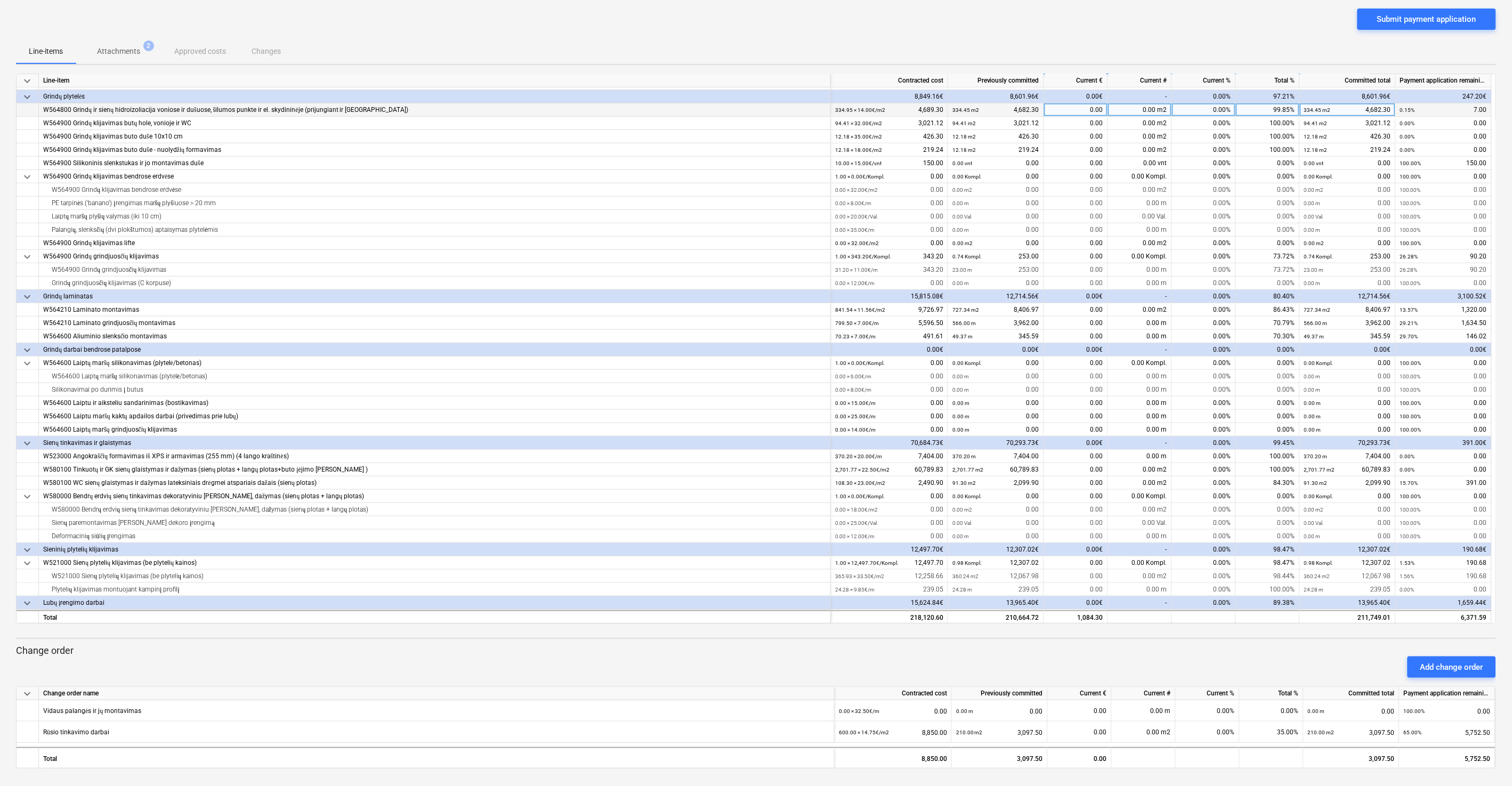
click at [1066, 111] on div "0.00" at bounding box center [1075, 110] width 64 height 14
click at [1071, 162] on div "0.00" at bounding box center [1075, 163] width 64 height 14
type input "150"
click at [1078, 18] on div "Submit payment application" at bounding box center [755, 23] width 1480 height 30
click at [1078, 271] on div "0.00" at bounding box center [1075, 269] width 64 height 14
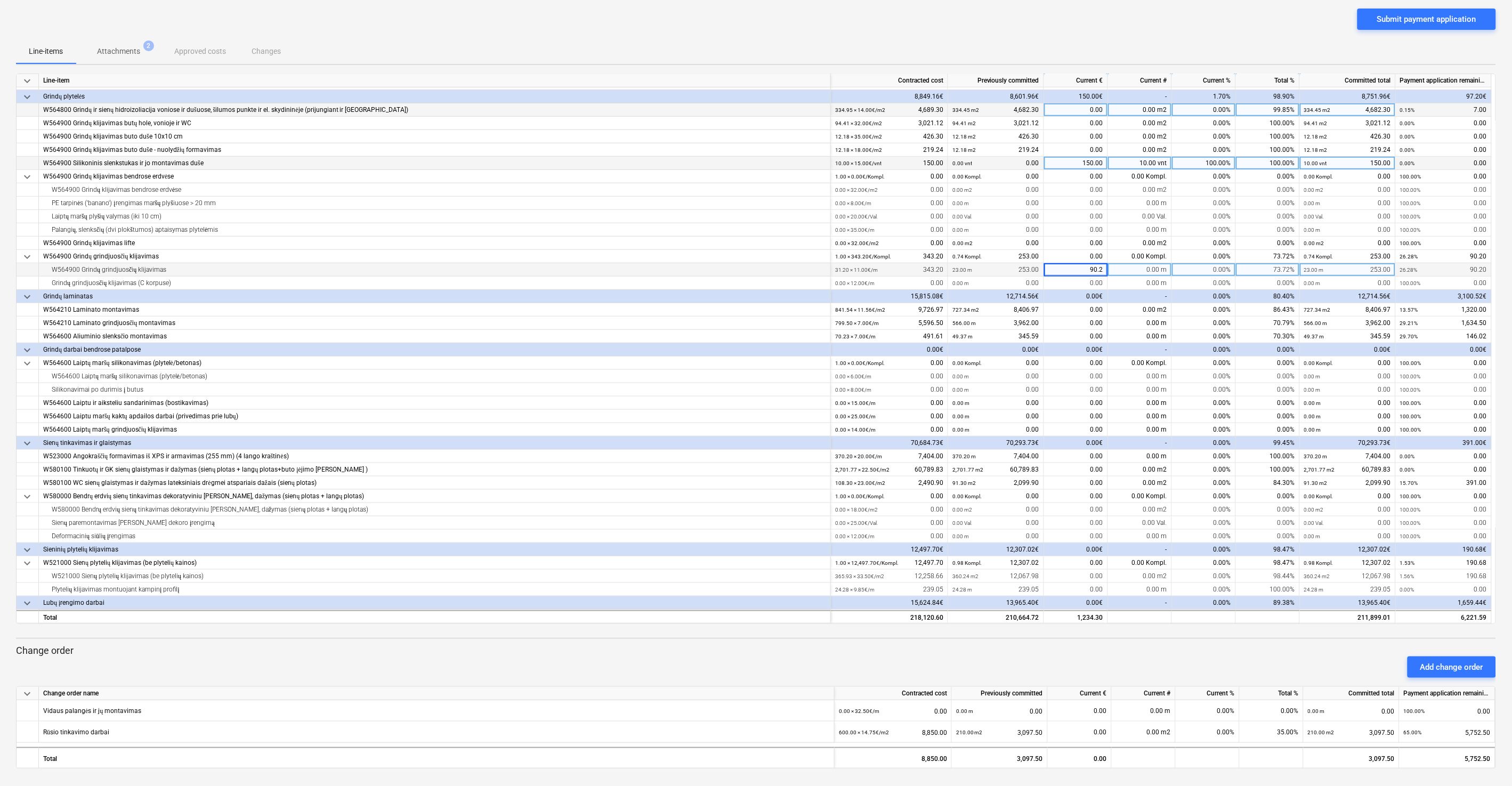
type input "90.20"
click at [1080, 36] on div "Submit payment application" at bounding box center [755, 23] width 1480 height 30
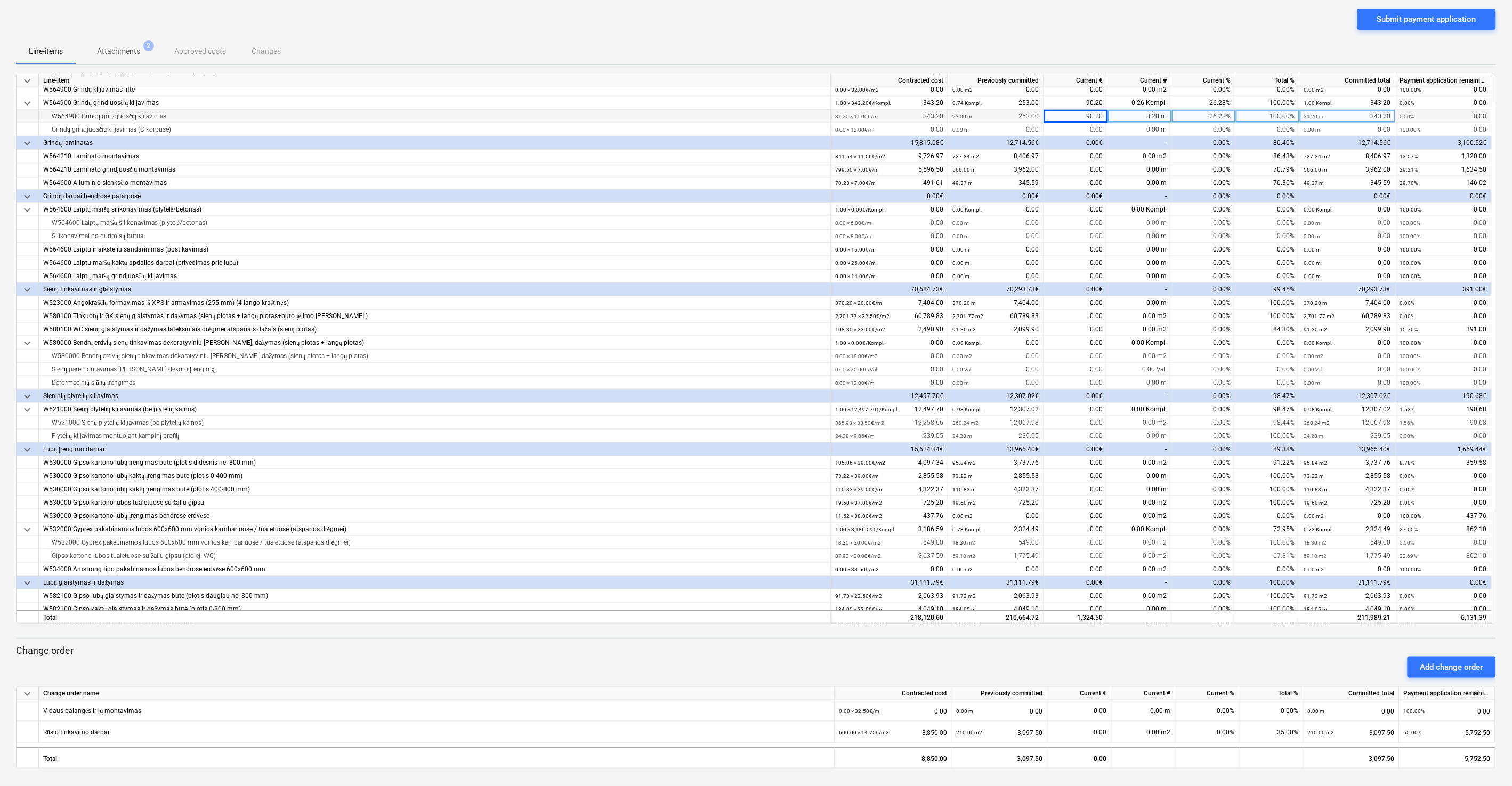
scroll to position [380, 0]
click at [1061, 152] on div "0.00" at bounding box center [1075, 154] width 64 height 14
type input "1320"
click at [1073, 167] on div "0.00" at bounding box center [1075, 167] width 64 height 14
click at [1078, 165] on div "0.00" at bounding box center [1075, 167] width 64 height 14
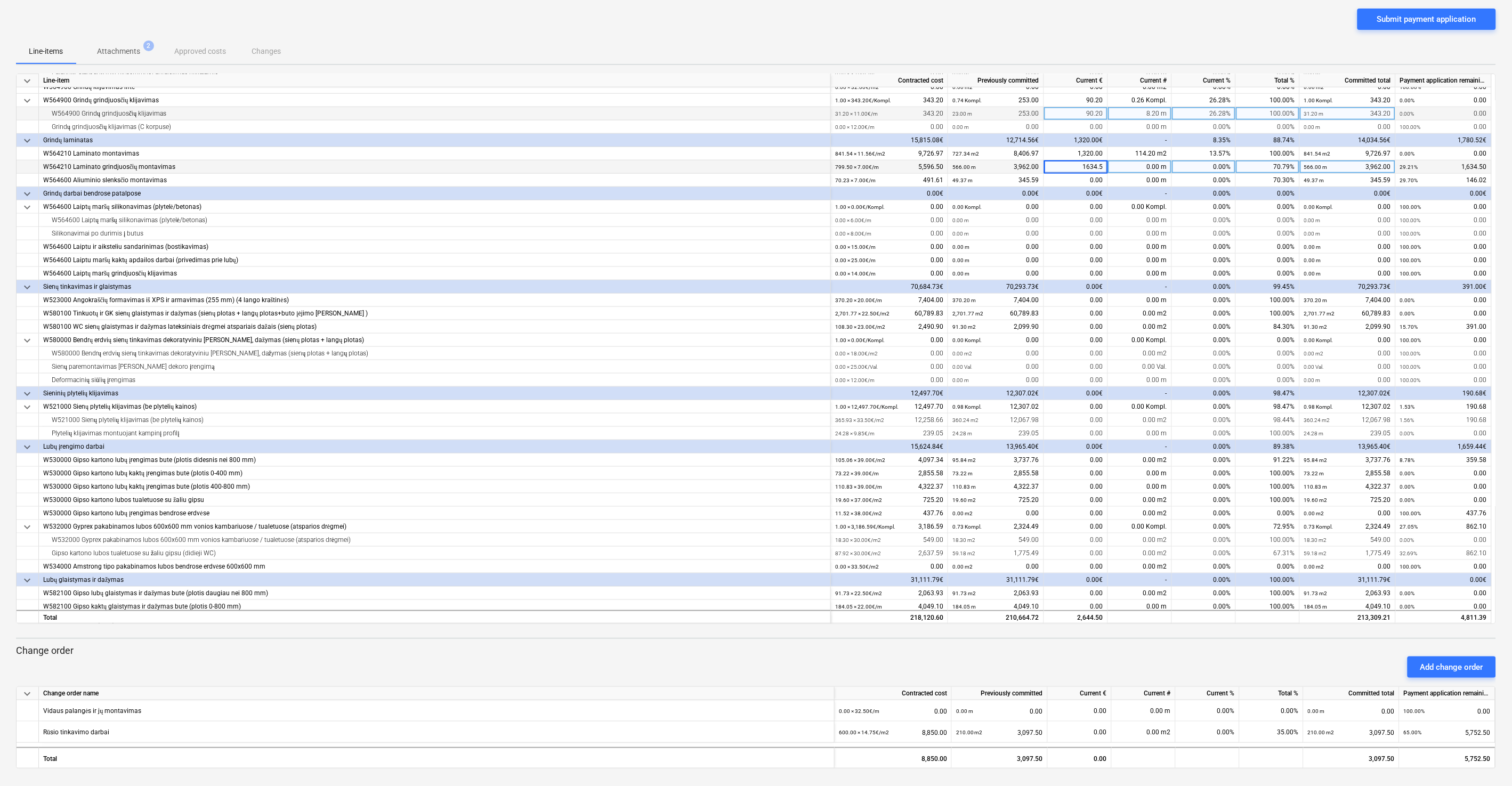
type input "1634.50"
click at [1073, 181] on div "0.00" at bounding box center [1075, 180] width 64 height 14
type input "146.02"
click at [1100, 25] on div "Submit payment application" at bounding box center [755, 23] width 1480 height 30
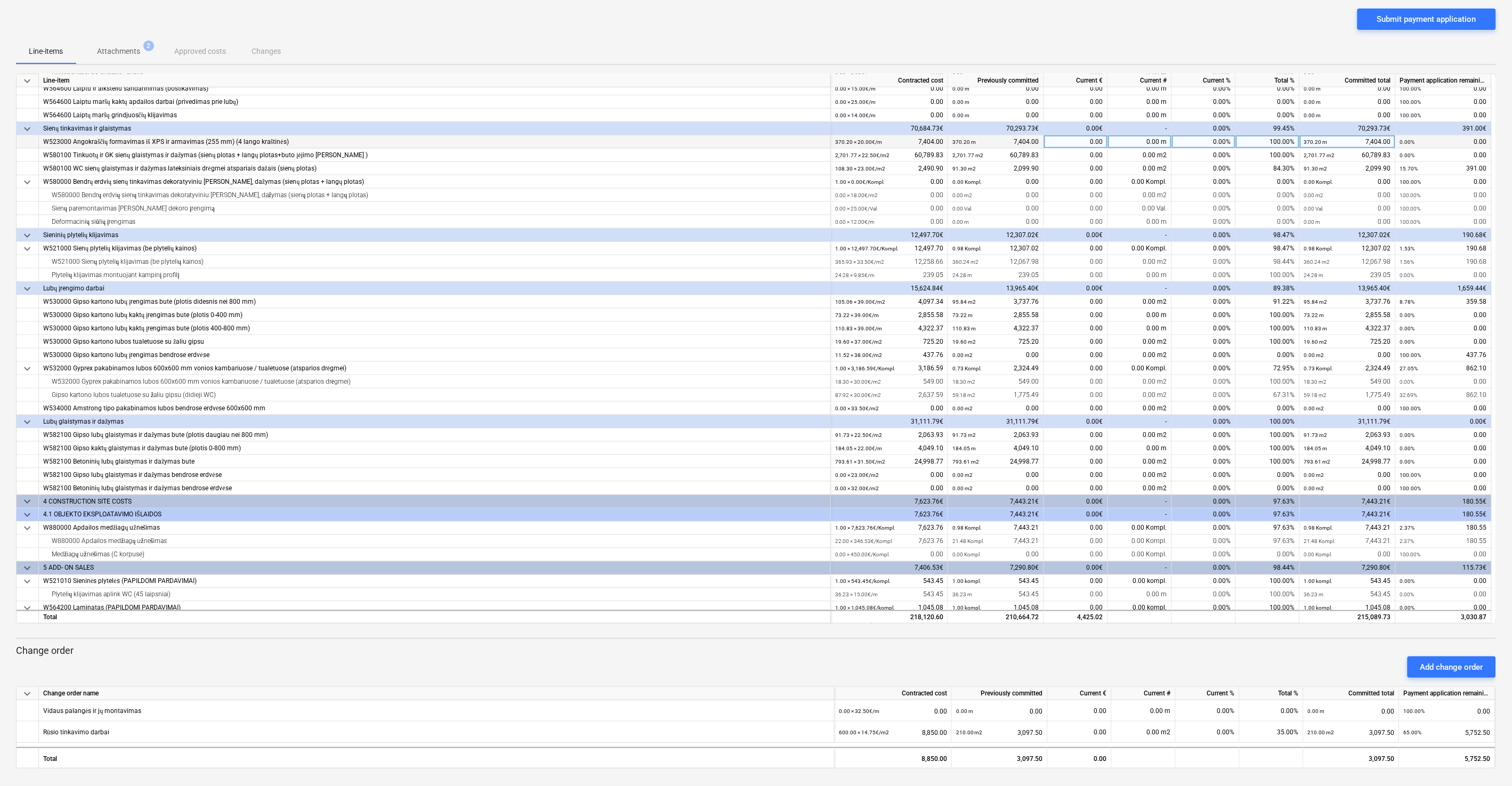
scroll to position [547, 0]
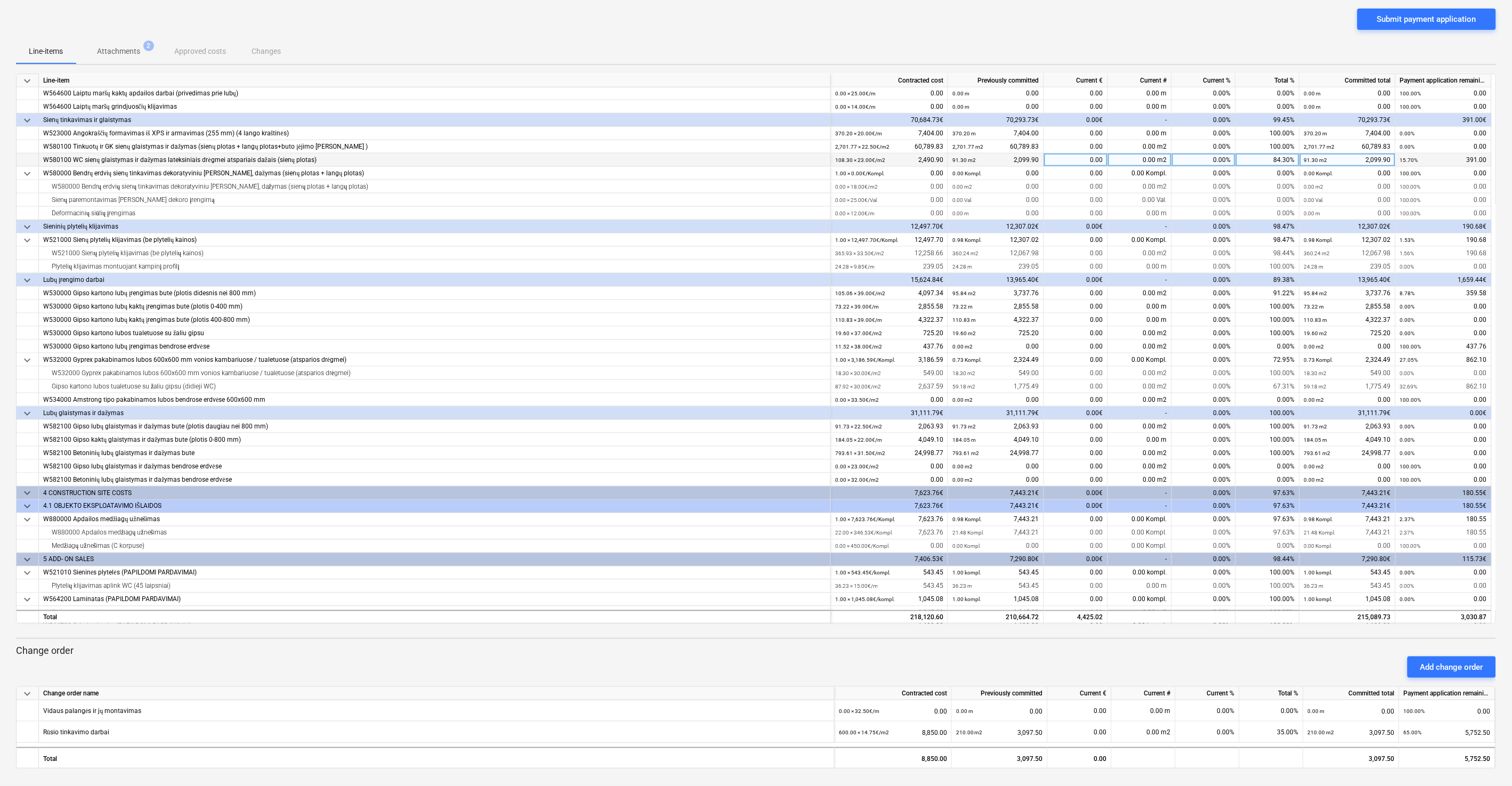
click at [1075, 161] on div "0.00" at bounding box center [1075, 160] width 64 height 14
type input "391"
click at [1105, 24] on div "Submit payment application" at bounding box center [755, 23] width 1480 height 30
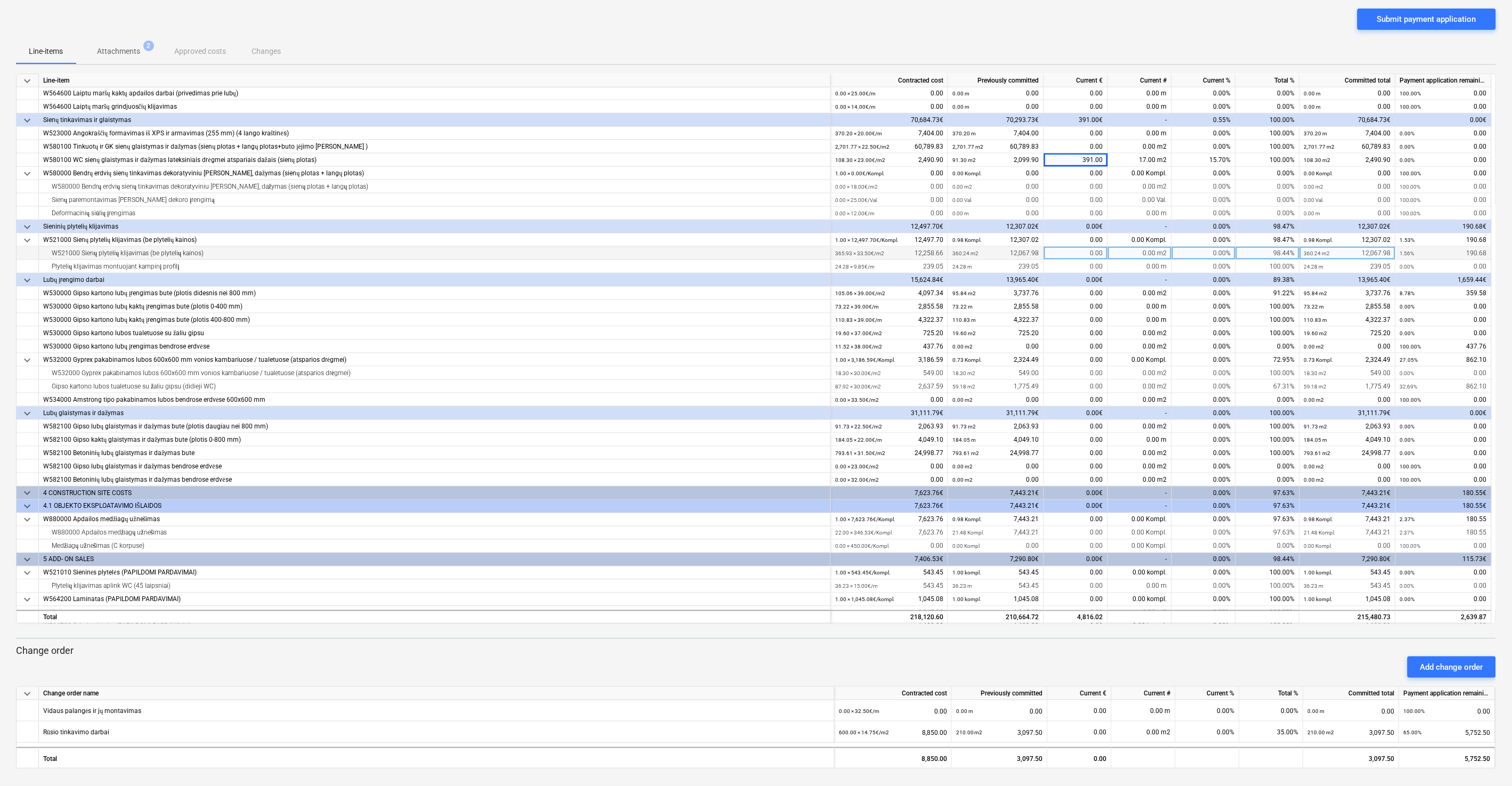
click at [1075, 252] on div "0.00" at bounding box center [1075, 253] width 64 height 14
type input "190.68"
click at [1101, 39] on div "Line-items Attachments 2 Approved costs Changes" at bounding box center [755, 51] width 1480 height 25
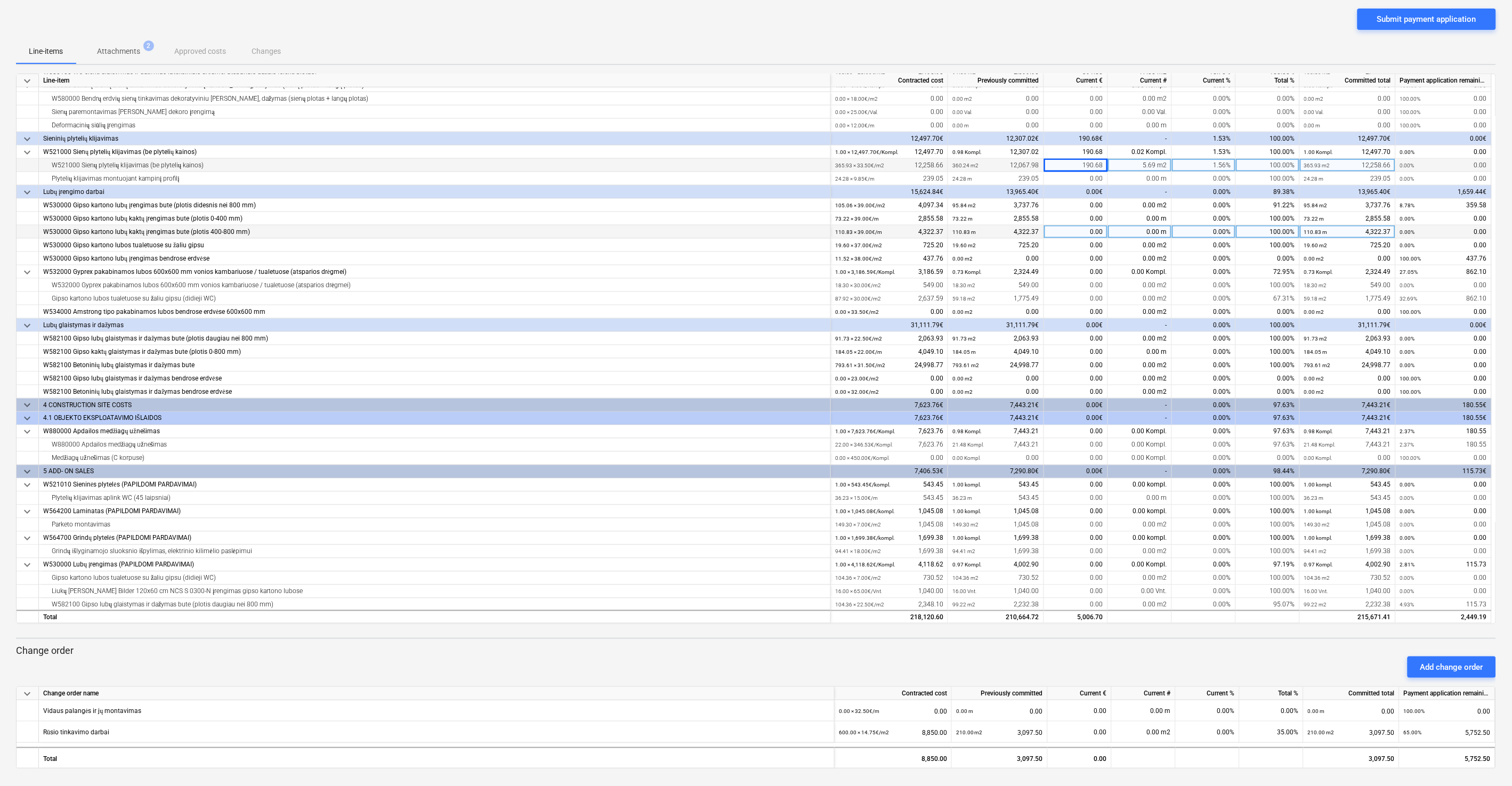
scroll to position [636, 0]
click at [1051, 205] on div "0.00" at bounding box center [1075, 204] width 64 height 14
type input "359.58"
click at [1109, 24] on div "Submit payment application" at bounding box center [755, 23] width 1480 height 30
click at [1071, 257] on div "0.00" at bounding box center [1075, 257] width 64 height 14
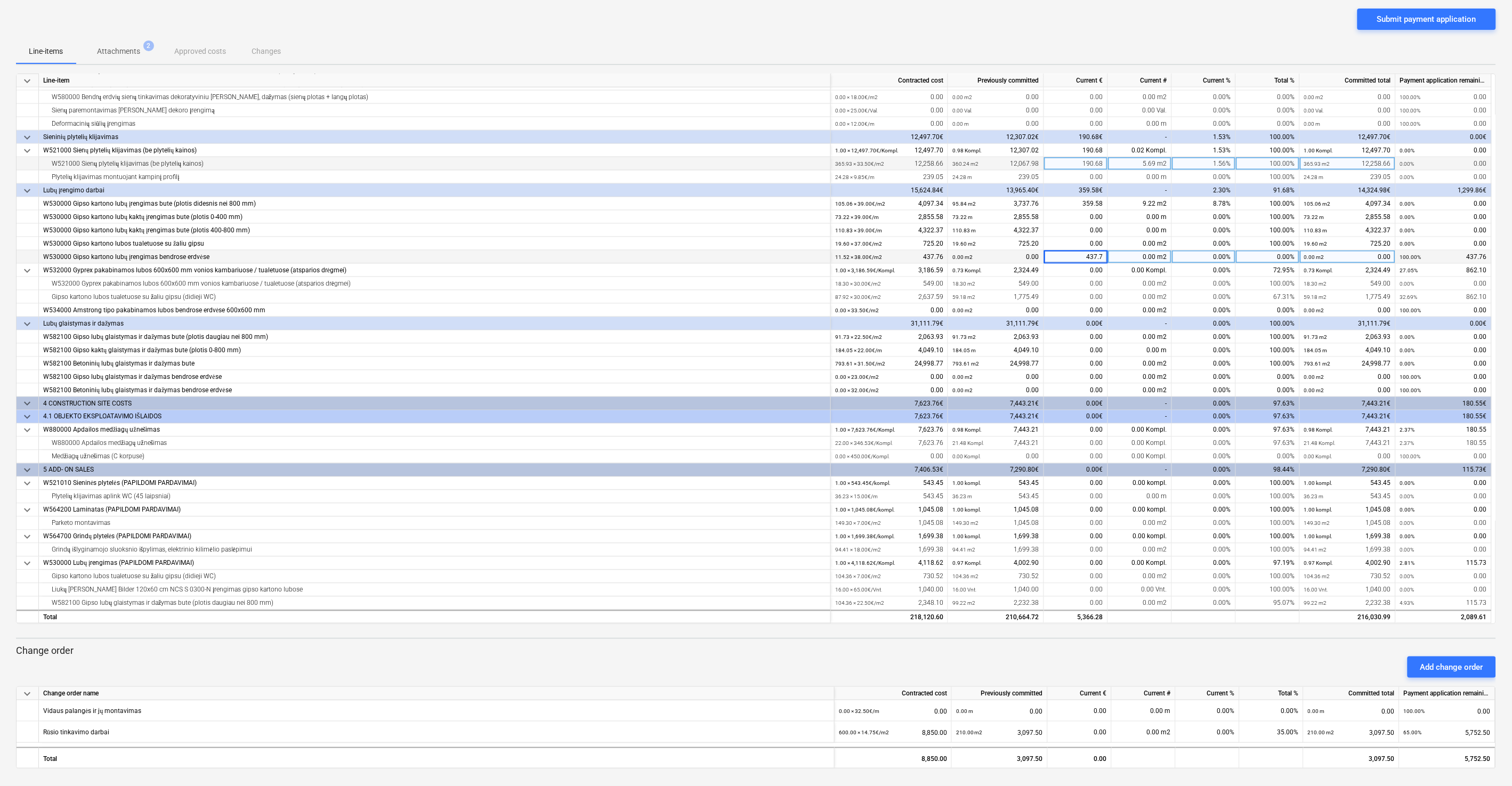
type input "437.76"
drag, startPoint x: 1091, startPoint y: 21, endPoint x: 1091, endPoint y: 79, distance: 58.0
click at [1091, 21] on div "Submit payment application" at bounding box center [755, 23] width 1480 height 30
click at [1083, 269] on div "0.00" at bounding box center [1075, 270] width 64 height 14
type input "862.10"
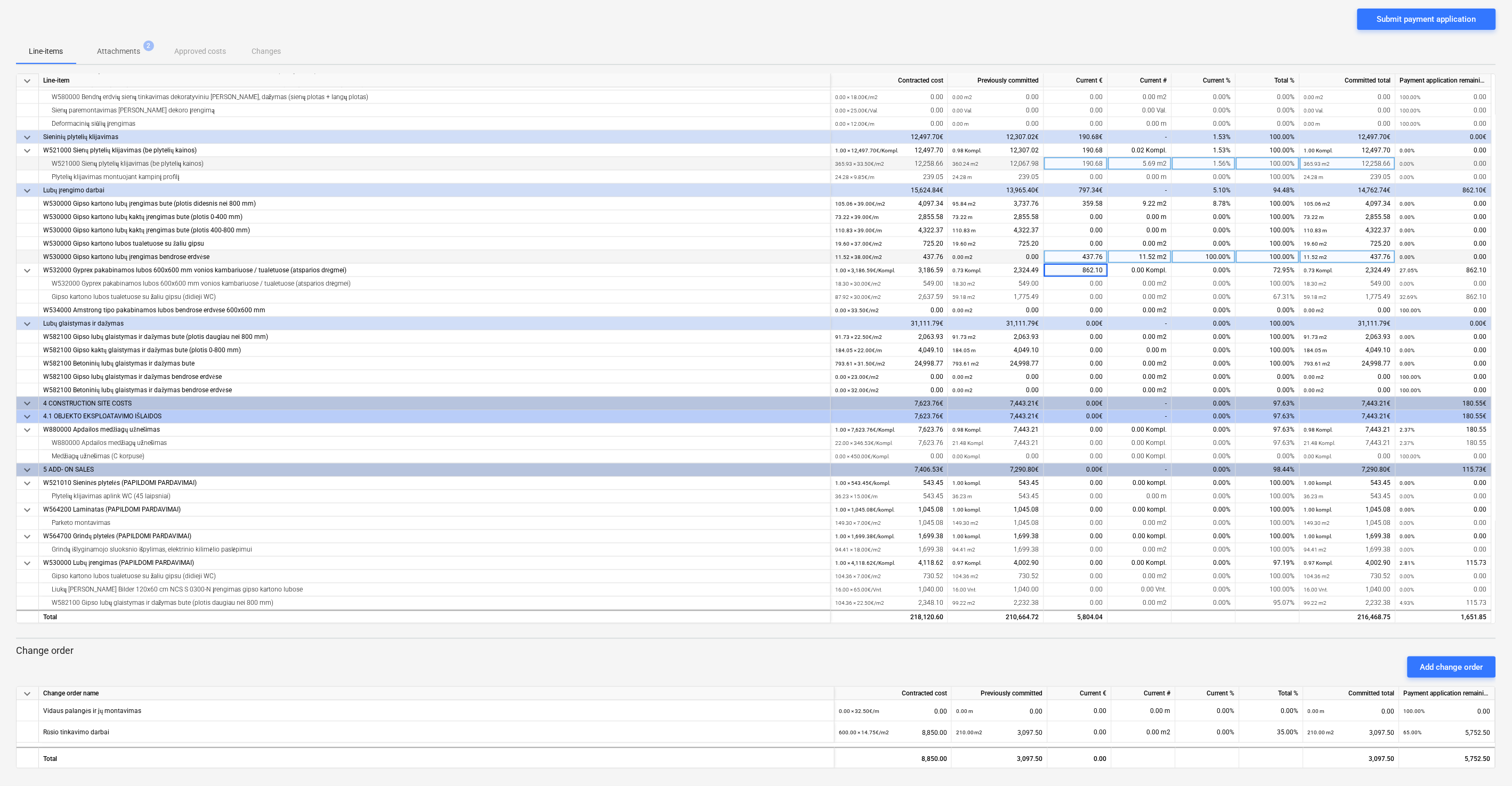
click at [1083, 23] on div "Submit payment application" at bounding box center [755, 23] width 1480 height 30
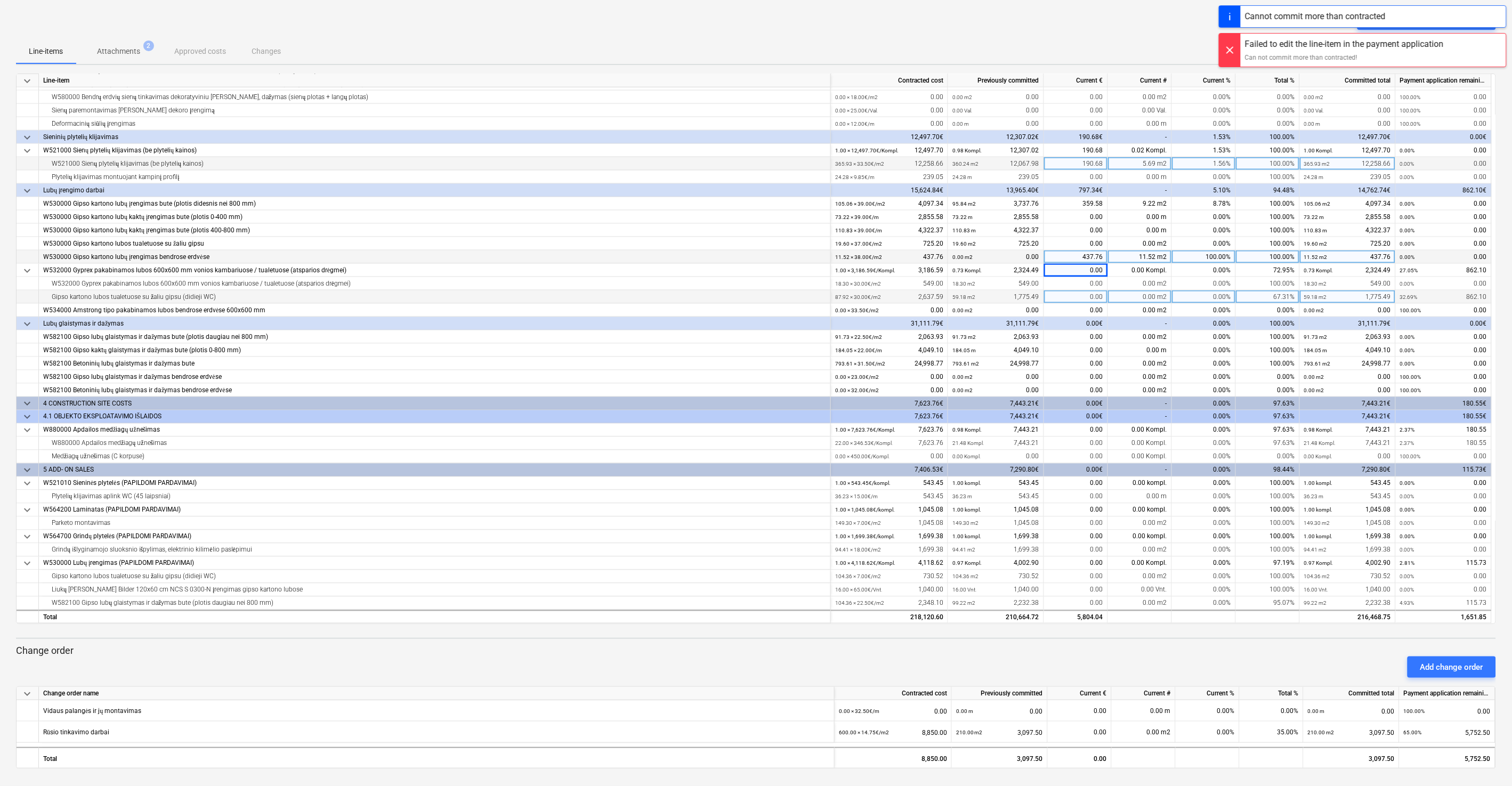
click at [1078, 294] on div "0.00" at bounding box center [1075, 297] width 64 height 14
type input "862.10"
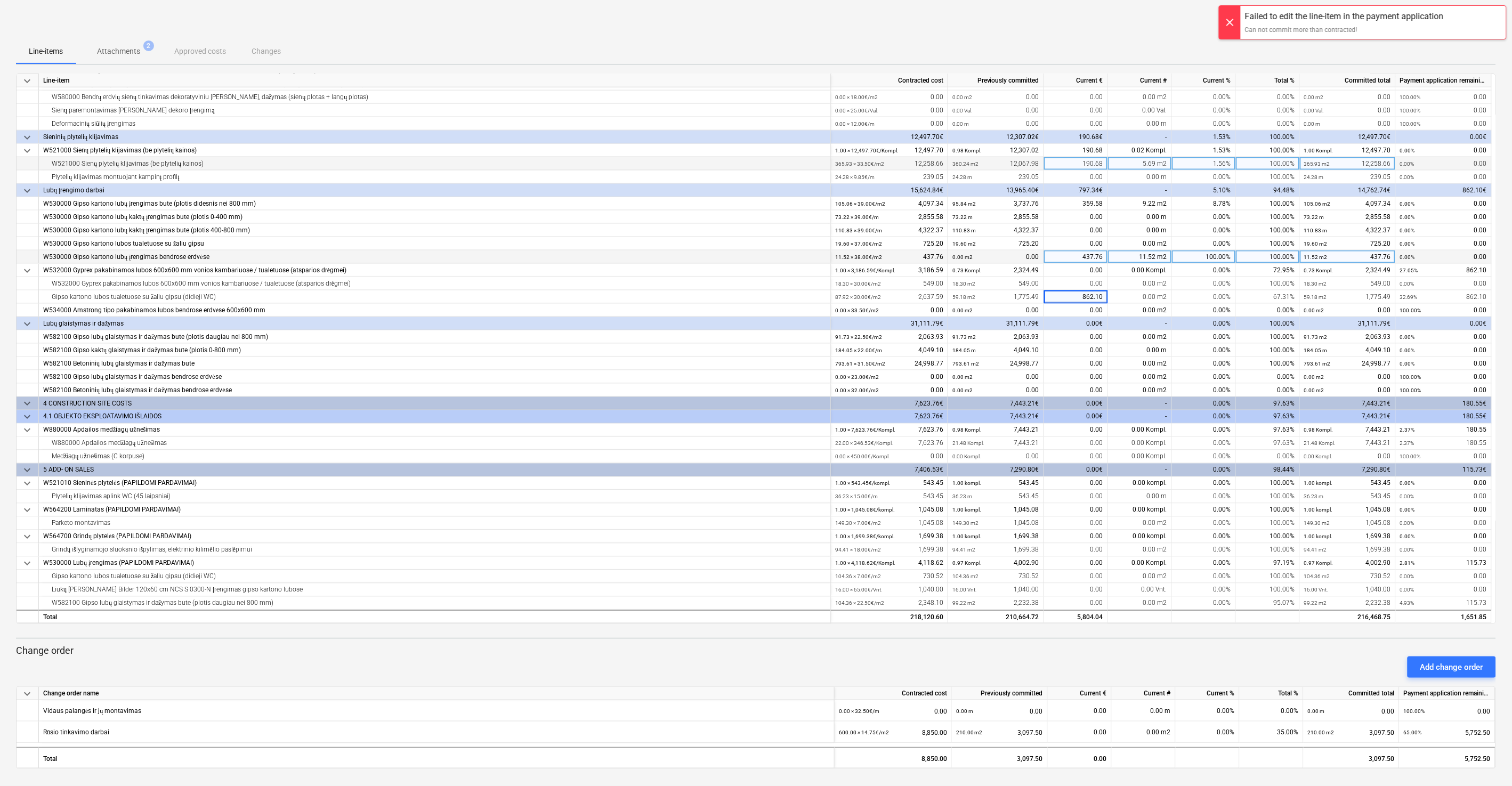
click at [1084, 42] on div "Line-items Attachments 2 Approved costs Changes" at bounding box center [755, 51] width 1480 height 25
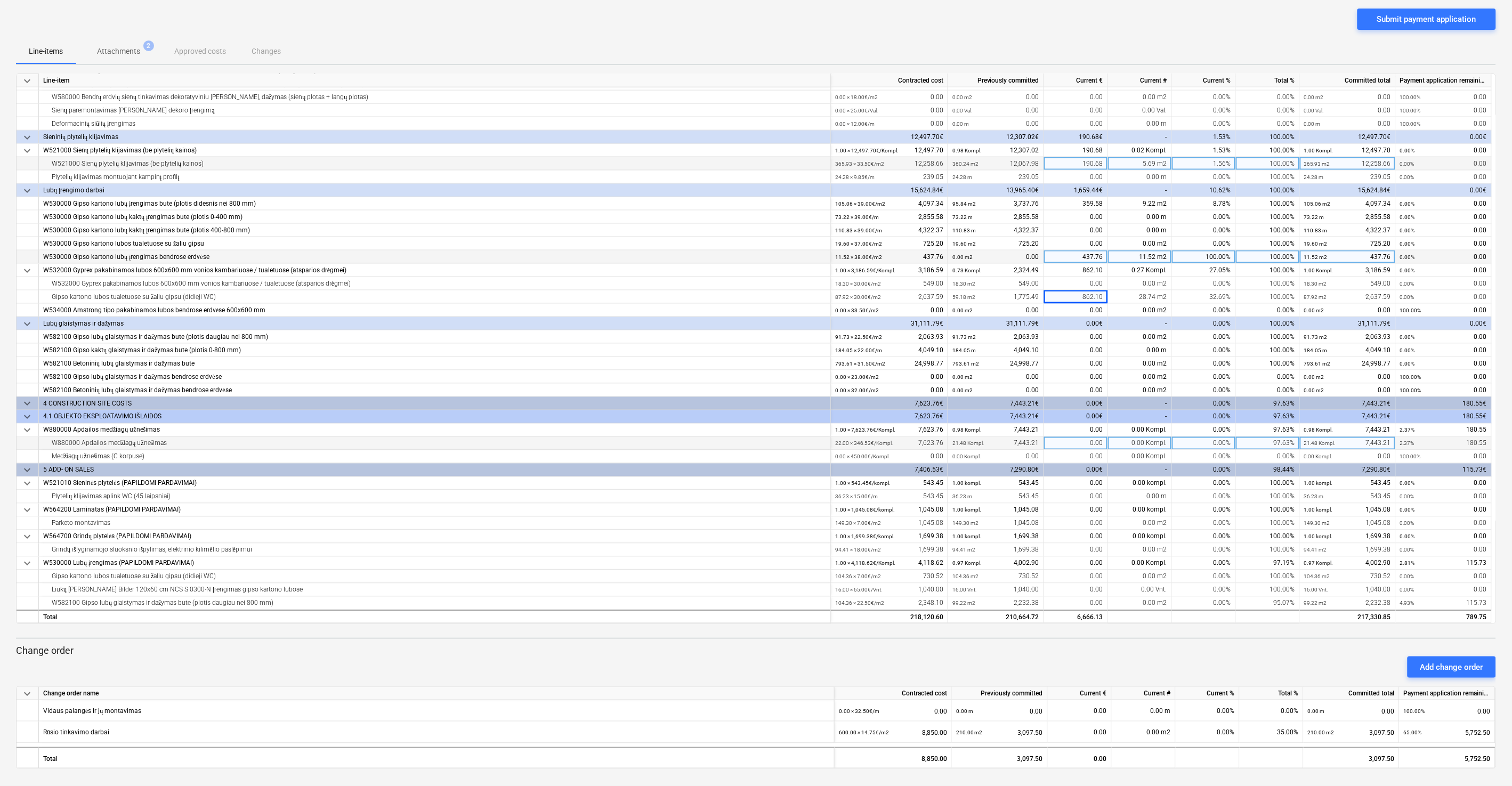
click at [1070, 443] on div "0.00" at bounding box center [1075, 444] width 64 height 14
type input "180.55"
click at [1082, 28] on div "Submit payment application" at bounding box center [755, 23] width 1480 height 30
click at [1078, 602] on div "0.00" at bounding box center [1075, 603] width 64 height 14
type input "115.73"
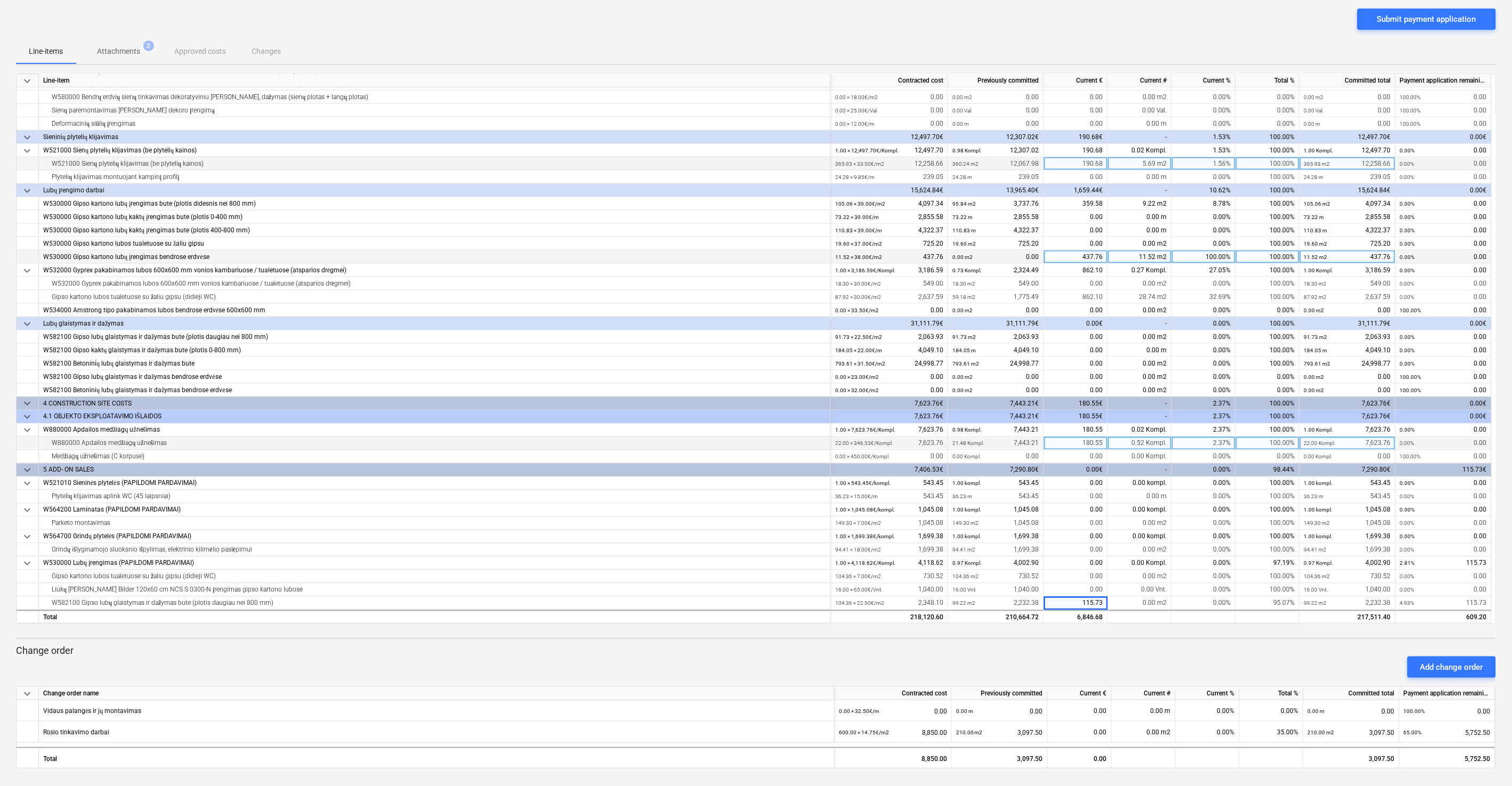
click at [1084, 648] on p "Change order" at bounding box center [755, 651] width 1480 height 13
click at [1083, 732] on div "0.00" at bounding box center [1079, 732] width 55 height 21
type input "2876.25"
click at [1100, 663] on div "Add change order" at bounding box center [756, 667] width 1488 height 30
click at [143, 52] on span "Attachments 2" at bounding box center [118, 51] width 60 height 11
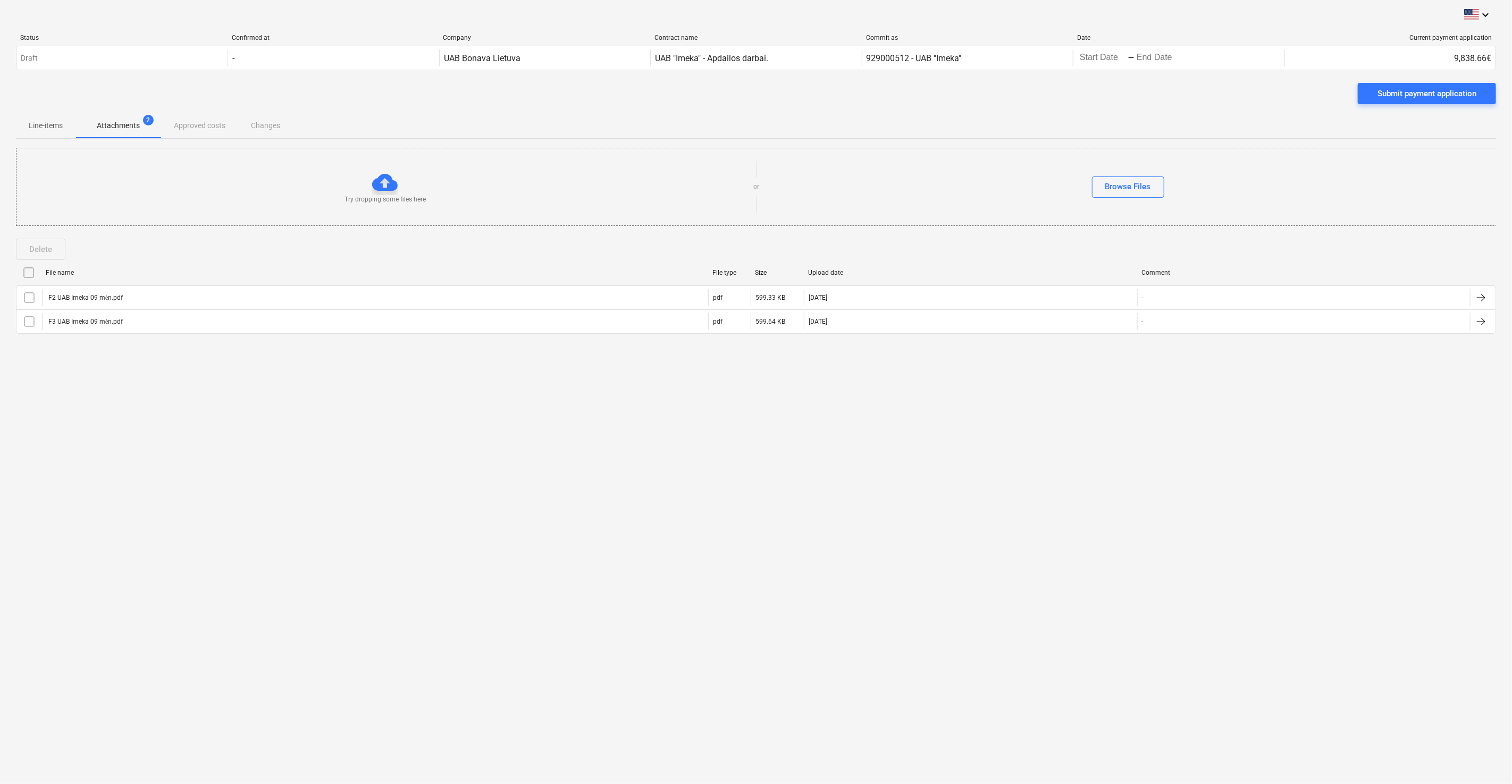
click at [50, 123] on p "Line-items" at bounding box center [46, 126] width 34 height 11
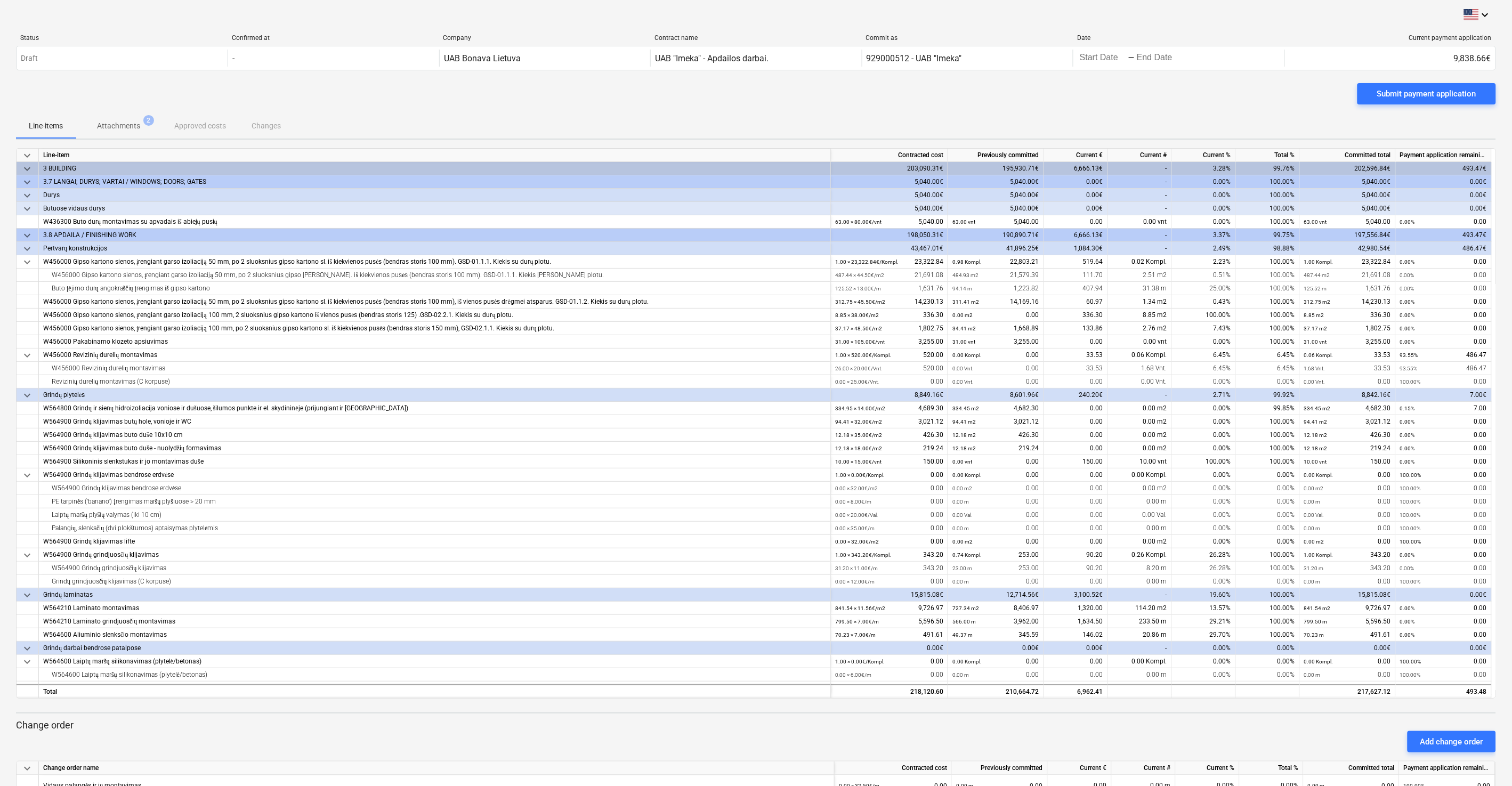
click at [1248, 95] on div "Submit payment application" at bounding box center [755, 98] width 1480 height 30
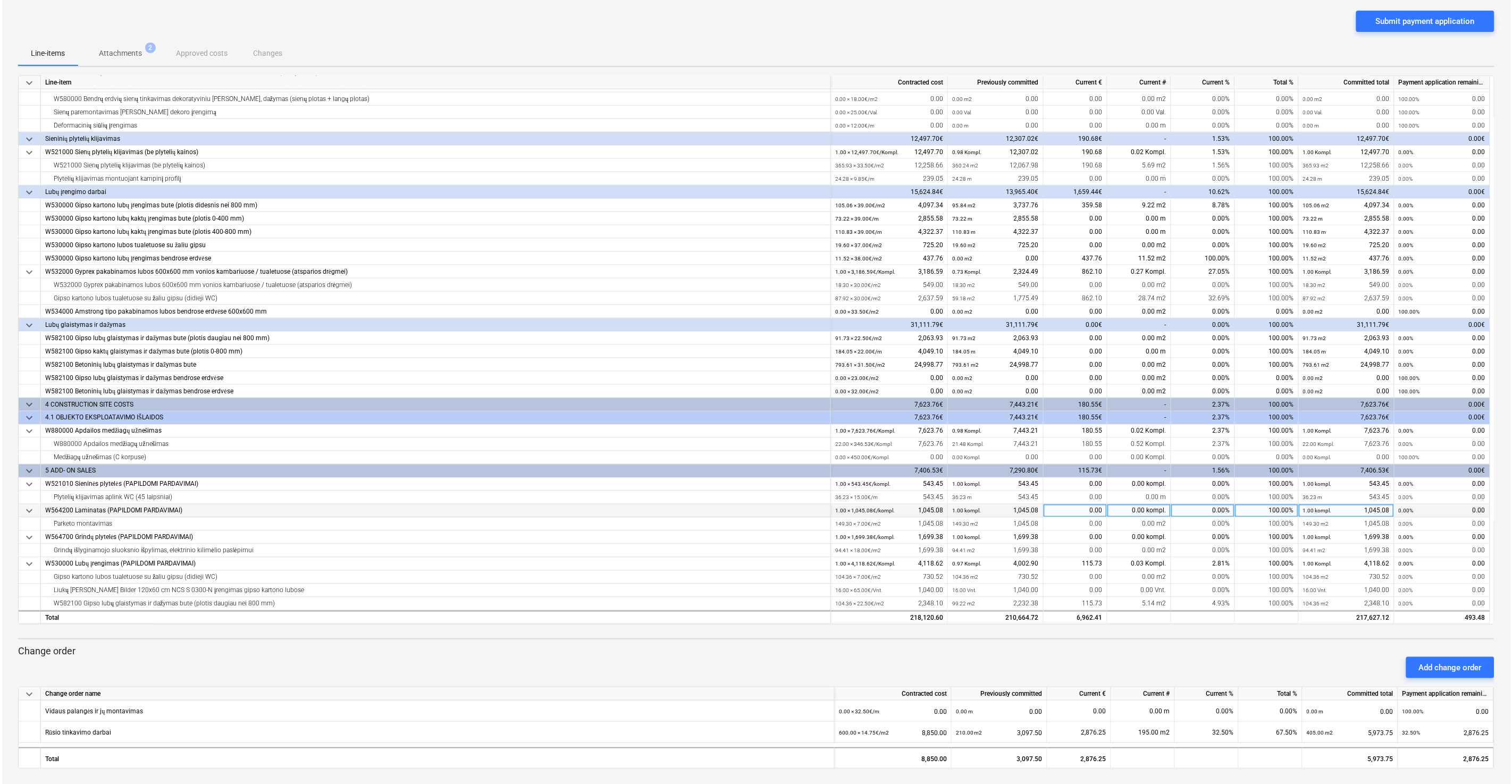
scroll to position [75, 0]
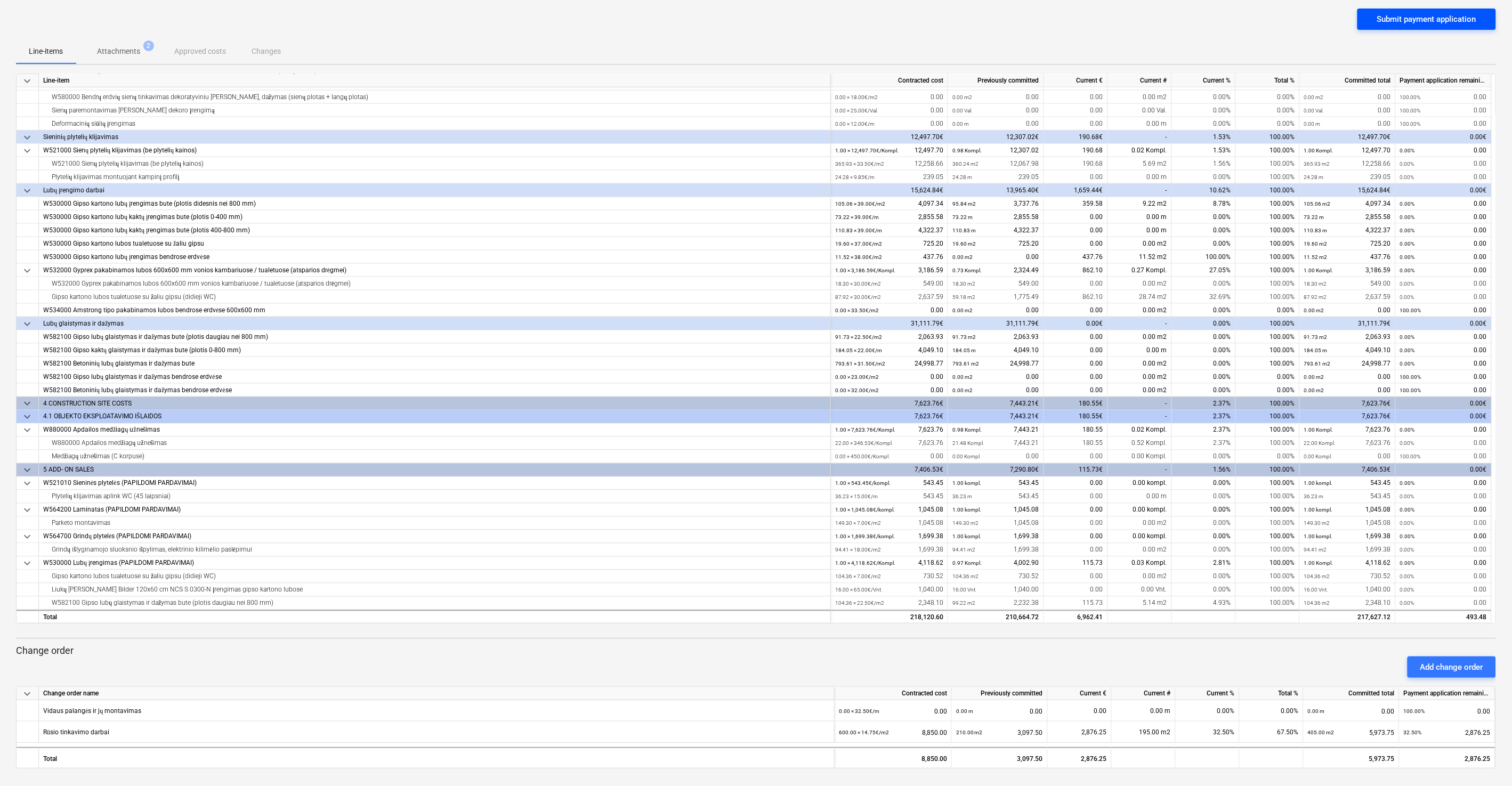
click at [1400, 17] on div "Submit payment application" at bounding box center [1427, 19] width 99 height 14
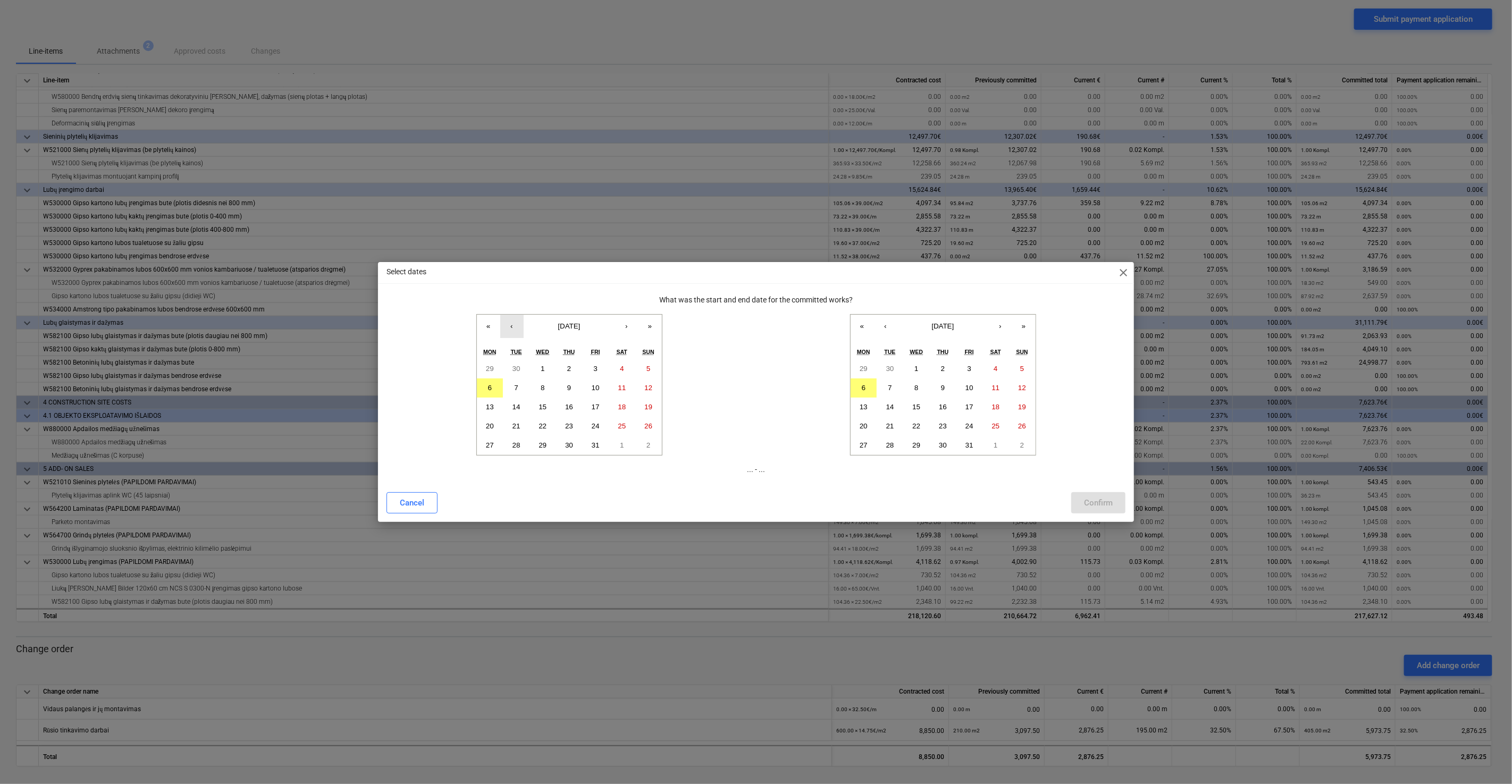
click at [514, 331] on button "‹" at bounding box center [512, 326] width 23 height 23
click at [619, 330] on button "›" at bounding box center [627, 326] width 23 height 23
click at [507, 330] on button "‹" at bounding box center [512, 326] width 23 height 23
click at [511, 329] on button "‹" at bounding box center [512, 326] width 23 height 23
click at [495, 444] on button "25" at bounding box center [490, 445] width 26 height 19
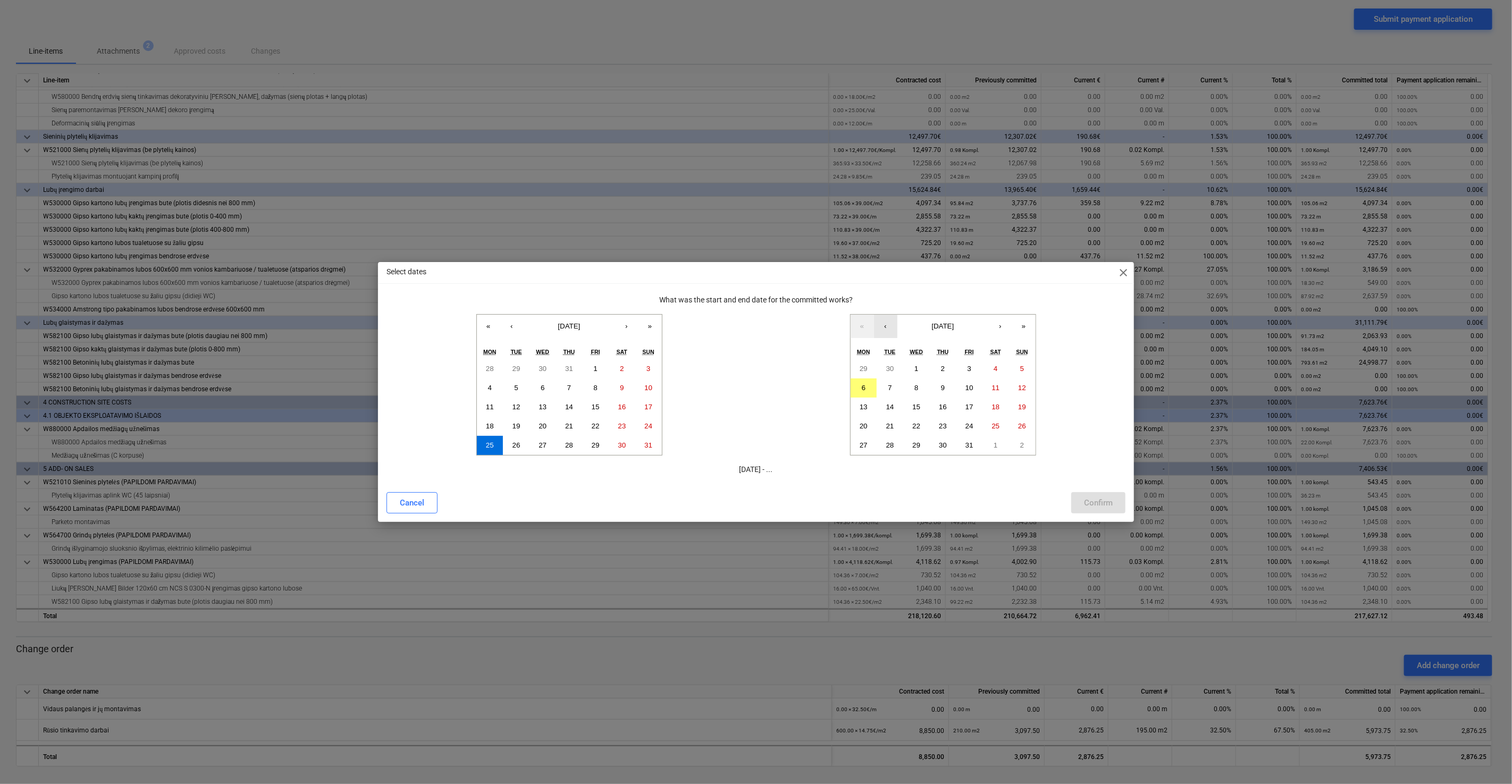
click at [884, 325] on button "‹" at bounding box center [886, 326] width 23 height 23
click at [941, 426] on abbr "25" at bounding box center [943, 426] width 8 height 8
click at [1096, 503] on div "Confirm" at bounding box center [1098, 503] width 29 height 14
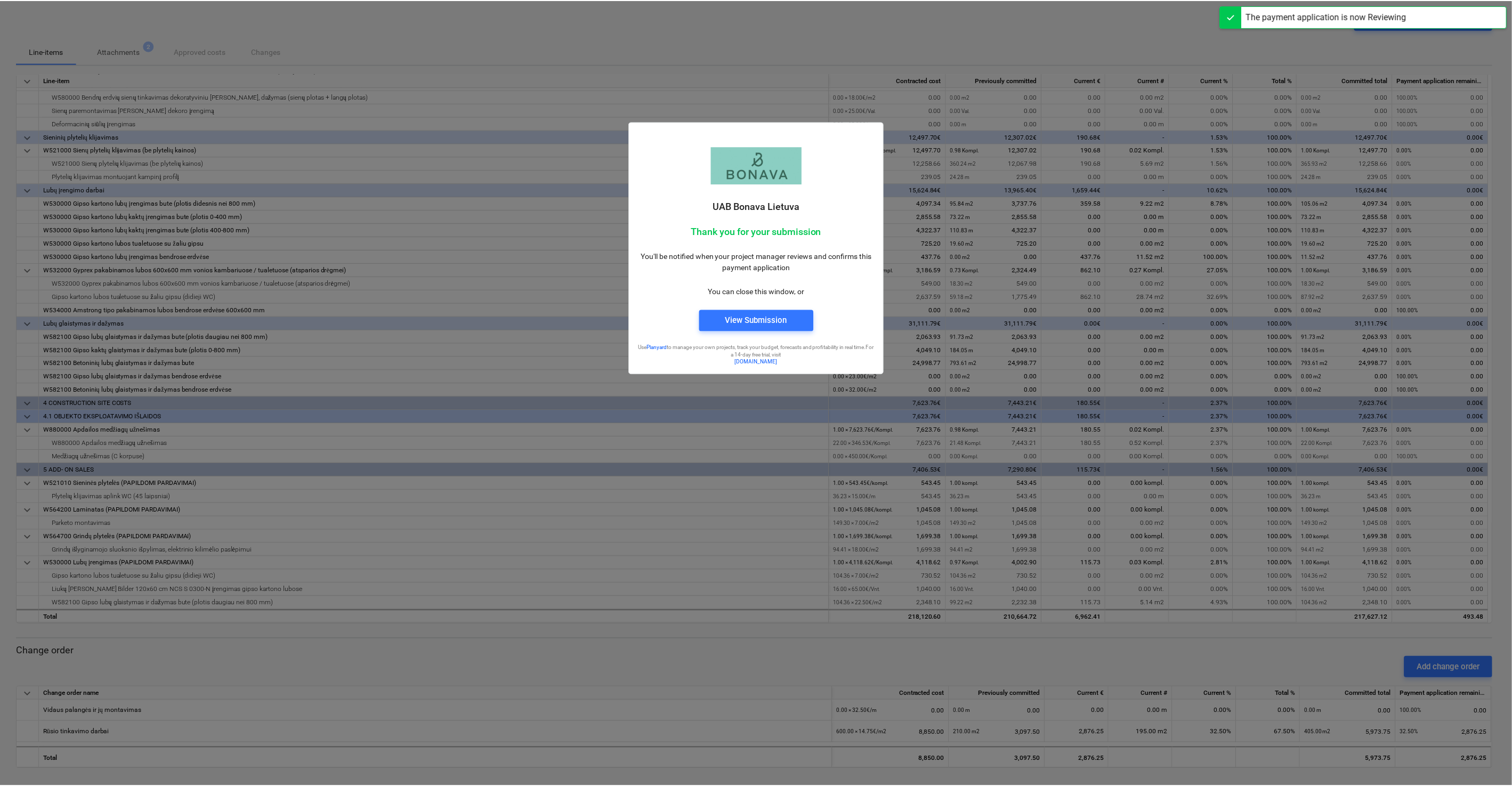
scroll to position [54, 0]
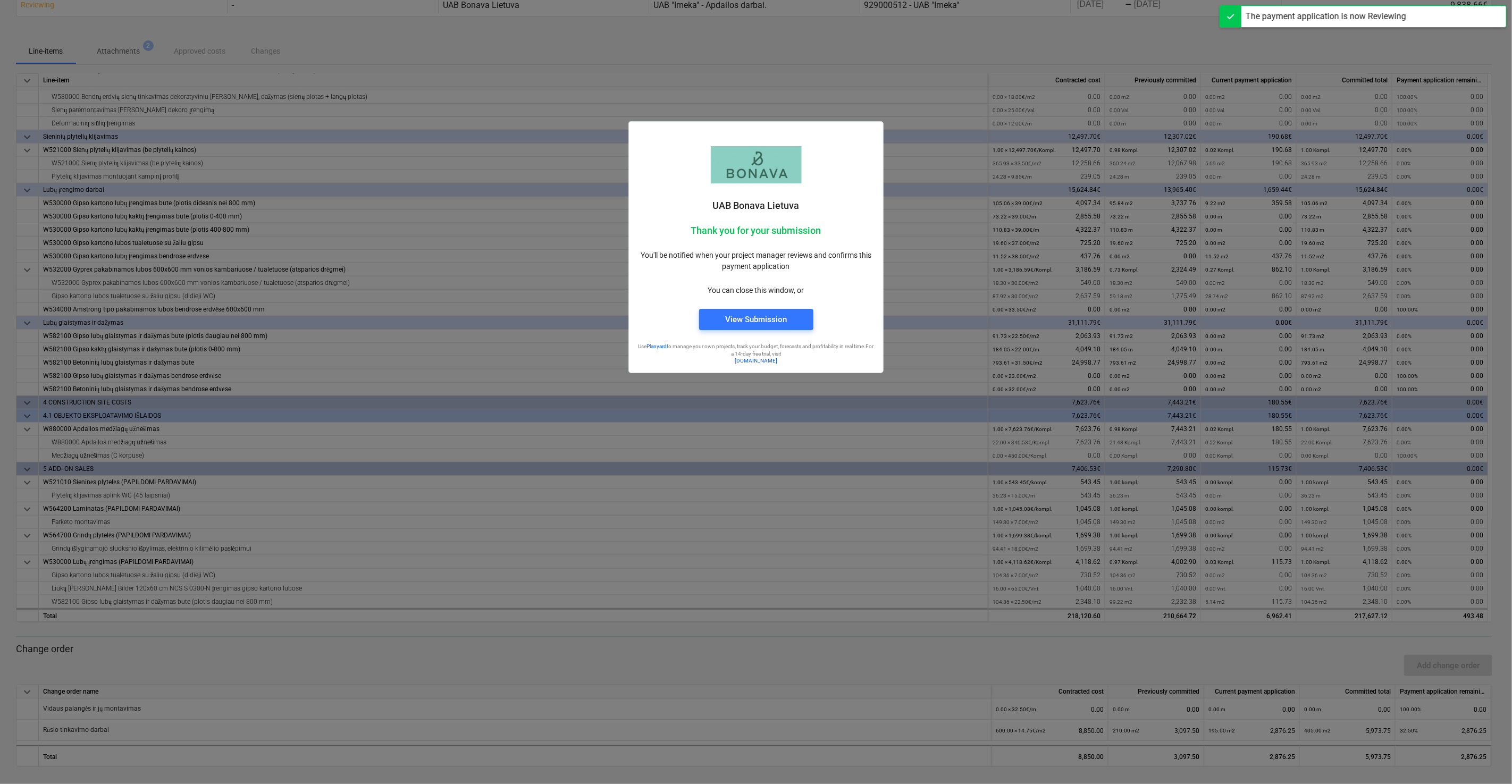
click at [843, 164] on div "UAB Bonava Lietuva" at bounding box center [756, 179] width 237 height 66
click at [797, 319] on span "View Submission" at bounding box center [756, 320] width 89 height 14
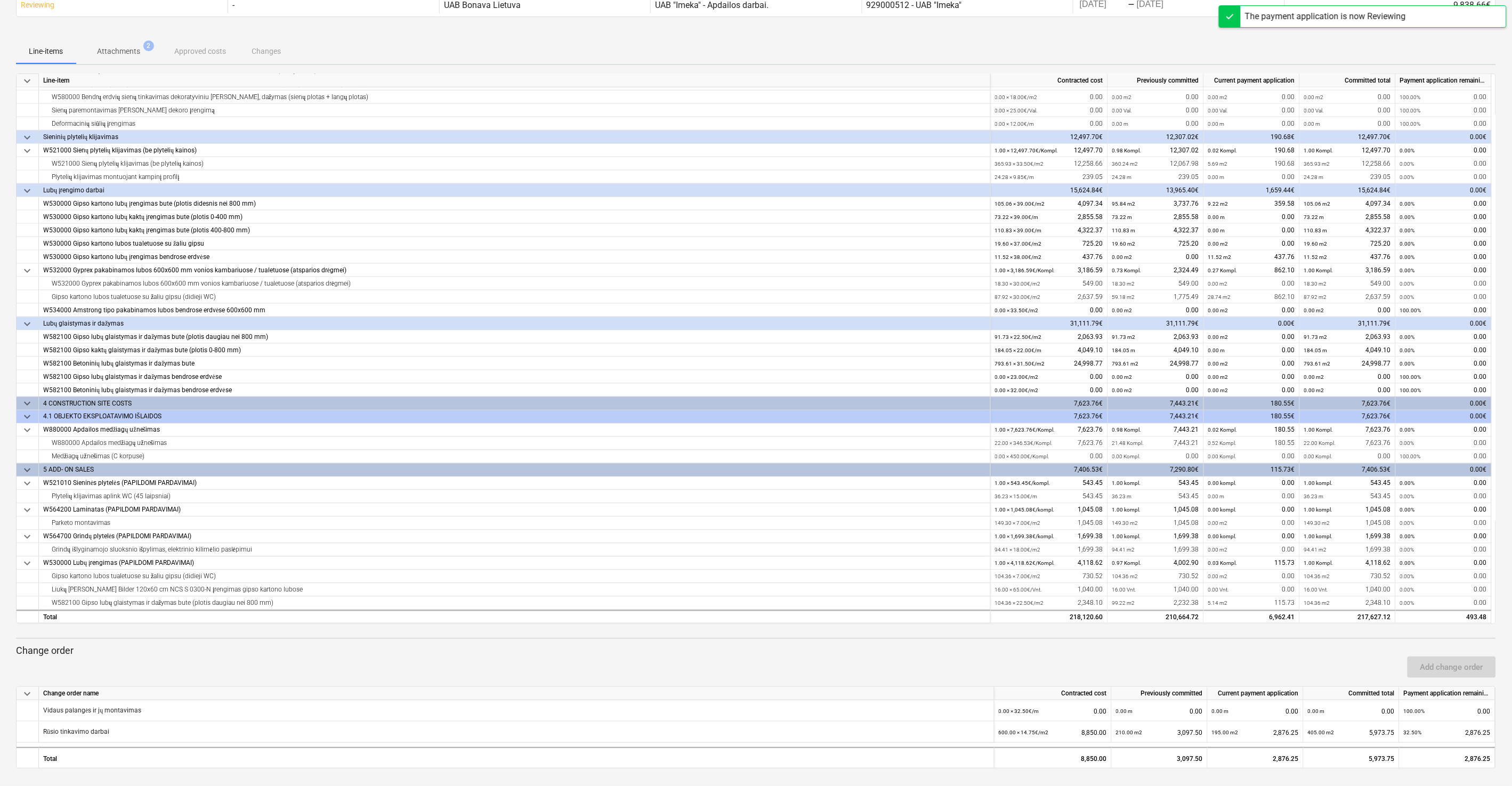
click at [918, 41] on div "Line-items Attachments 2 Approved costs Changes" at bounding box center [755, 51] width 1480 height 25
click at [934, 37] on div at bounding box center [755, 34] width 1480 height 8
